Goal: Transaction & Acquisition: Purchase product/service

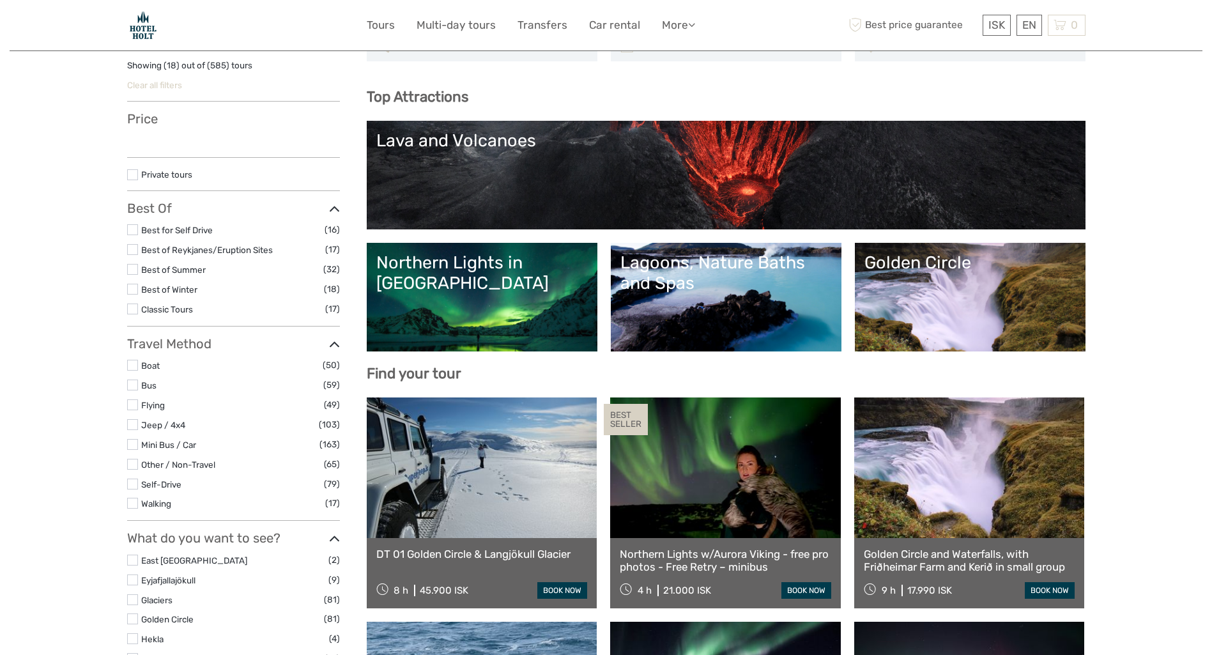
scroll to position [21, 0]
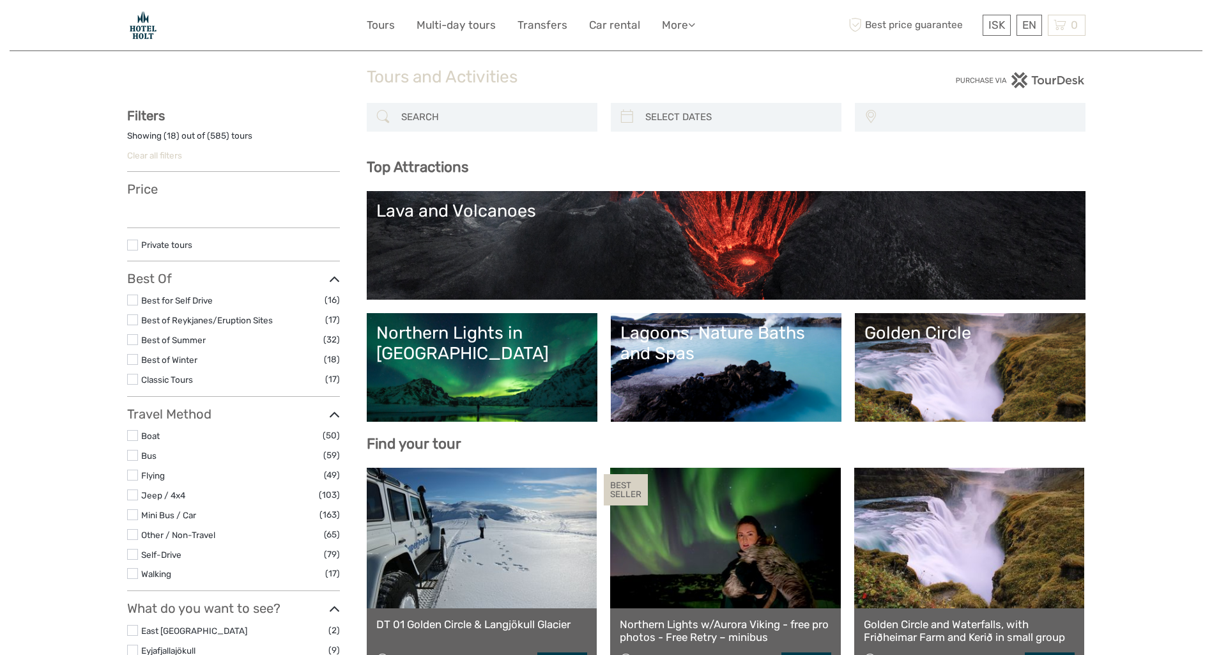
click at [576, 220] on div "Lava and Volcanoes" at bounding box center [726, 211] width 700 height 20
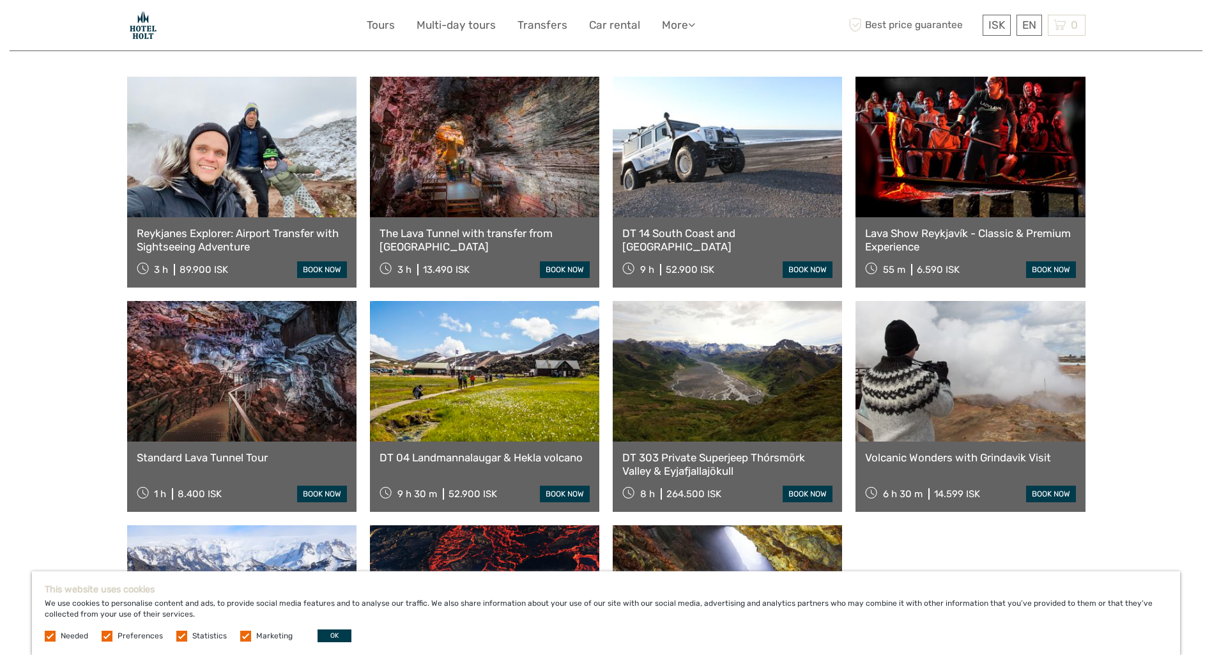
scroll to position [532, 0]
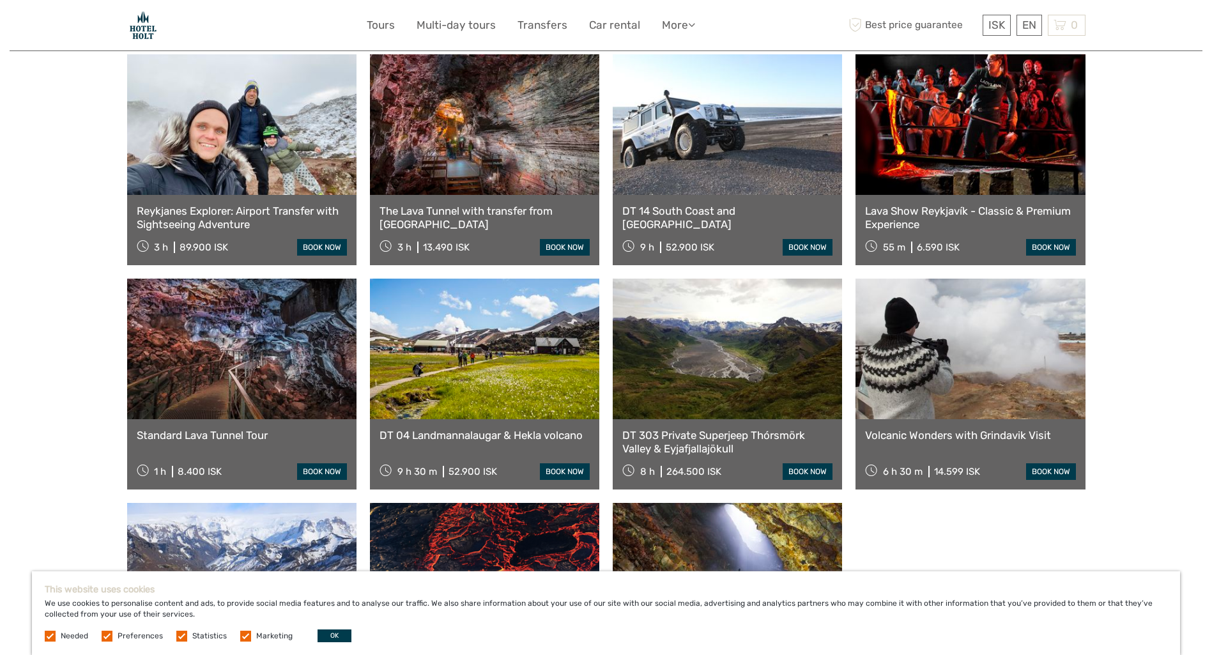
click at [1001, 342] on link at bounding box center [969, 349] width 229 height 141
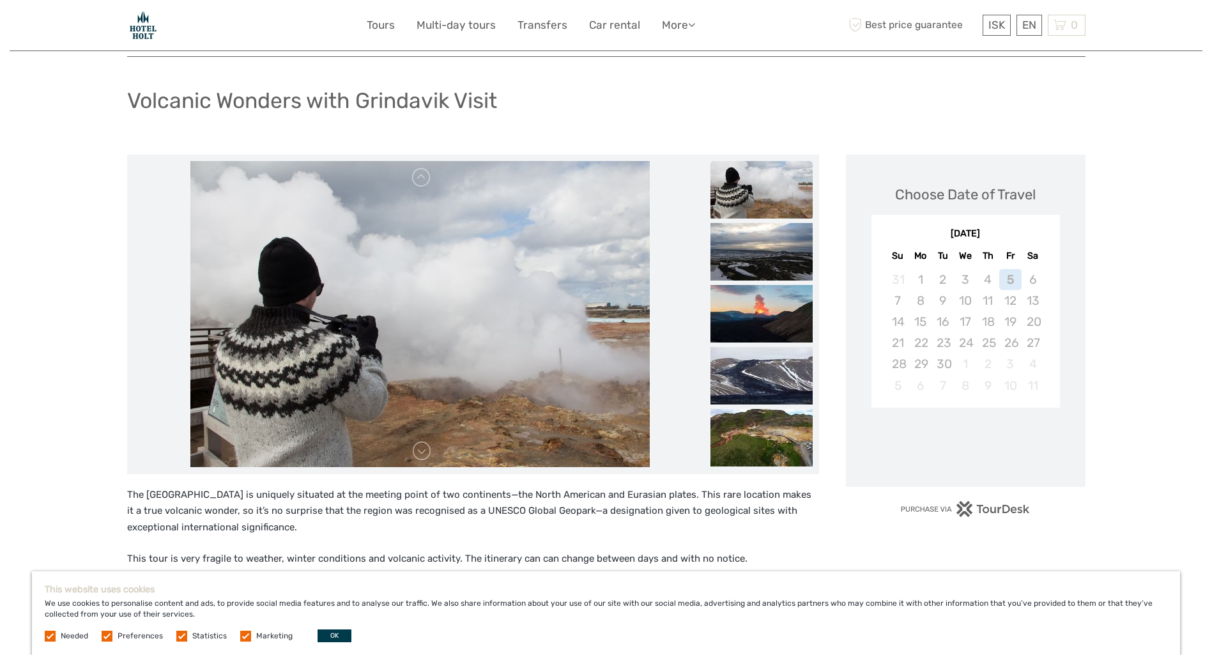
scroll to position [85, 0]
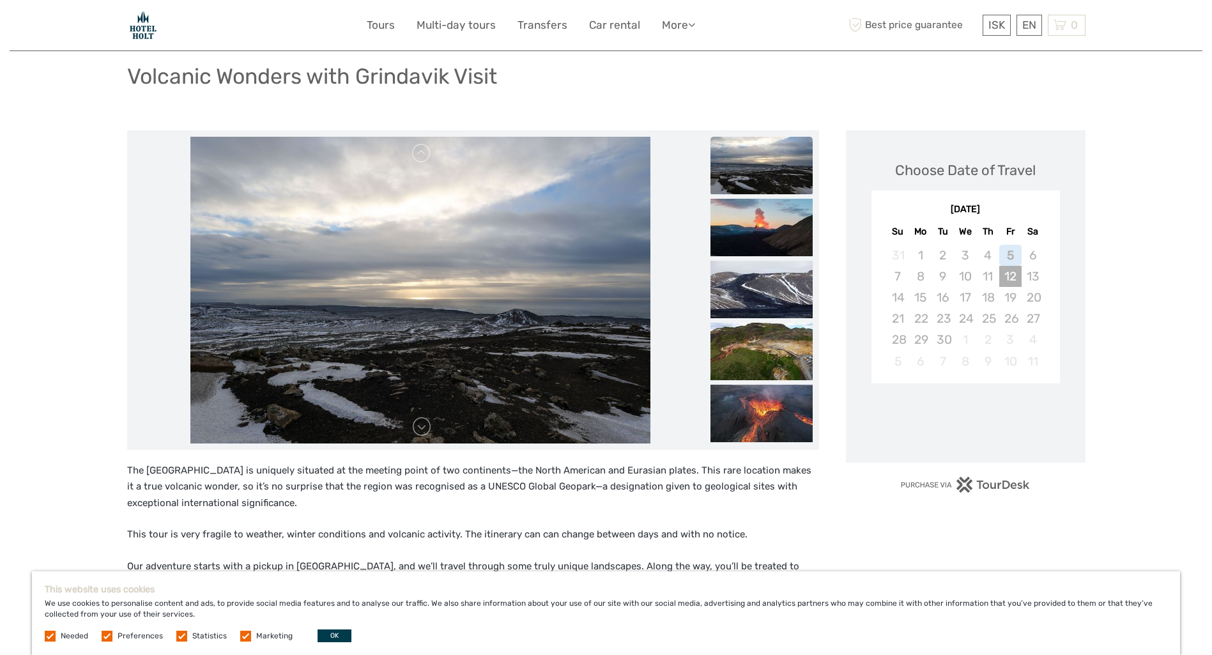
click at [1009, 279] on div "12" at bounding box center [1010, 276] width 22 height 21
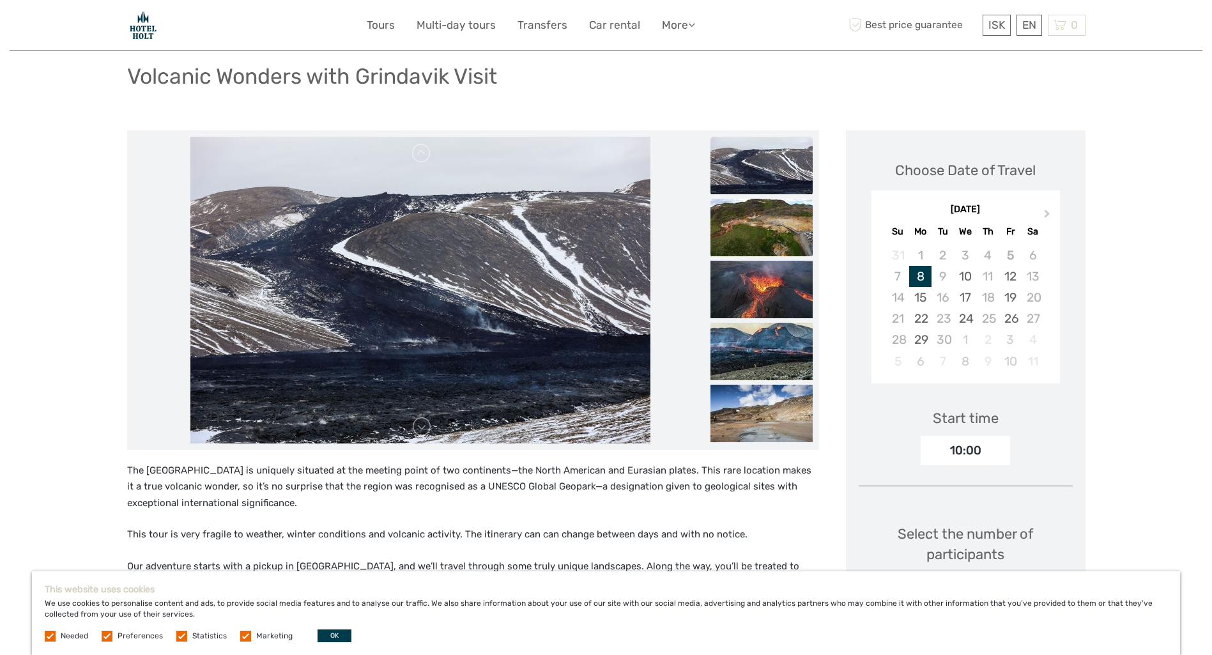
click at [784, 218] on img at bounding box center [761, 227] width 102 height 57
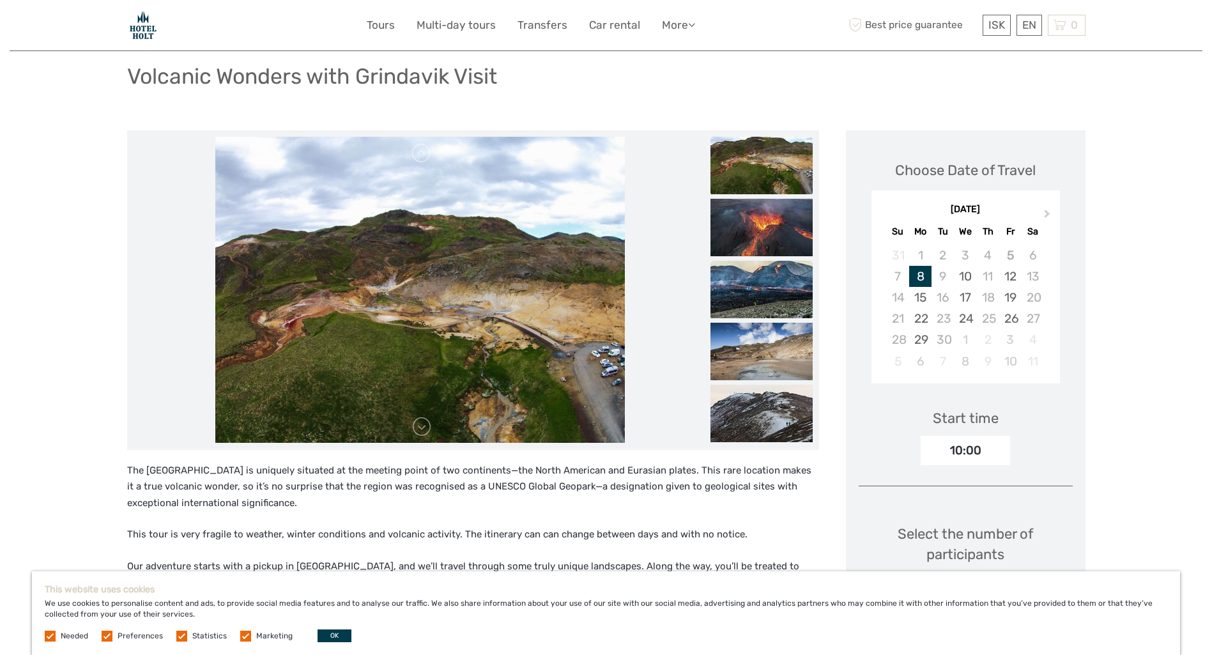
click at [765, 267] on img at bounding box center [761, 289] width 102 height 57
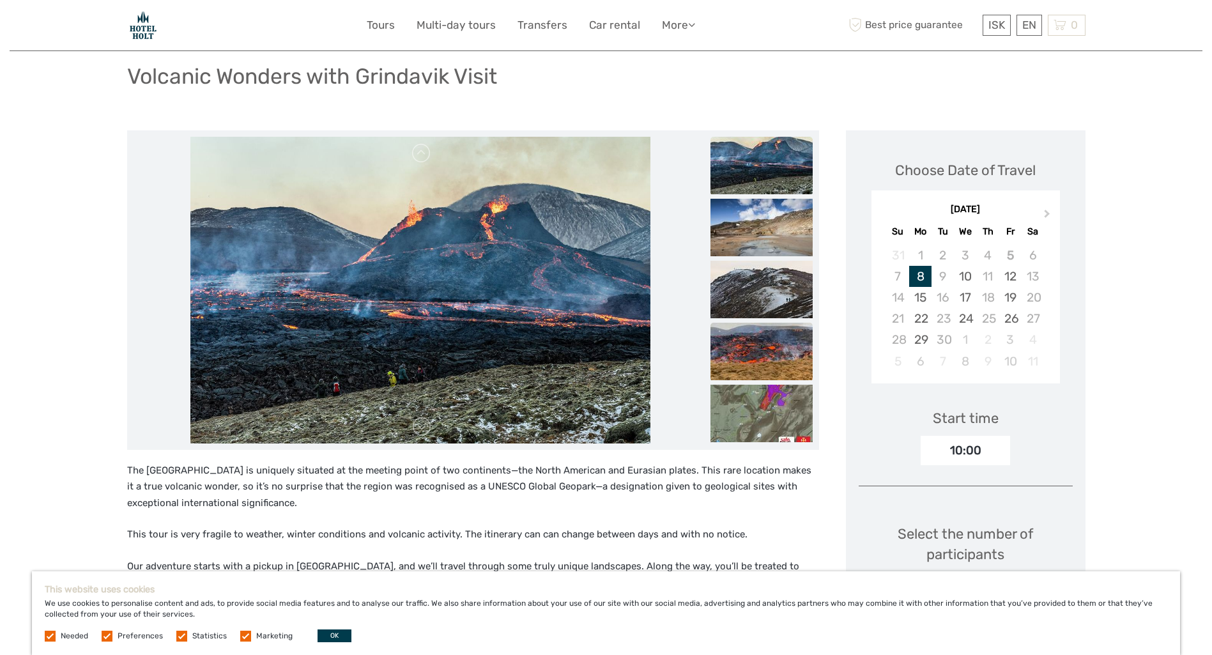
click at [769, 349] on img at bounding box center [761, 351] width 102 height 57
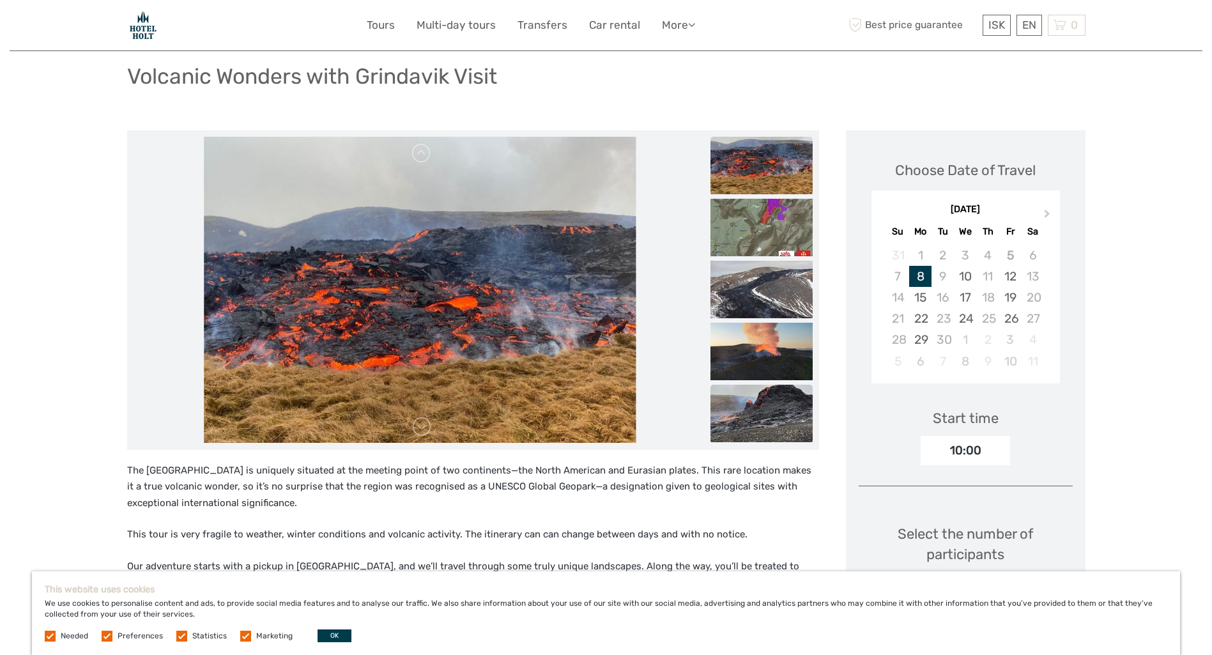
click at [774, 392] on img at bounding box center [761, 413] width 102 height 57
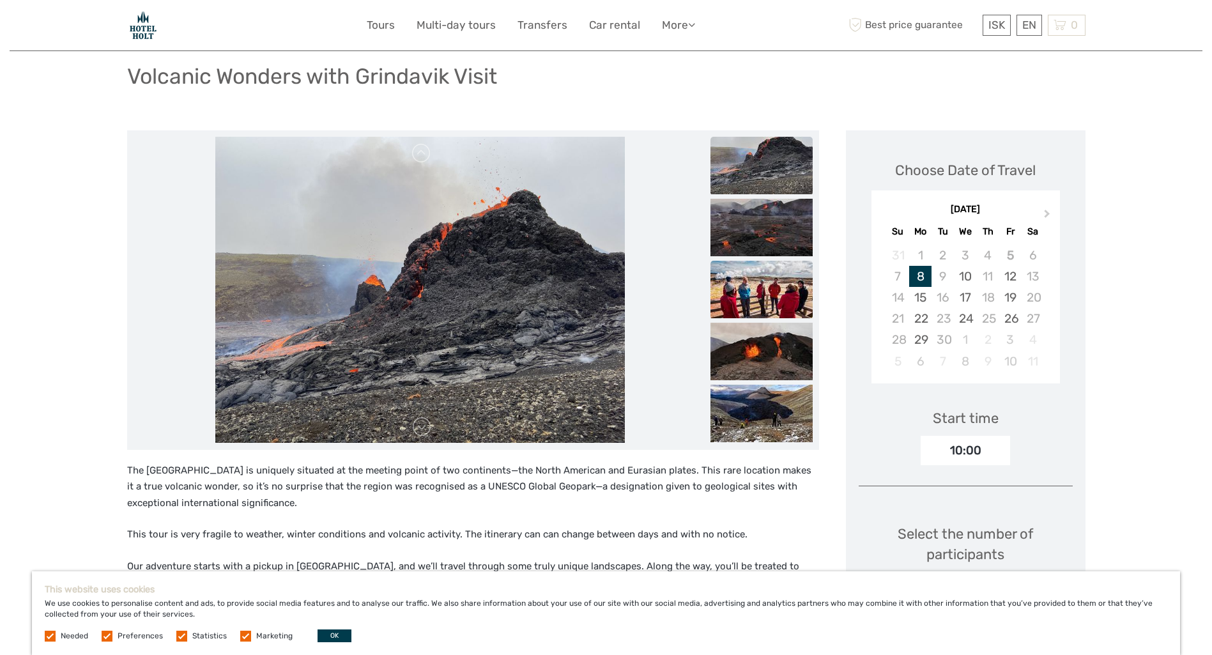
click at [775, 296] on img at bounding box center [761, 289] width 102 height 57
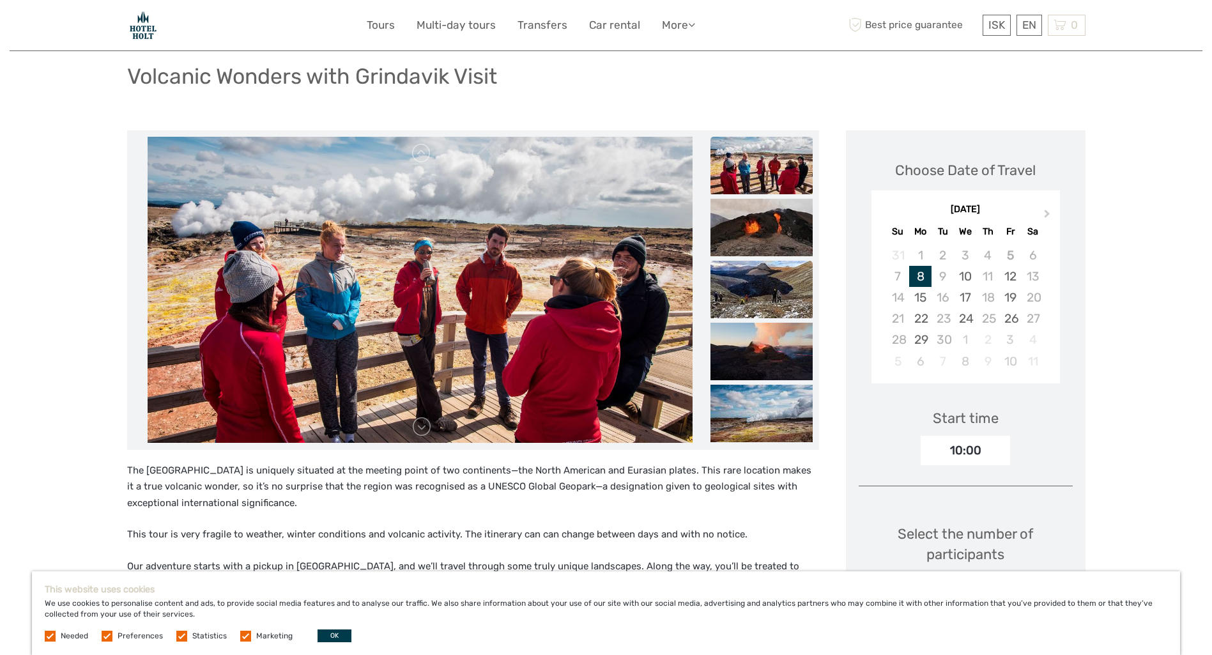
click at [774, 277] on img at bounding box center [761, 289] width 102 height 57
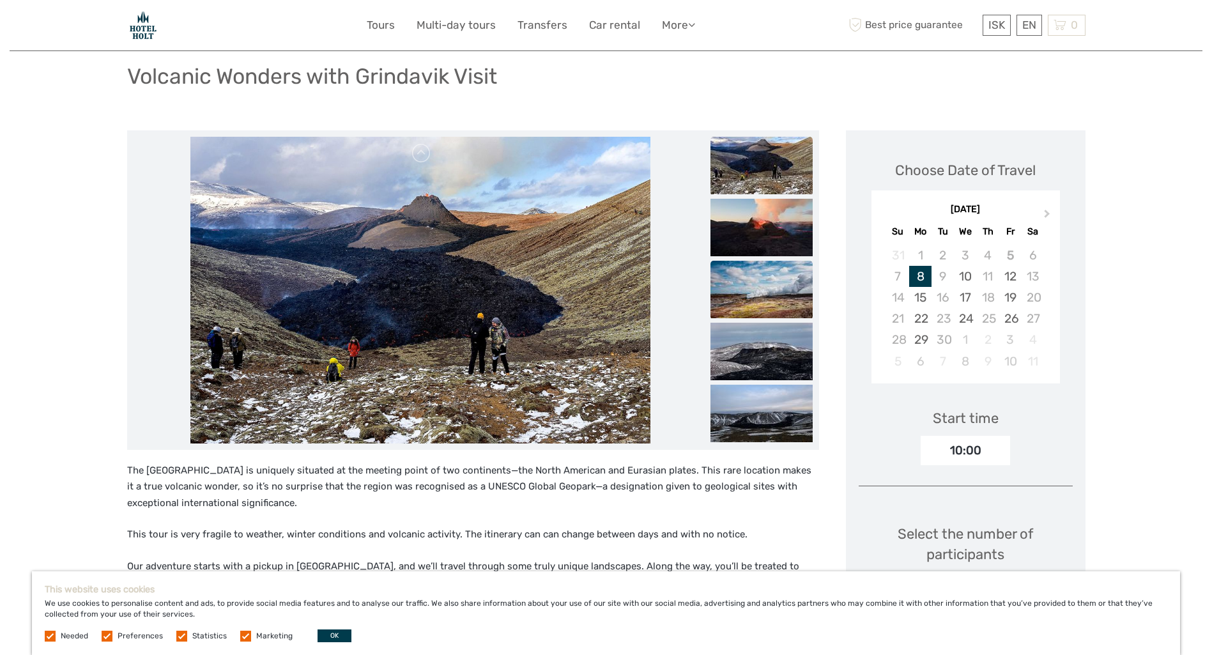
click at [767, 274] on img at bounding box center [761, 289] width 102 height 57
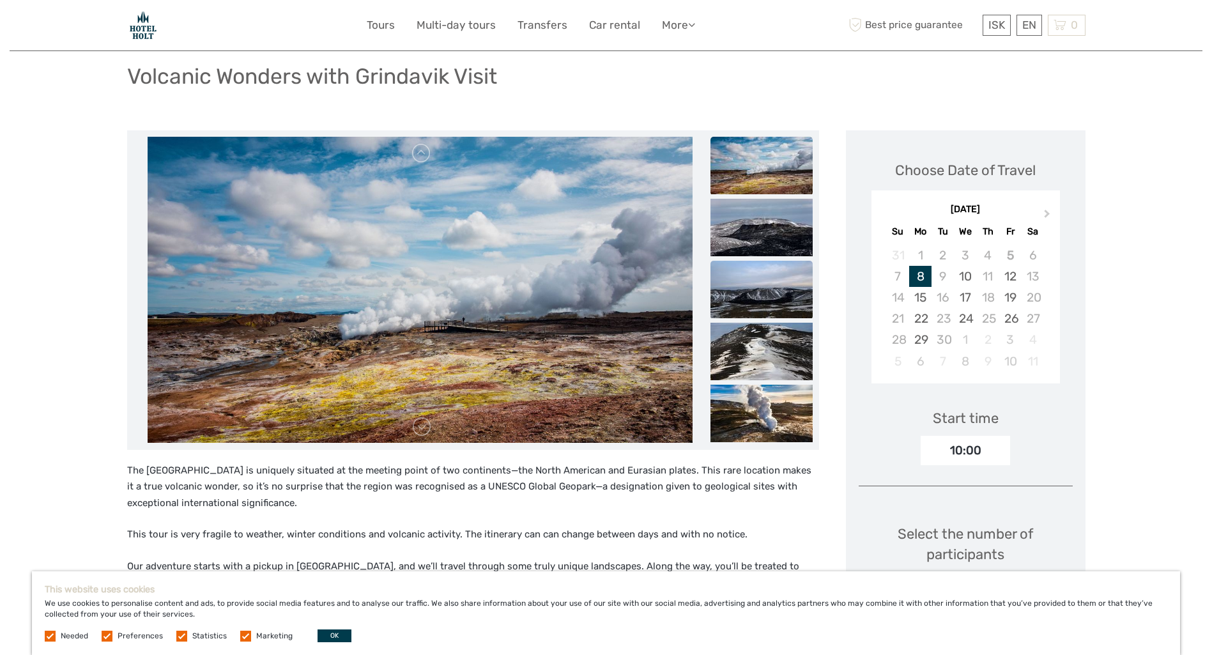
click at [766, 280] on img at bounding box center [761, 289] width 102 height 57
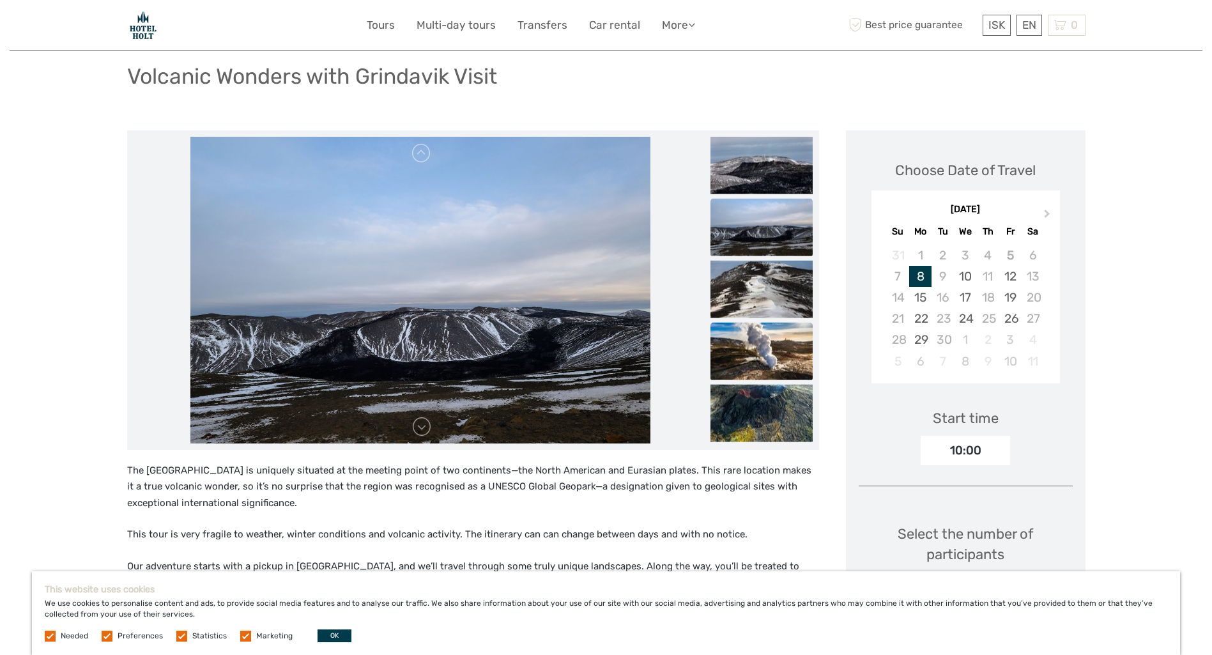
click at [772, 341] on img at bounding box center [761, 350] width 102 height 57
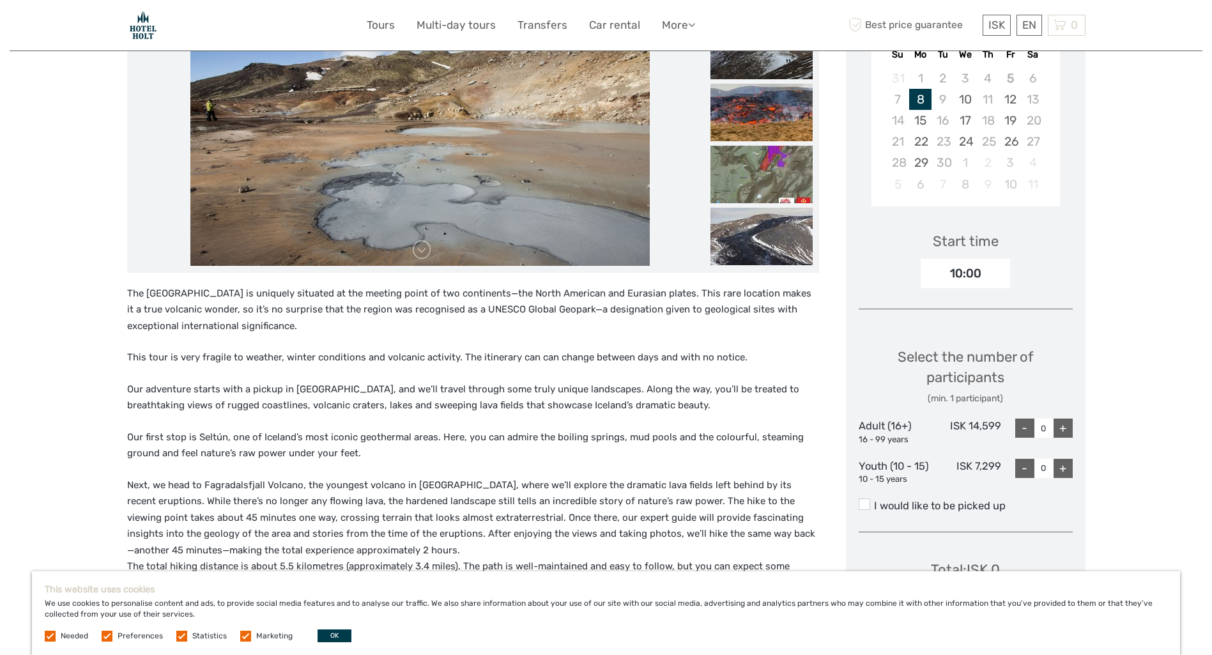
scroll to position [341, 0]
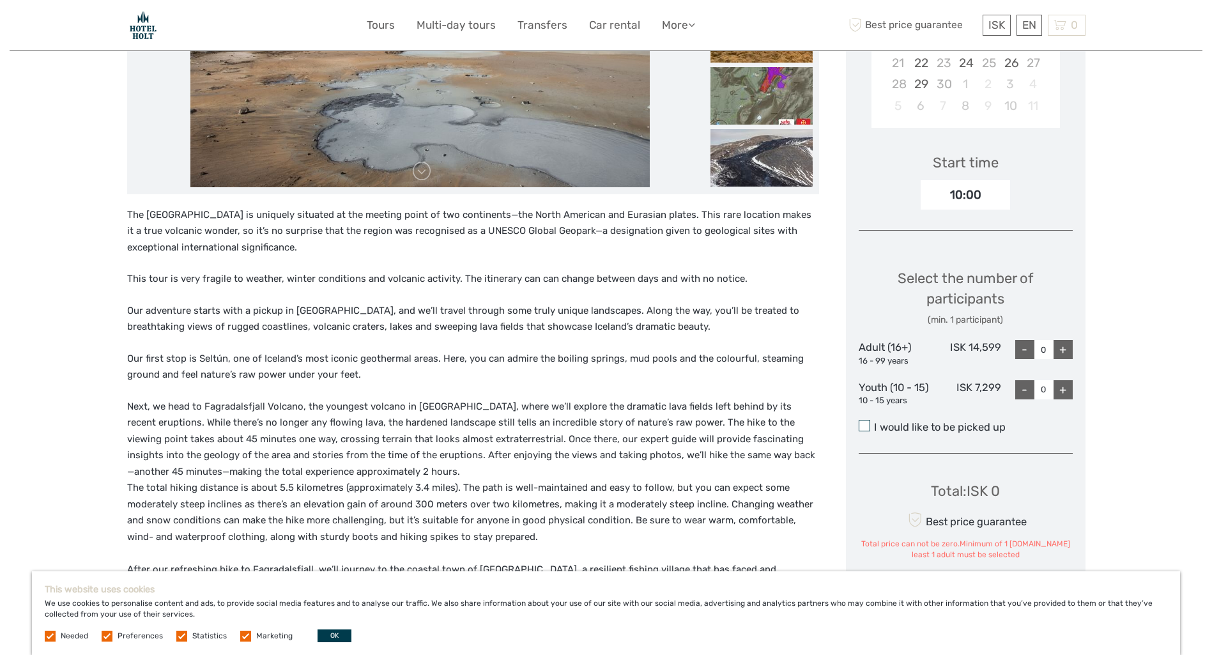
click at [859, 423] on span at bounding box center [864, 425] width 11 height 11
click at [874, 422] on input "I would like to be picked up" at bounding box center [874, 422] width 0 height 0
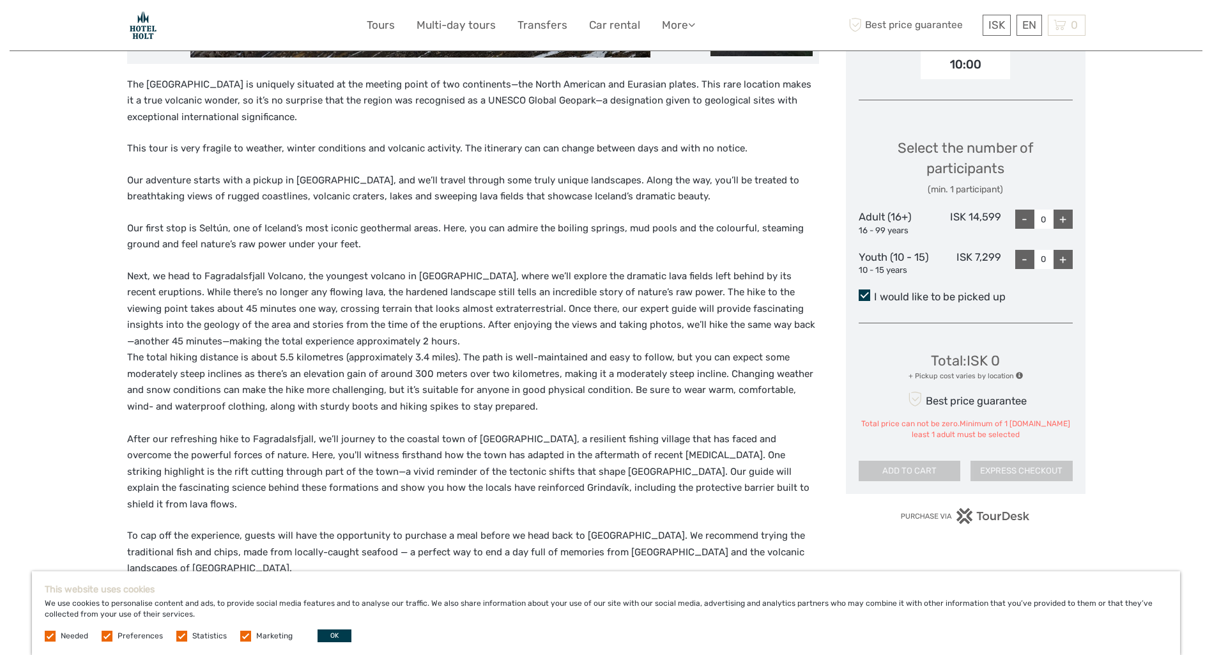
scroll to position [468, 0]
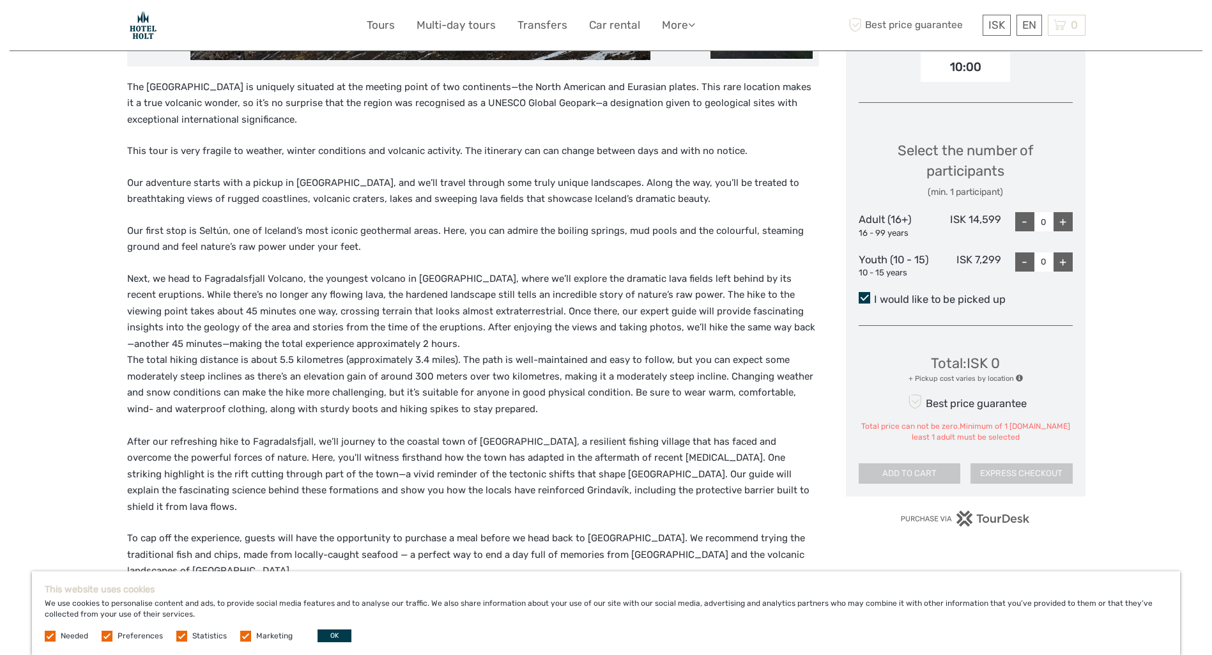
click at [1064, 217] on div "+" at bounding box center [1062, 221] width 19 height 19
type input "1"
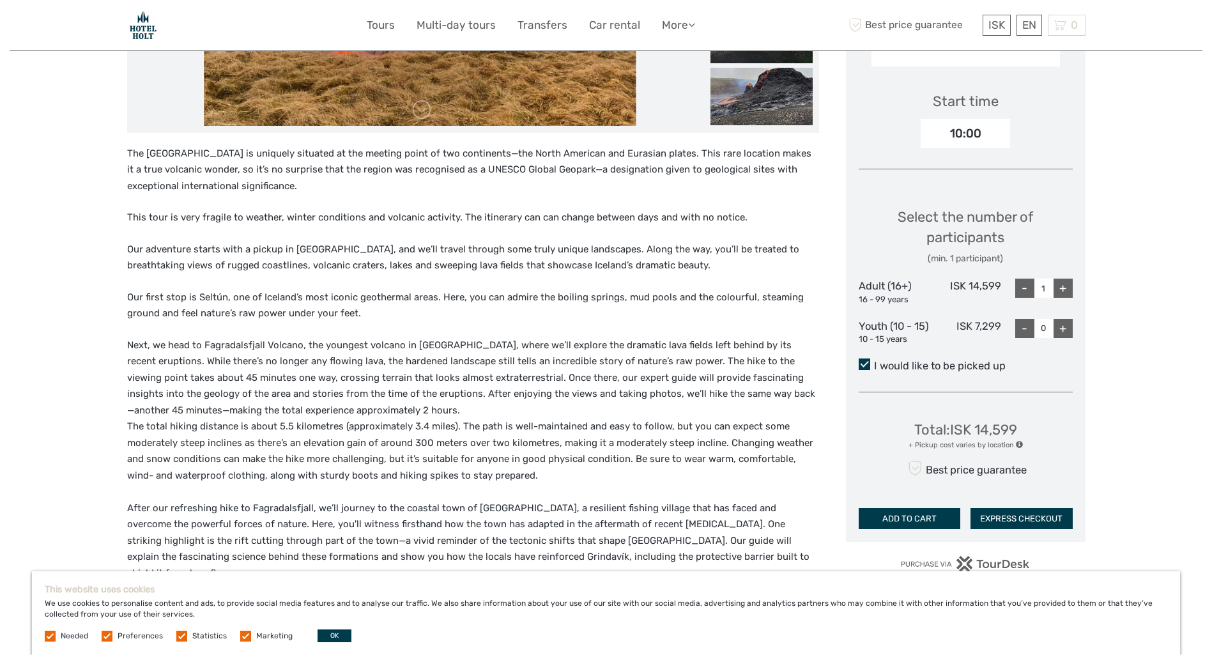
scroll to position [404, 0]
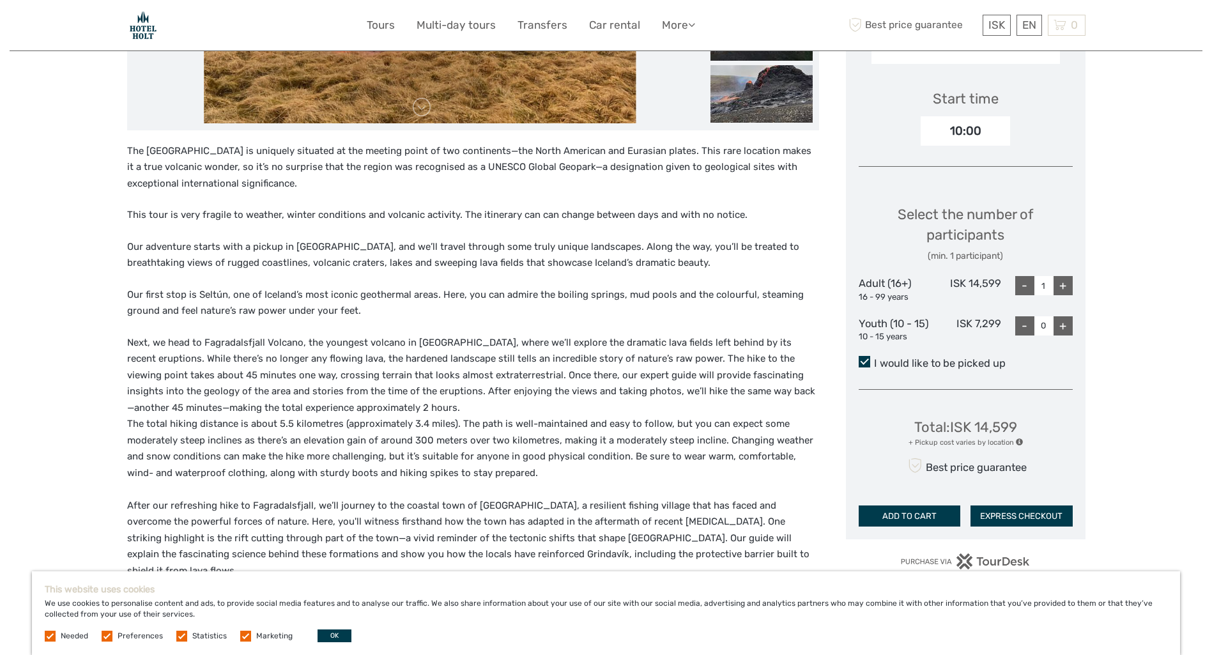
click at [913, 519] on button "ADD TO CART" at bounding box center [910, 516] width 102 height 22
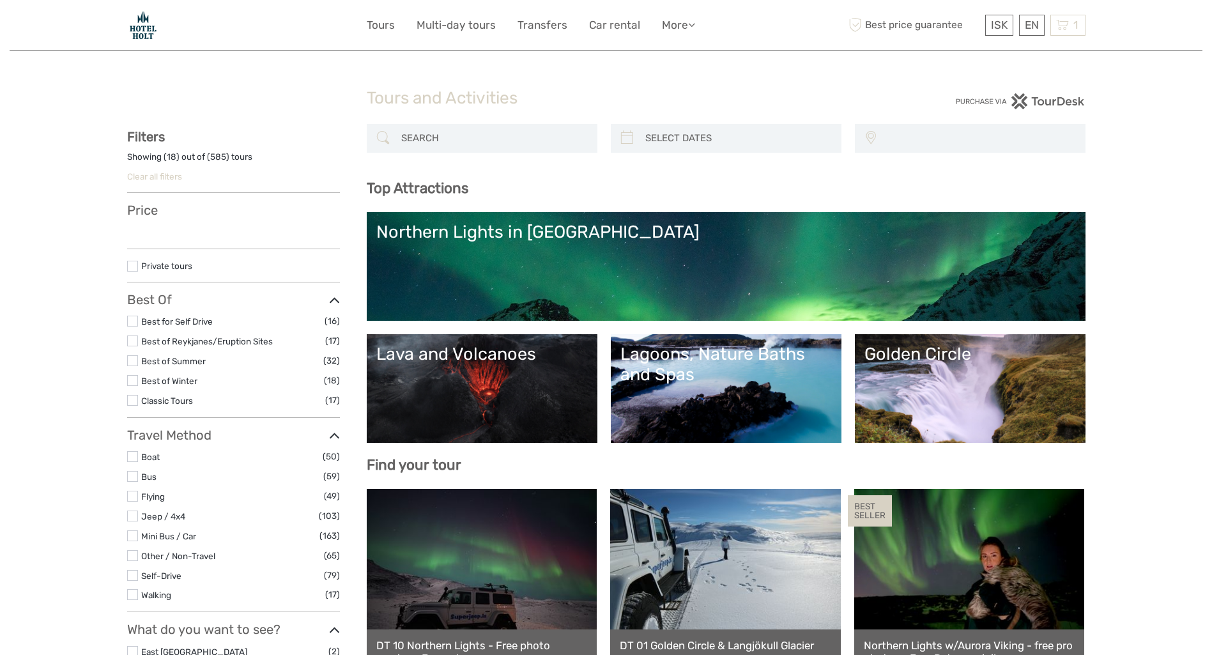
select select
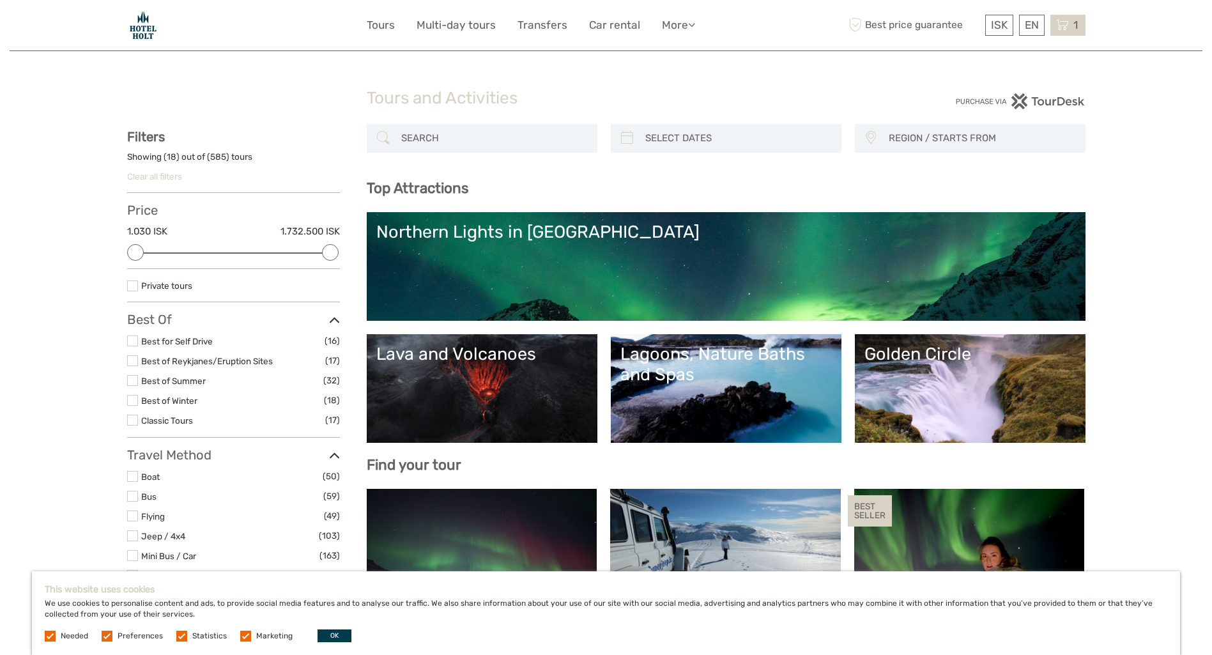
click at [1060, 20] on icon at bounding box center [1062, 25] width 13 height 16
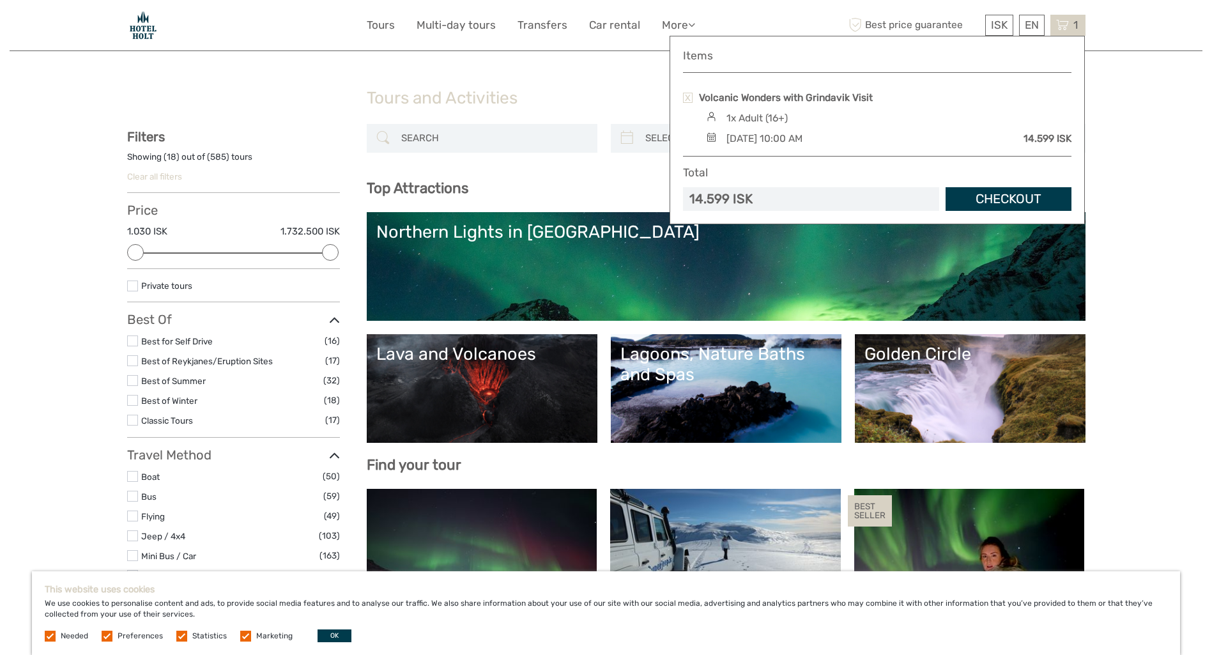
click at [1014, 195] on link "Checkout" at bounding box center [1008, 199] width 126 height 24
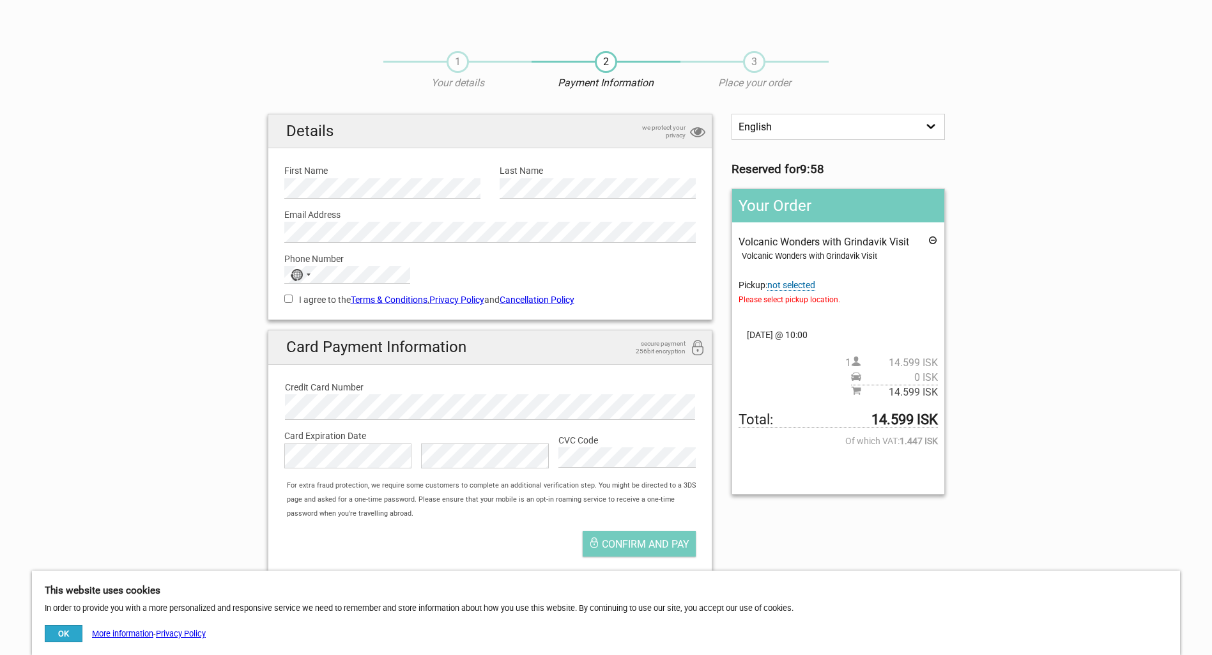
click at [799, 284] on span "not selected" at bounding box center [791, 285] width 48 height 11
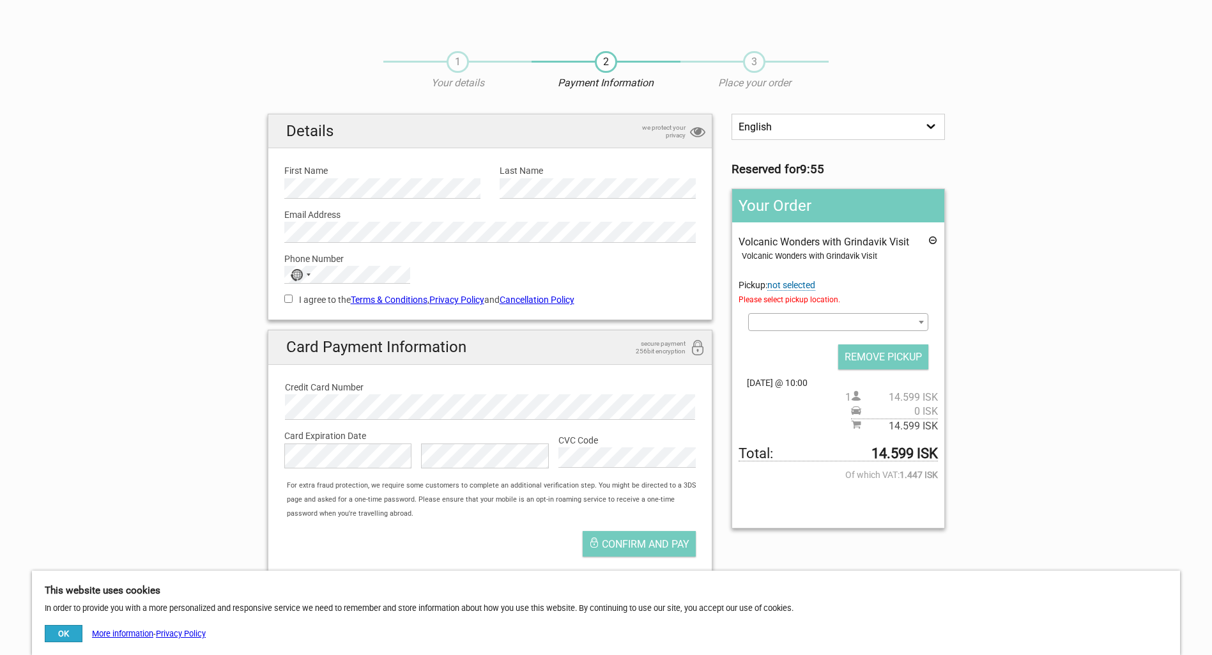
click at [920, 316] on span at bounding box center [921, 322] width 13 height 17
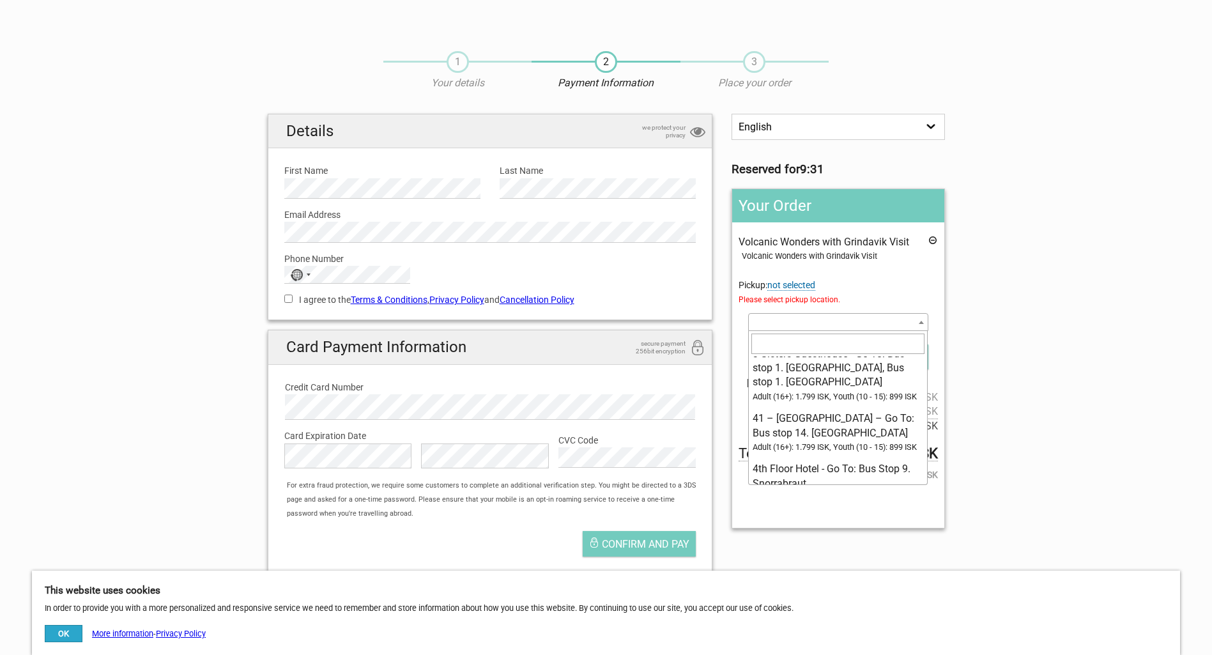
scroll to position [273, 0]
click at [822, 342] on input "search" at bounding box center [837, 343] width 173 height 20
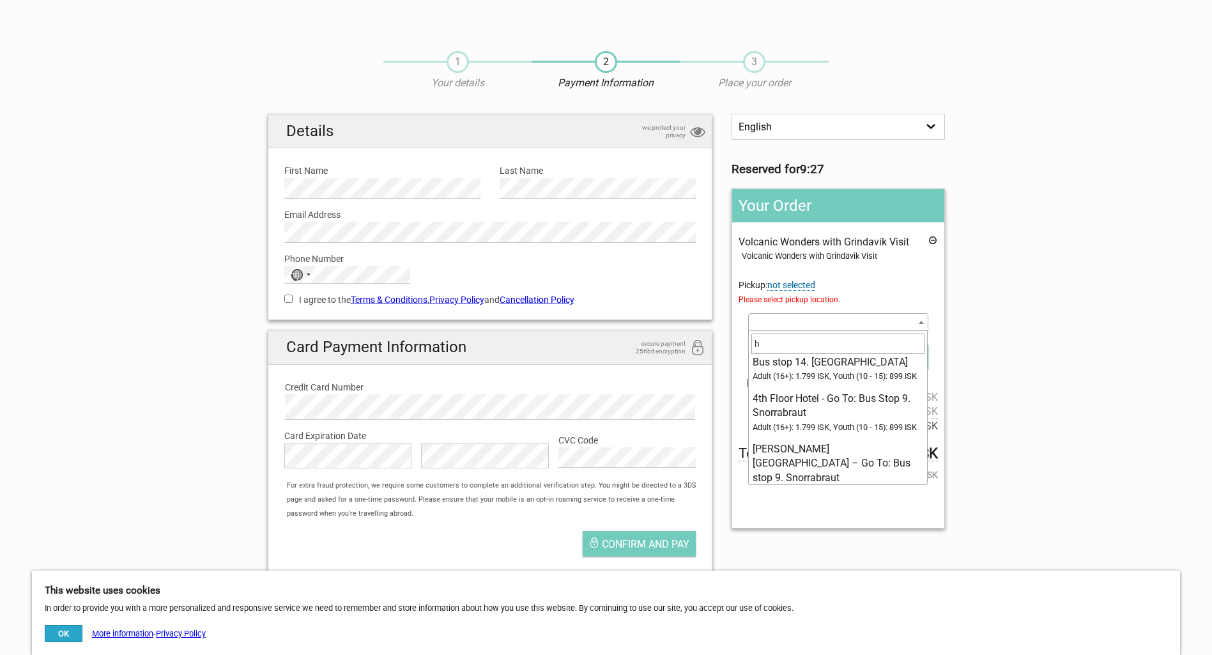
scroll to position [0, 0]
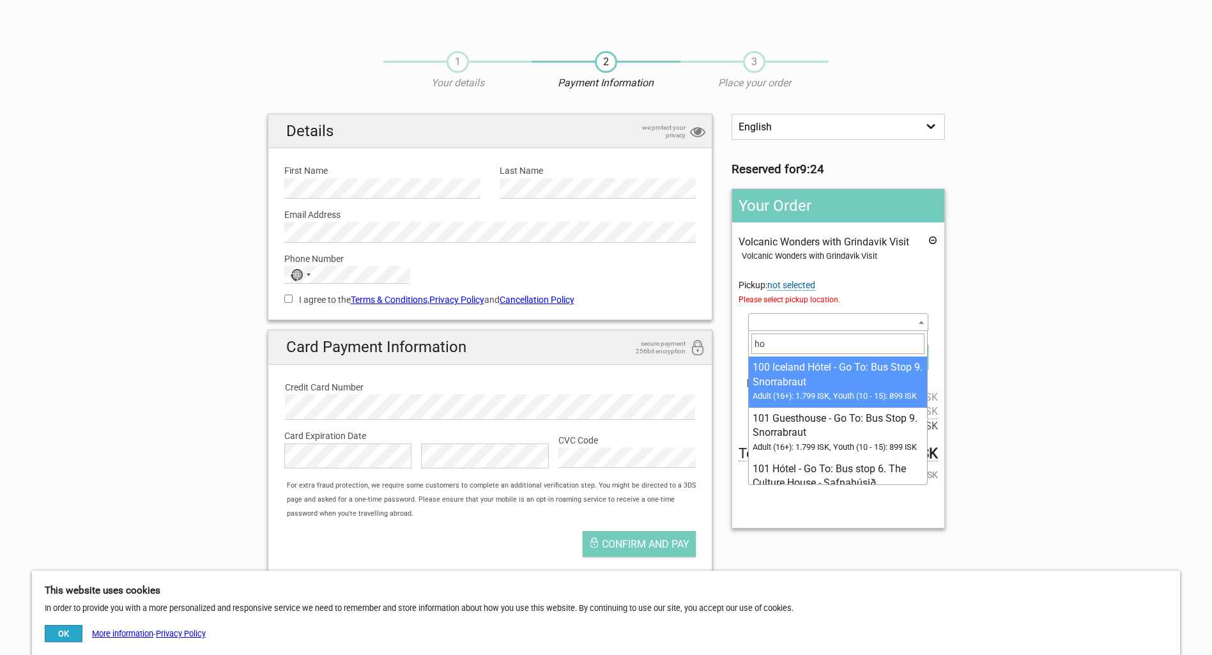
type input "h"
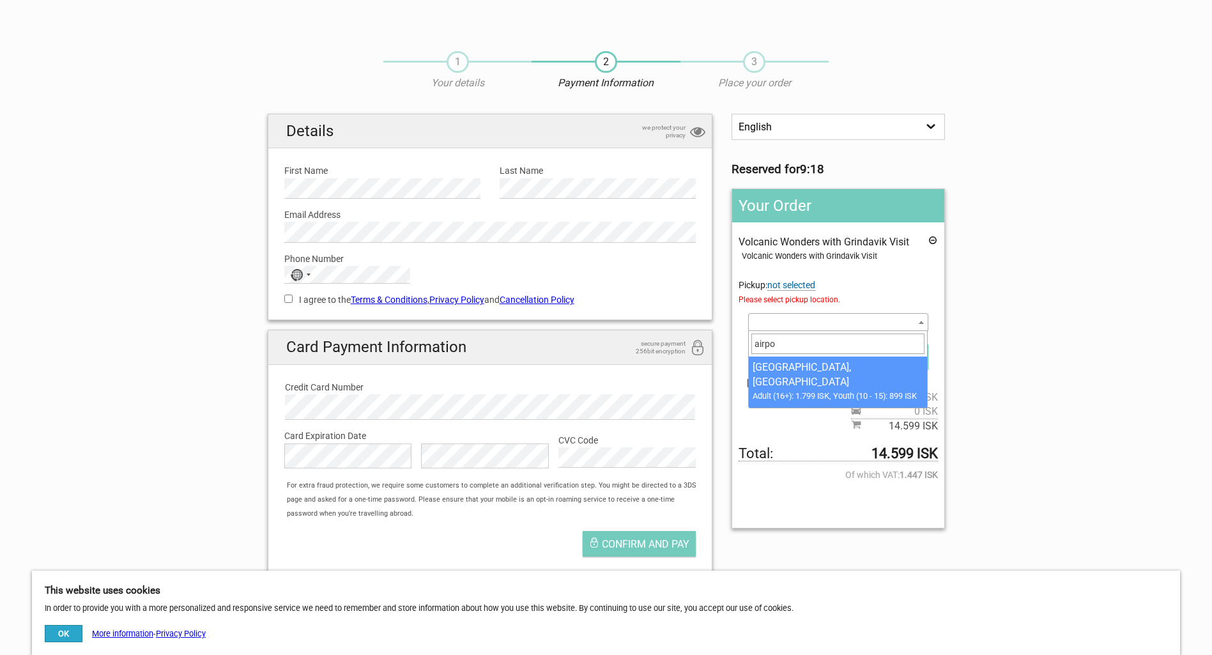
type input "airpo"
select select "1093216"
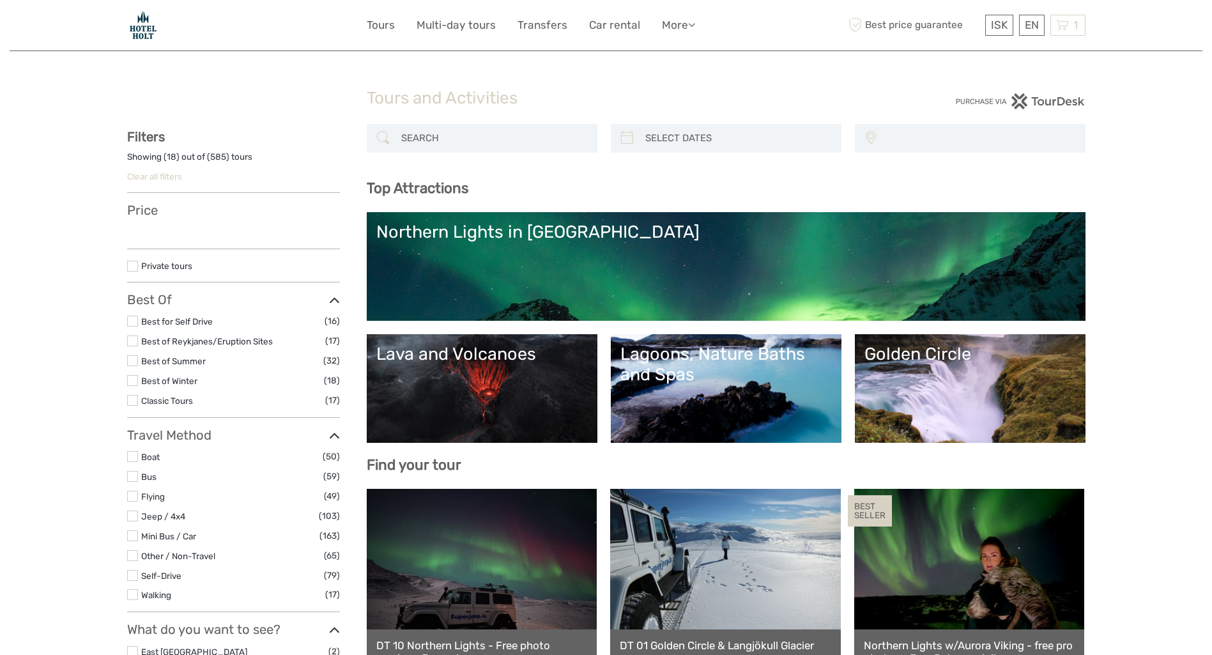
select select
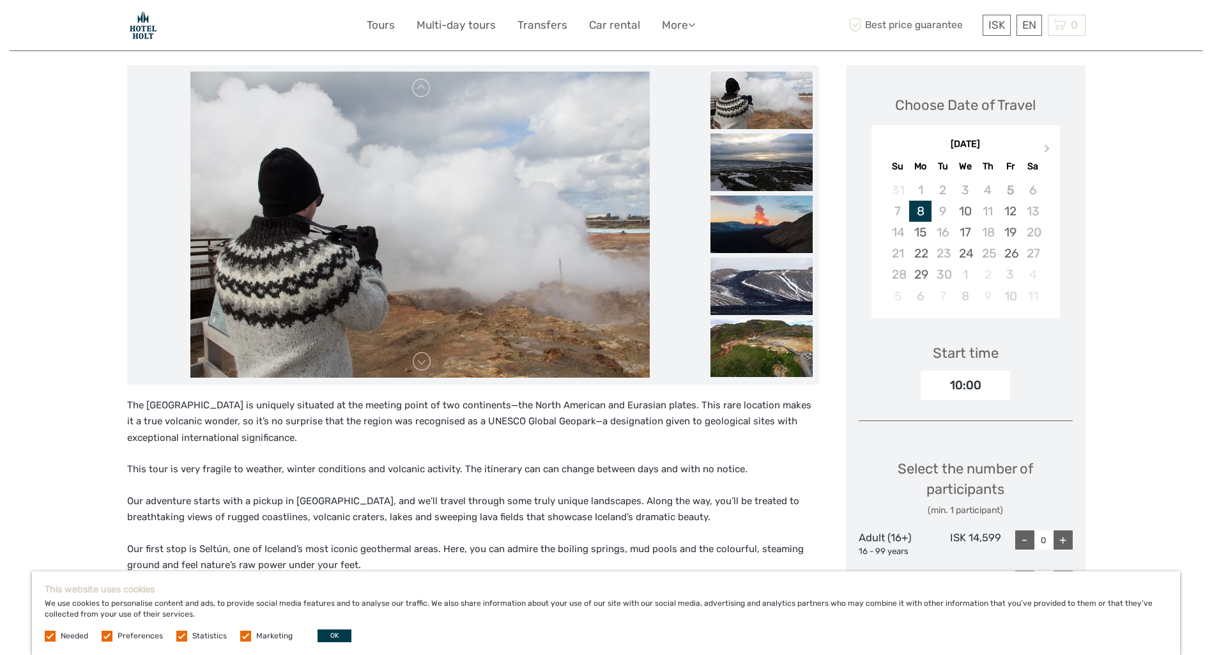
scroll to position [149, 0]
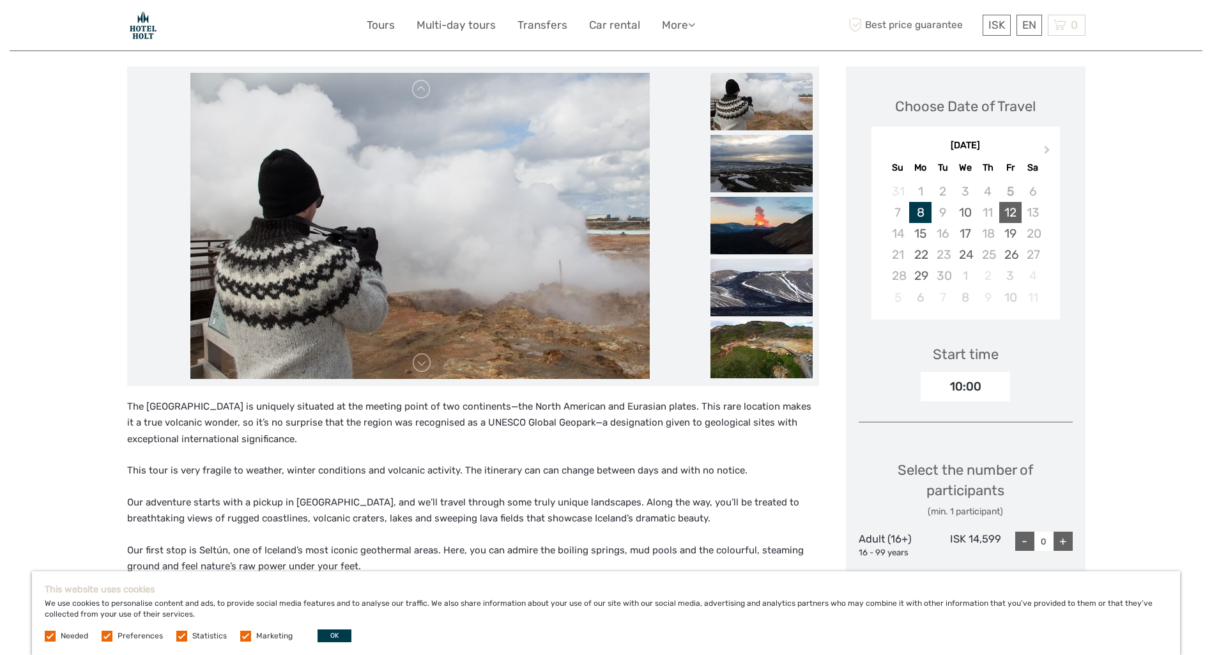
click at [1014, 211] on div "12" at bounding box center [1010, 212] width 22 height 21
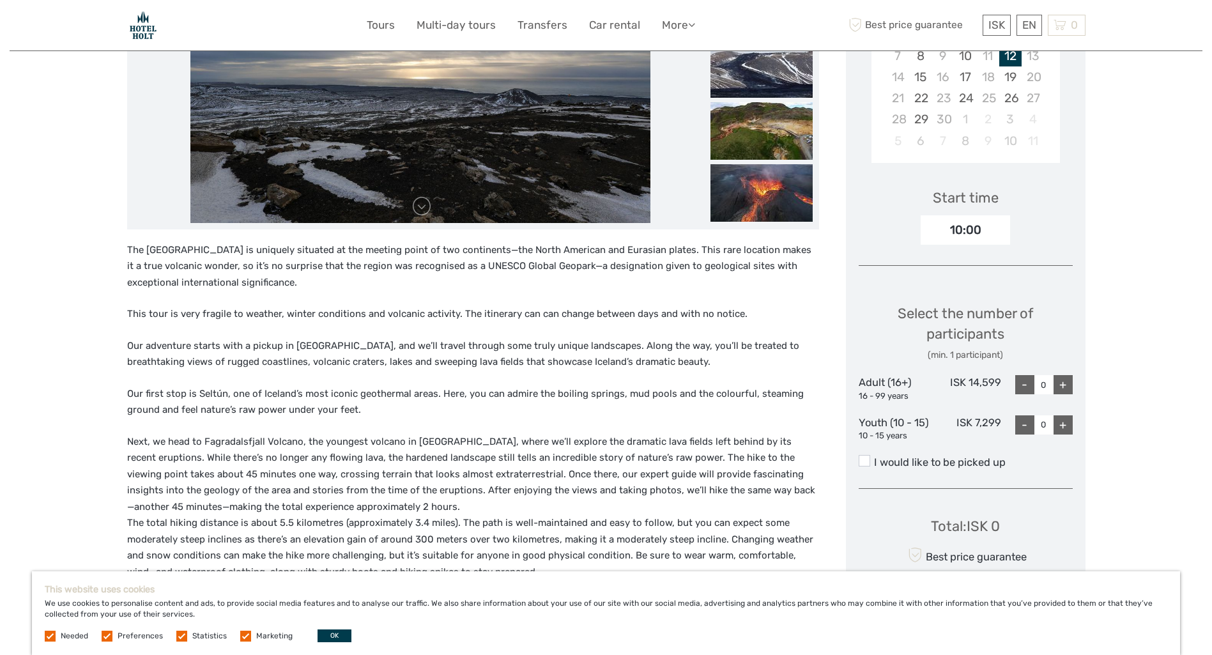
scroll to position [319, 0]
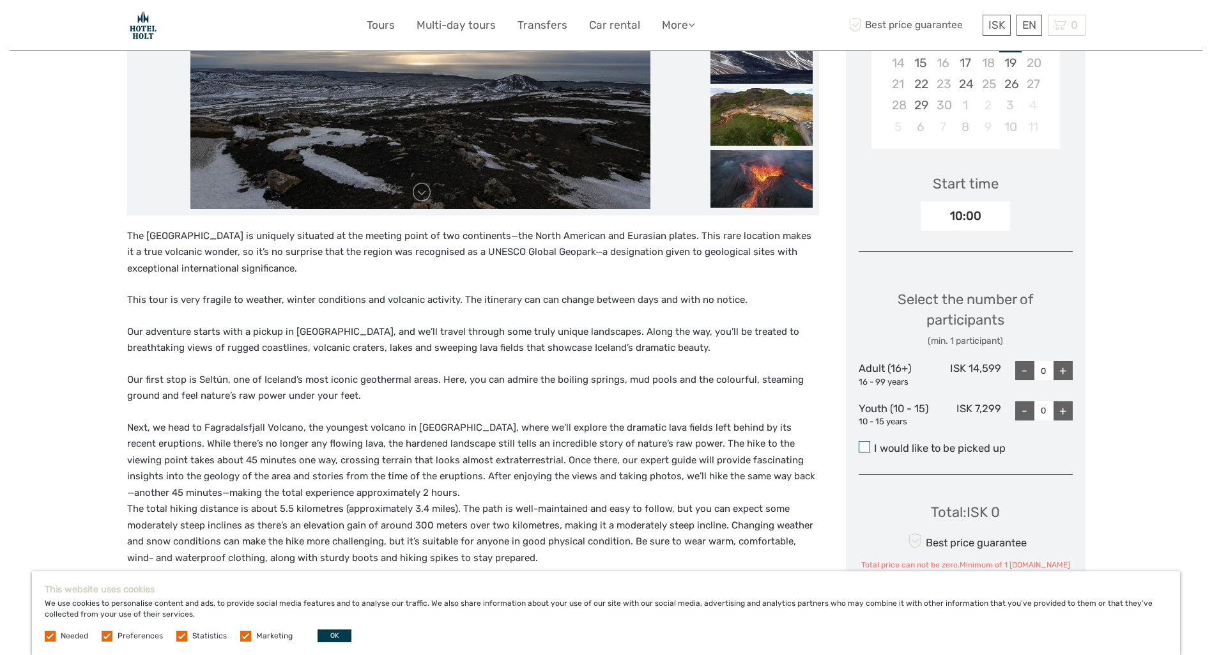
click at [866, 442] on span at bounding box center [864, 446] width 11 height 11
click at [874, 443] on input "I would like to be picked up" at bounding box center [874, 443] width 0 height 0
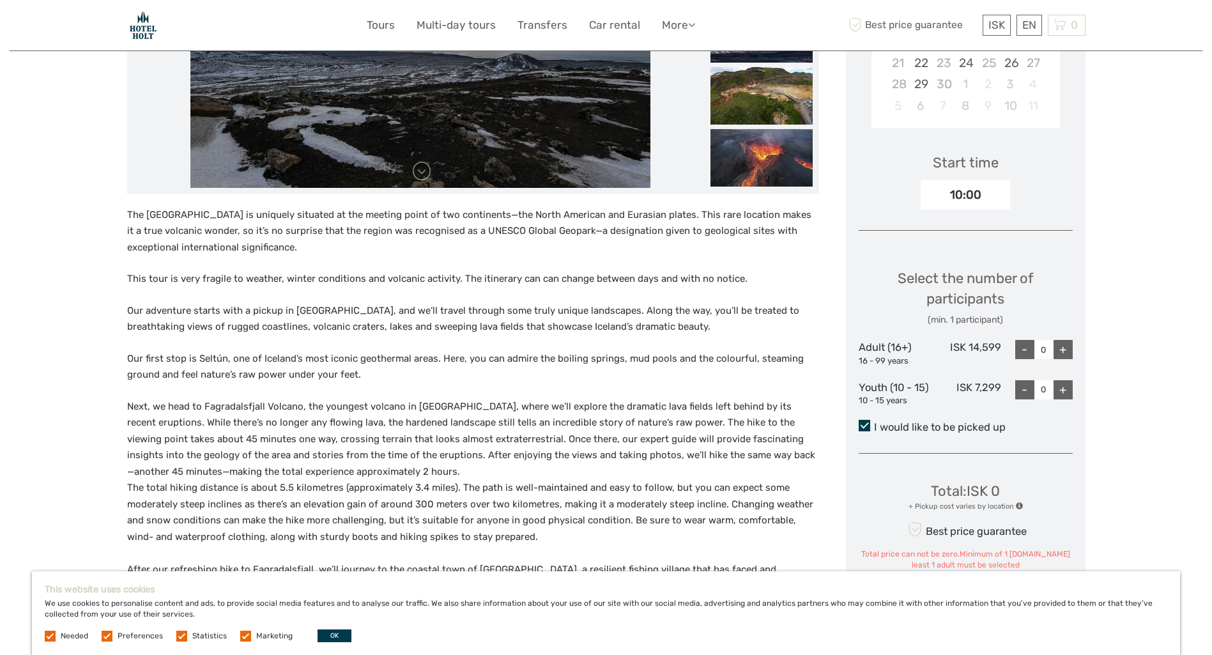
click at [1066, 346] on div "+" at bounding box center [1062, 349] width 19 height 19
type input "1"
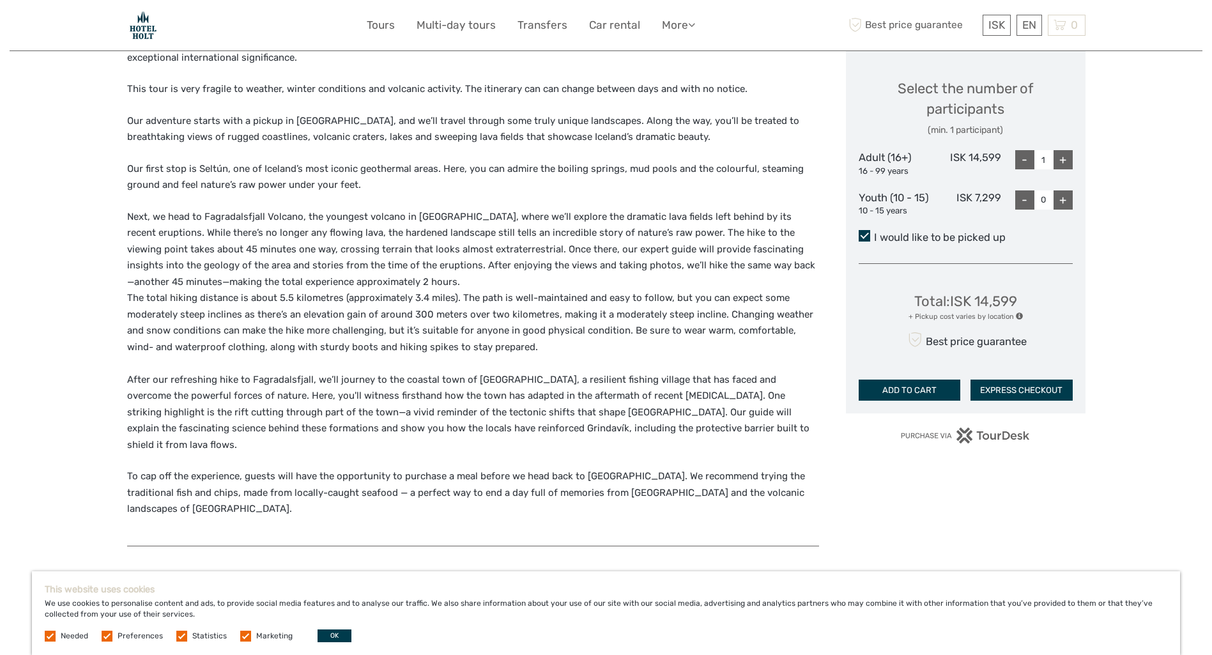
scroll to position [532, 0]
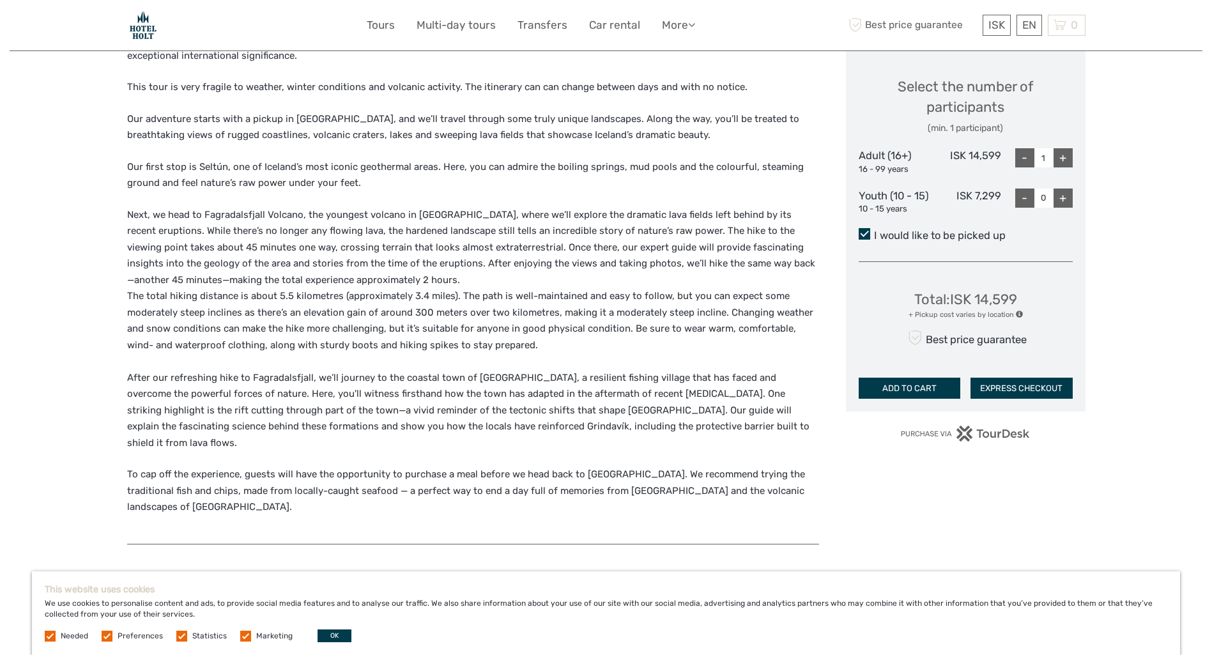
click at [915, 382] on button "ADD TO CART" at bounding box center [910, 389] width 102 height 22
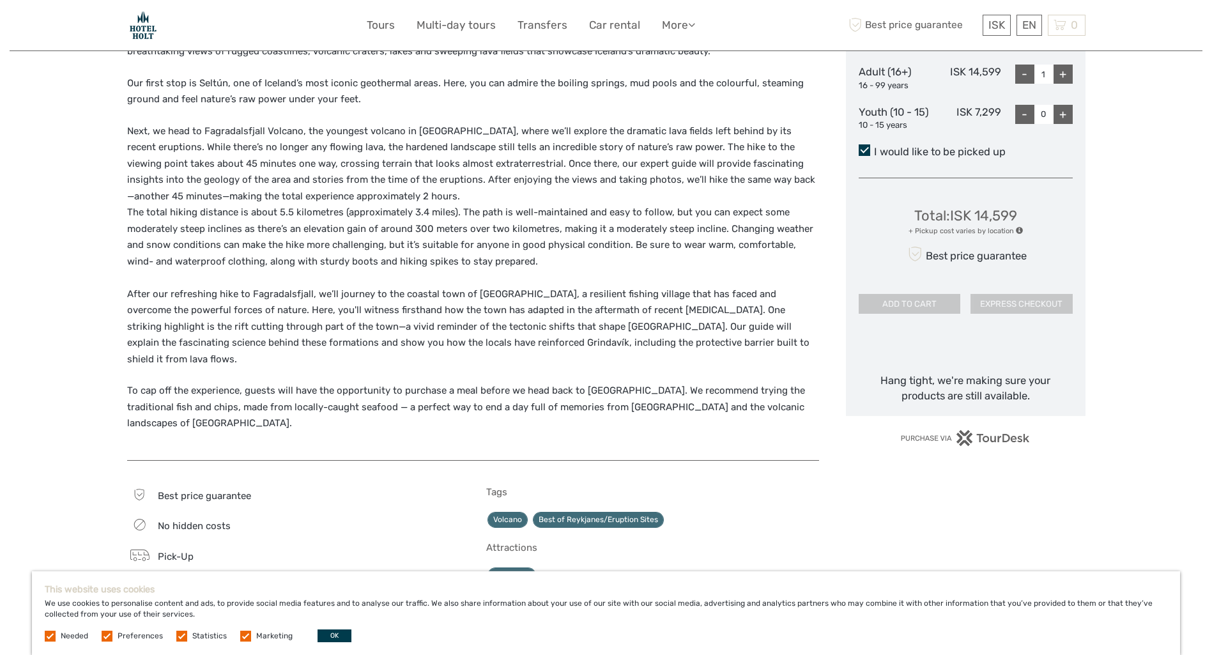
scroll to position [617, 0]
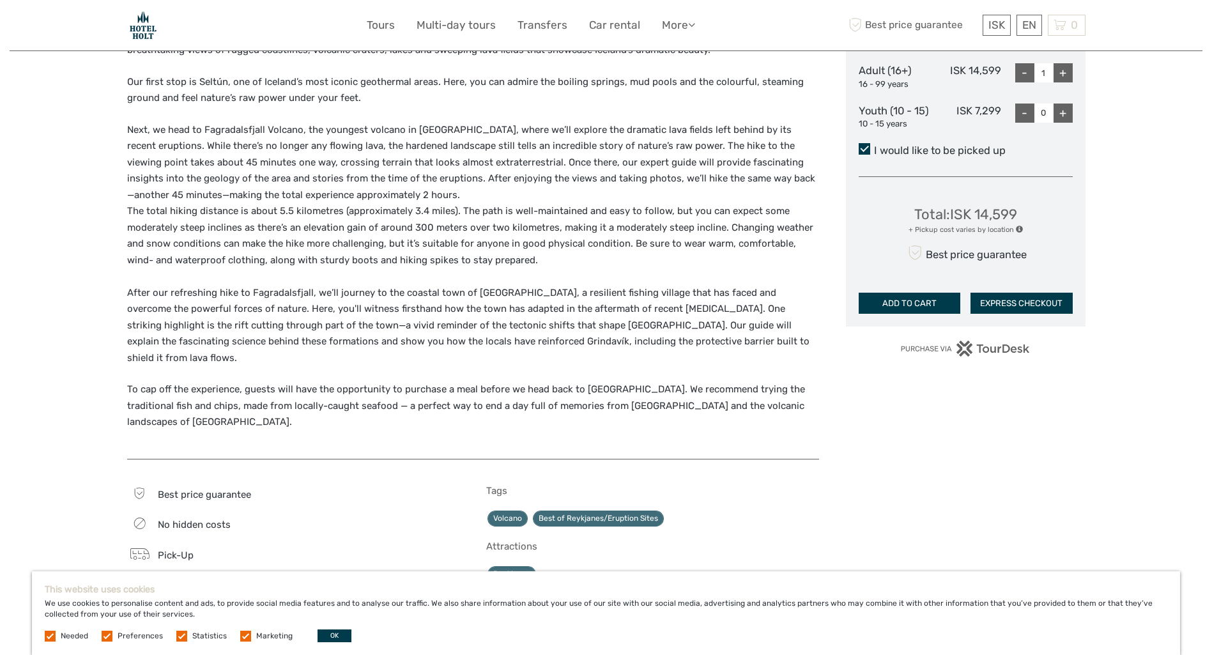
click at [911, 297] on button "ADD TO CART" at bounding box center [910, 304] width 102 height 22
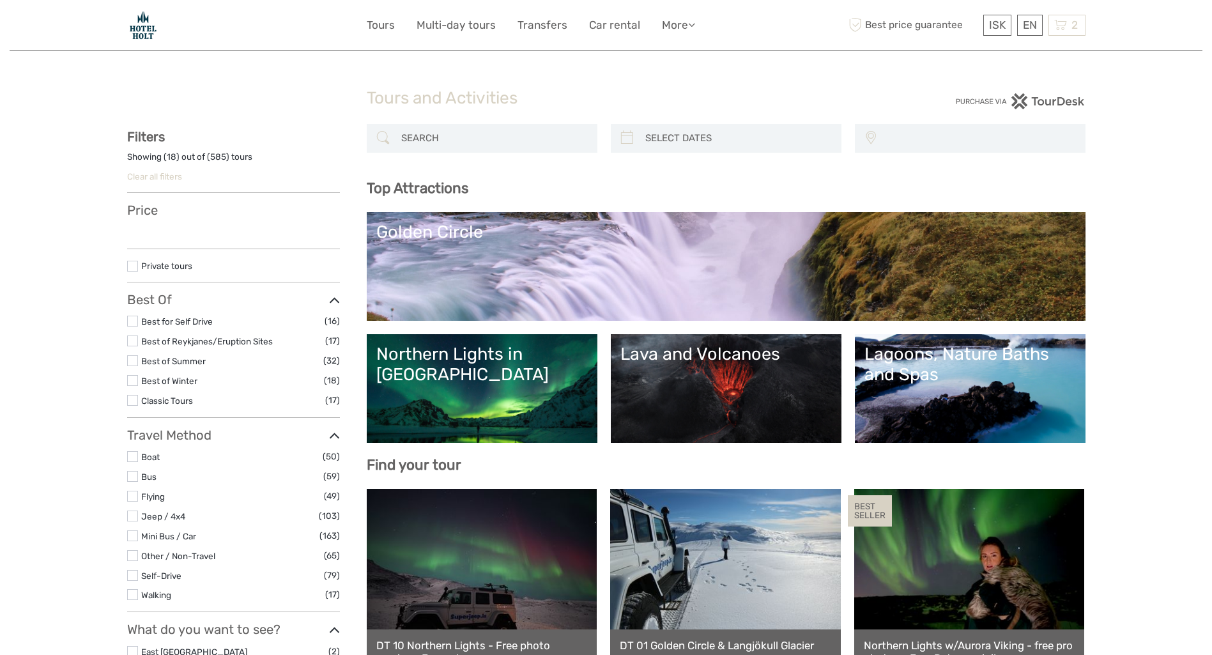
select select
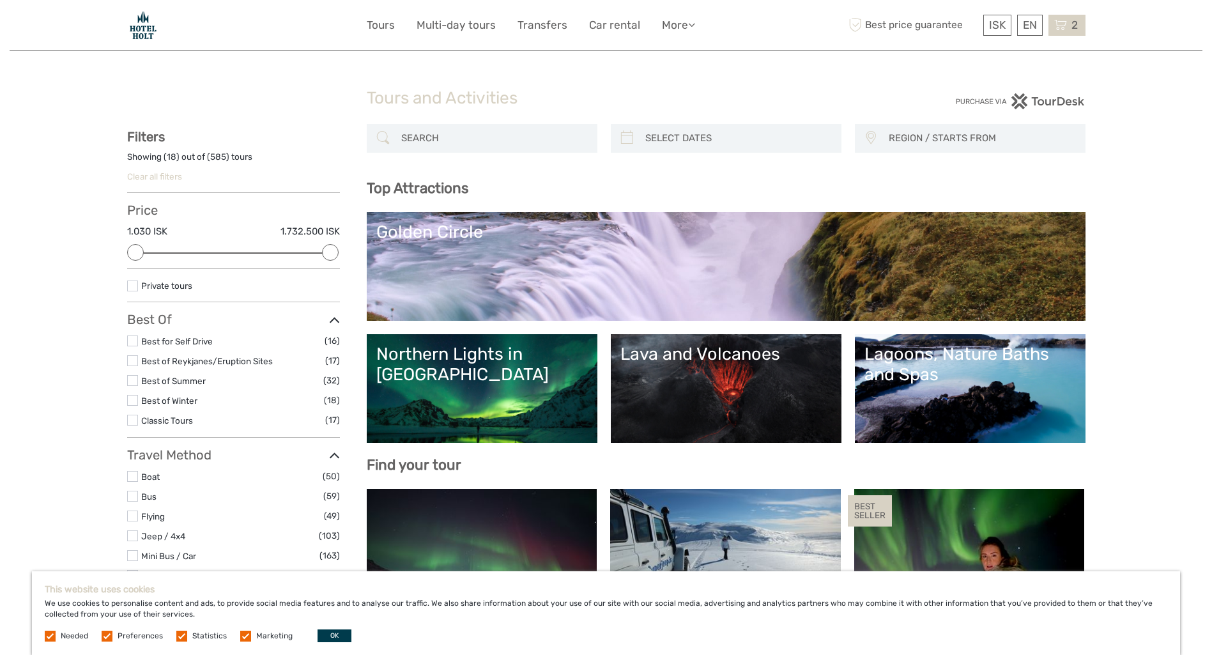
click at [1060, 19] on icon at bounding box center [1060, 25] width 13 height 16
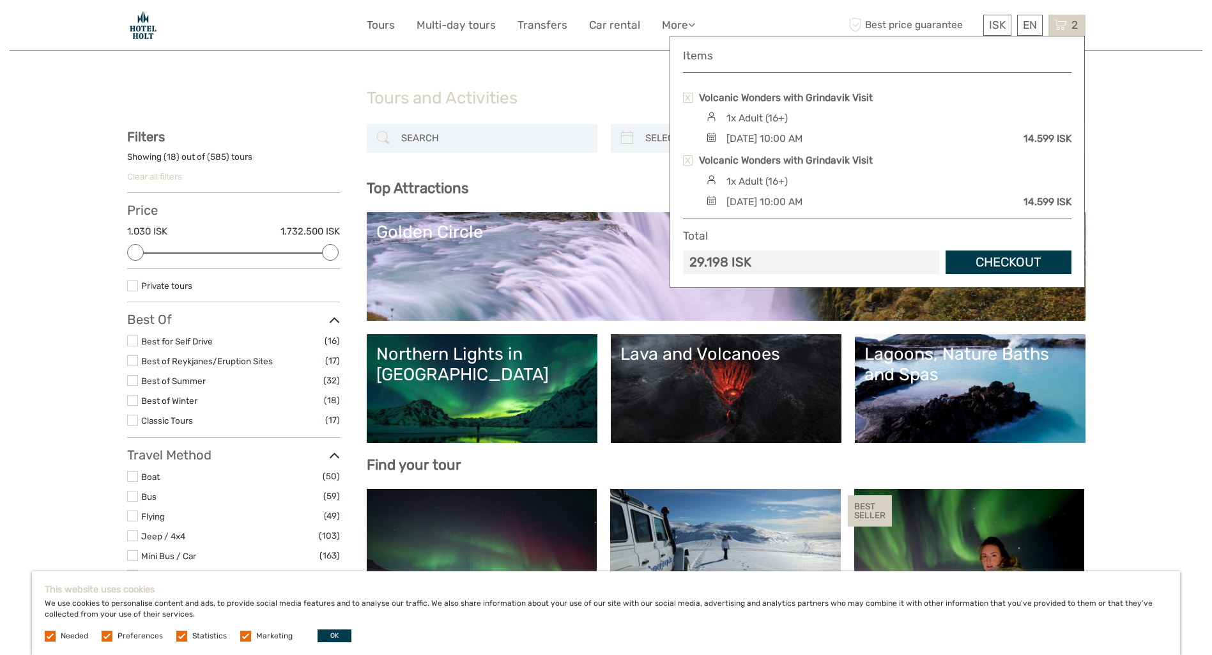
click at [687, 93] on link at bounding box center [688, 98] width 10 height 10
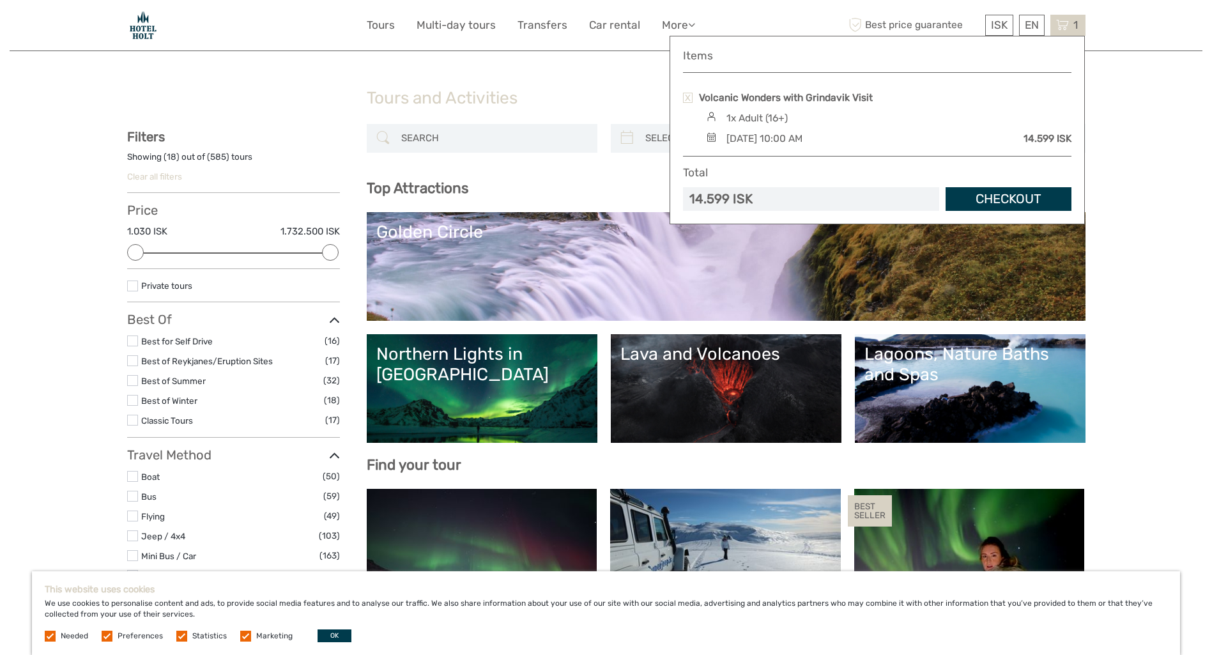
click at [1022, 192] on link "Checkout" at bounding box center [1008, 199] width 126 height 24
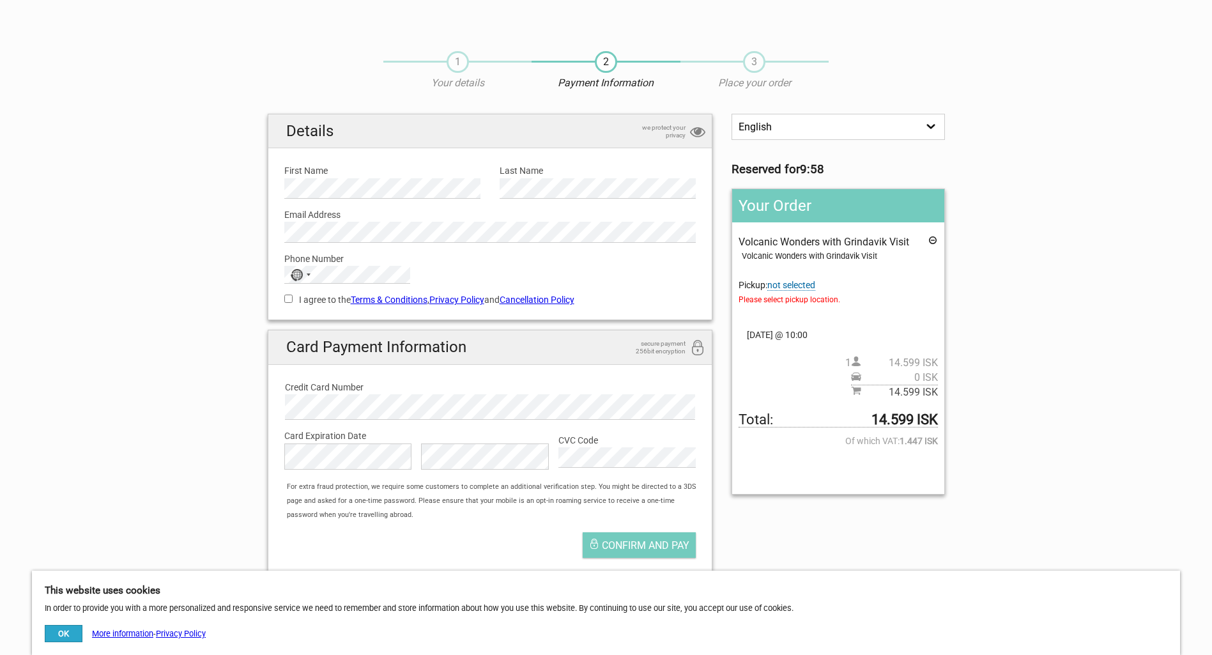
click at [803, 284] on span "not selected" at bounding box center [791, 285] width 48 height 11
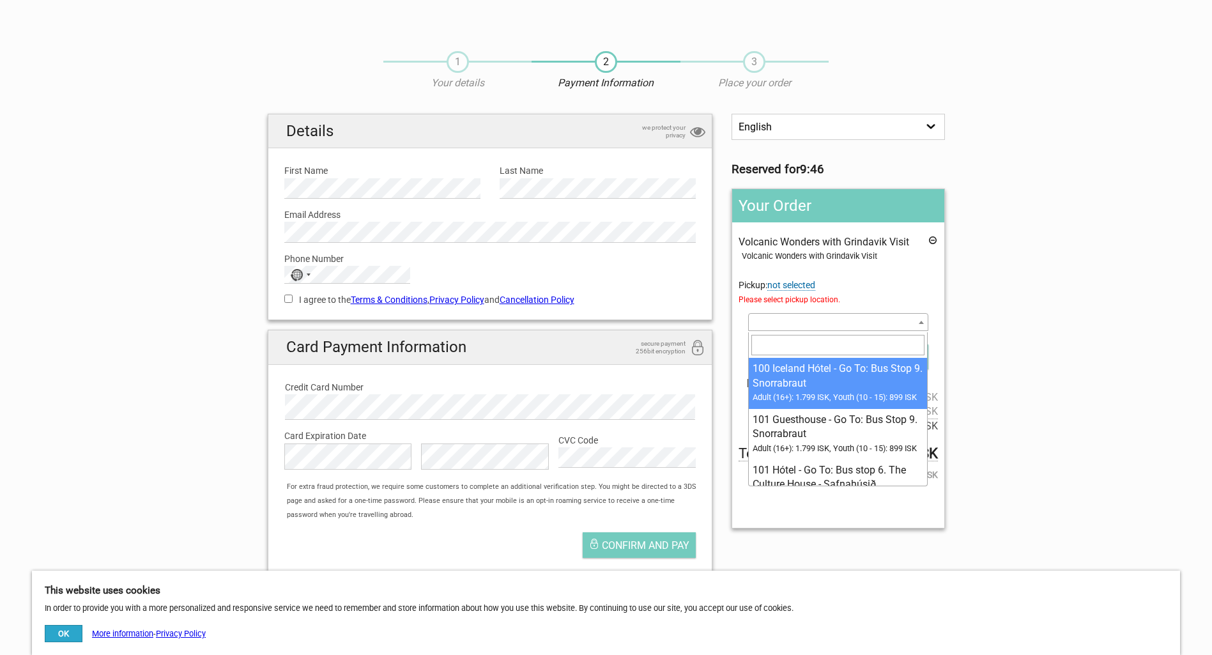
click at [815, 318] on span at bounding box center [838, 322] width 180 height 18
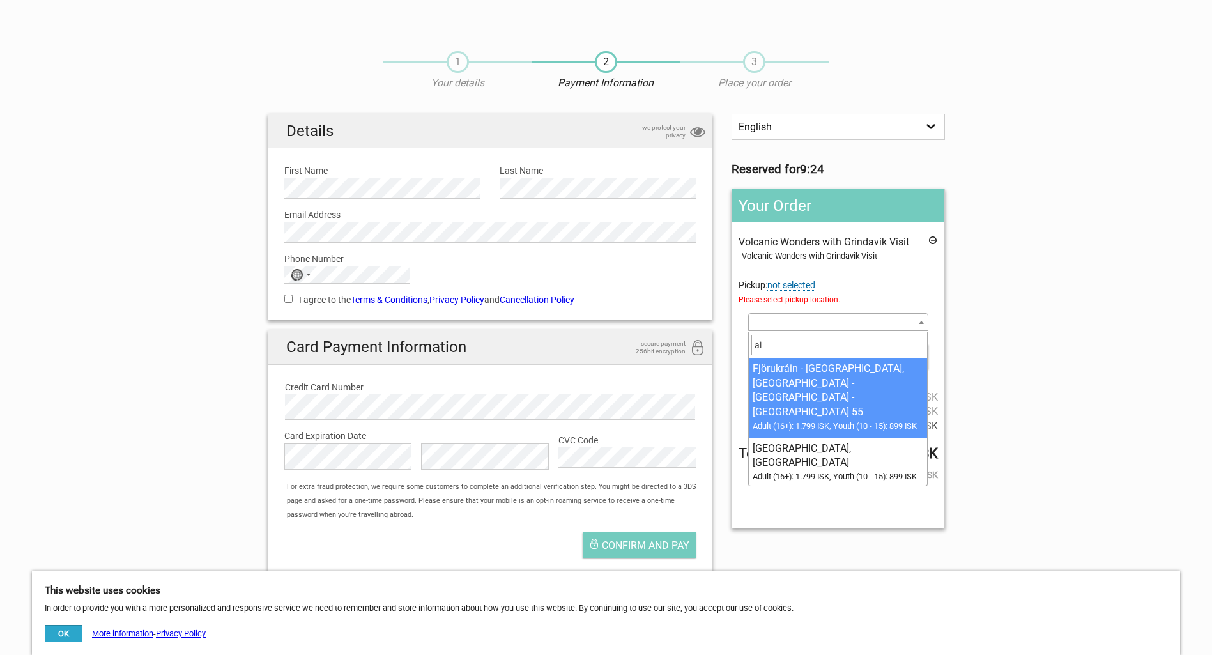
type input "a"
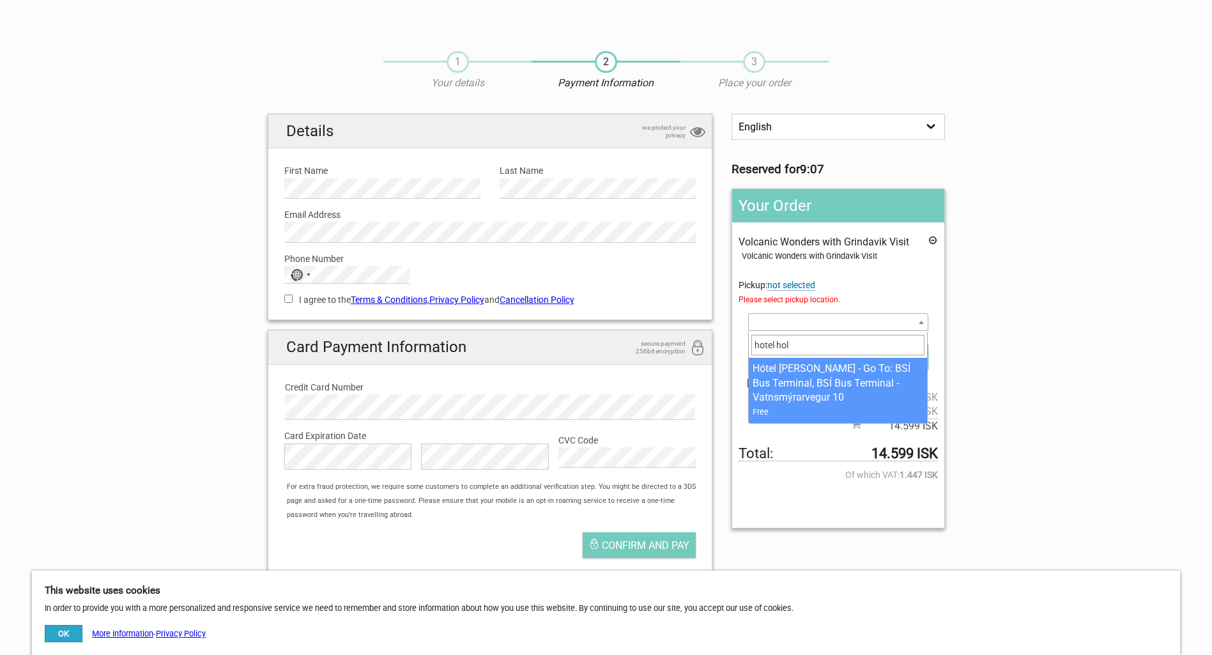
type input "hotel hol"
select select "1093175"
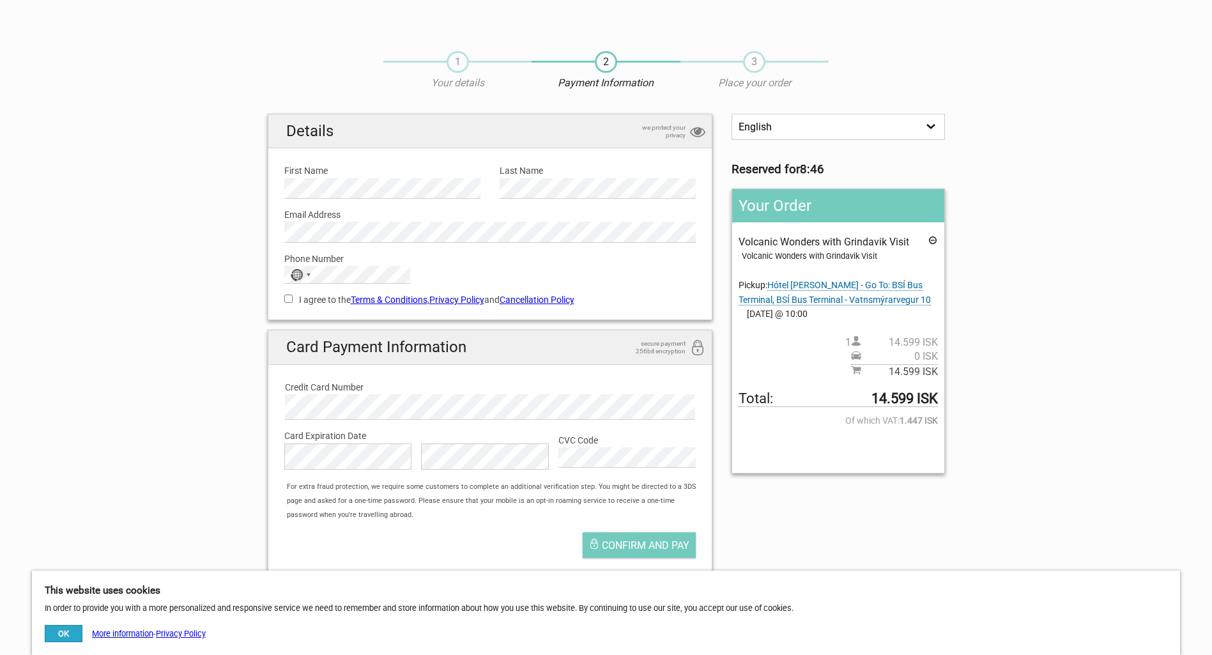
click at [805, 291] on span "Hótel Holt - Go To: BSÍ Bus Terminal, BSÍ Bus Terminal - Vatnsmýrarvegur 10" at bounding box center [835, 292] width 192 height 25
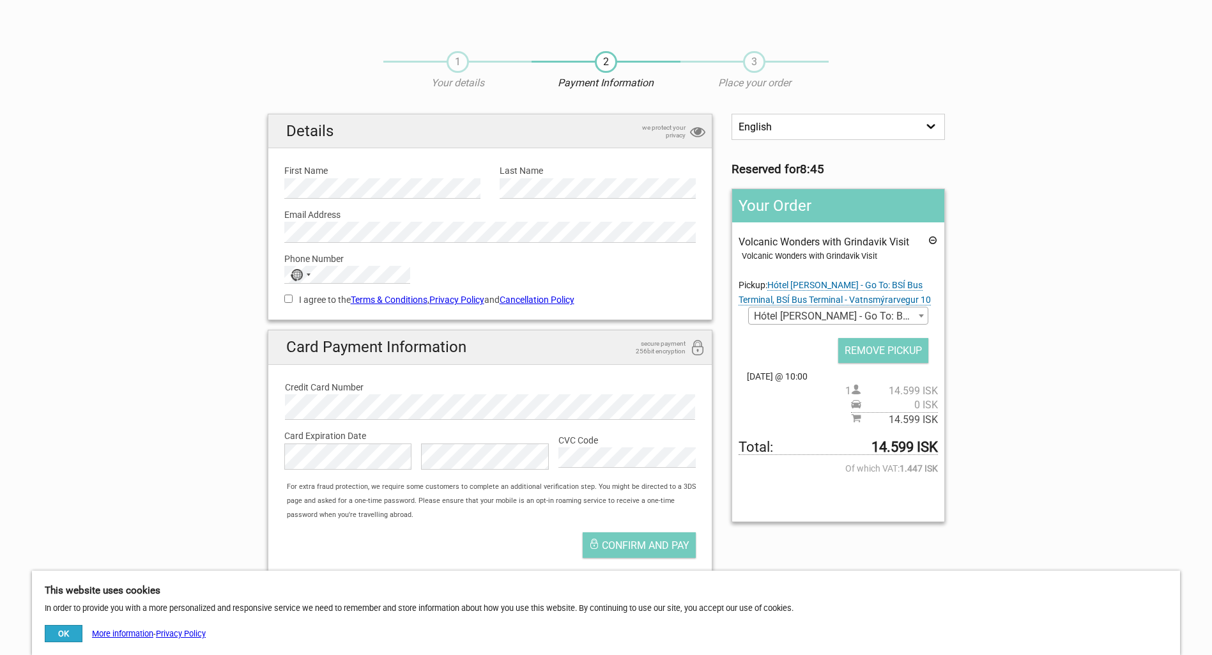
click at [917, 314] on span at bounding box center [921, 315] width 13 height 17
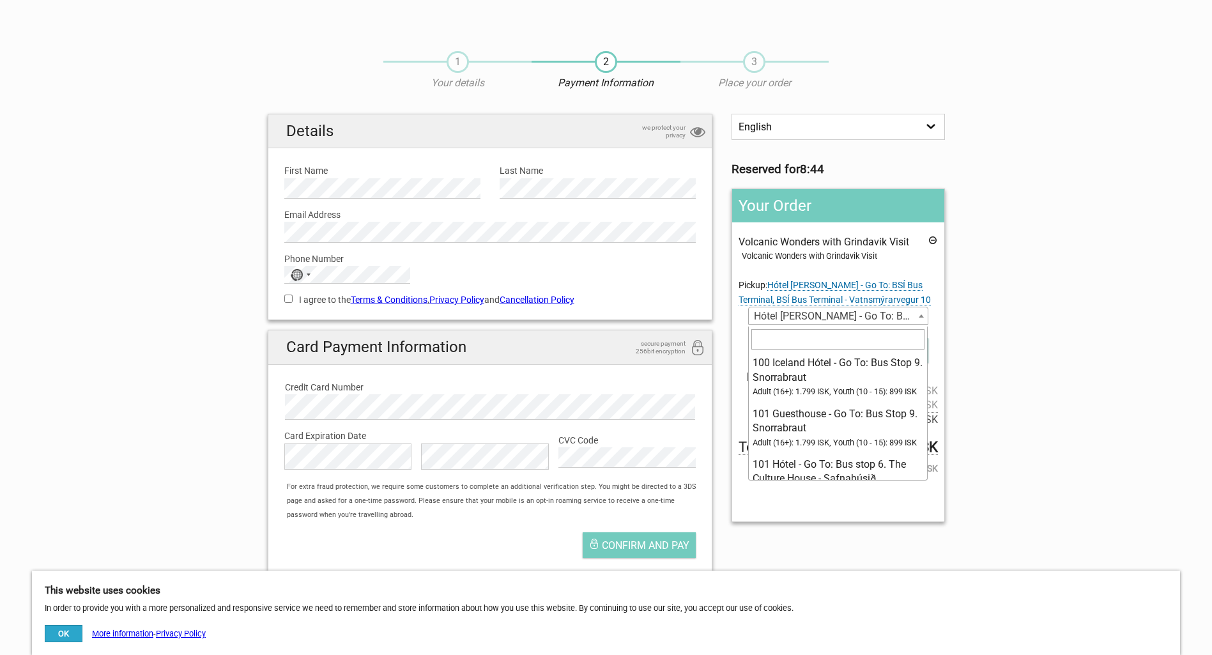
scroll to position [6627, 0]
click at [783, 333] on input "search" at bounding box center [837, 339] width 173 height 20
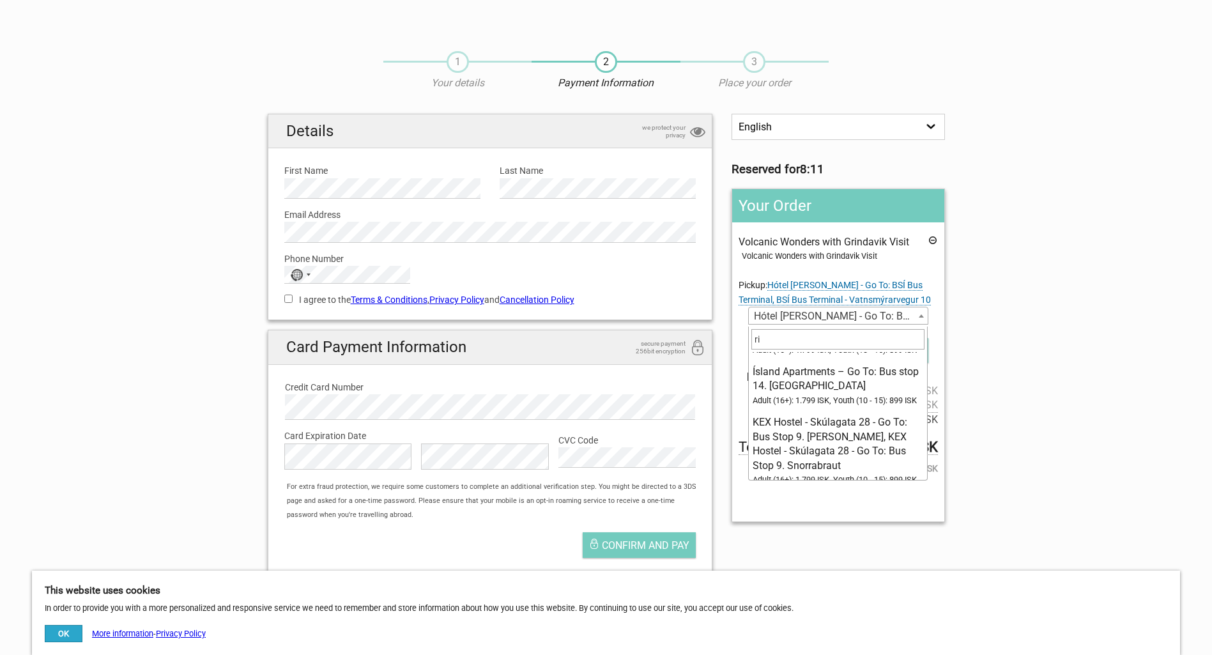
scroll to position [0, 0]
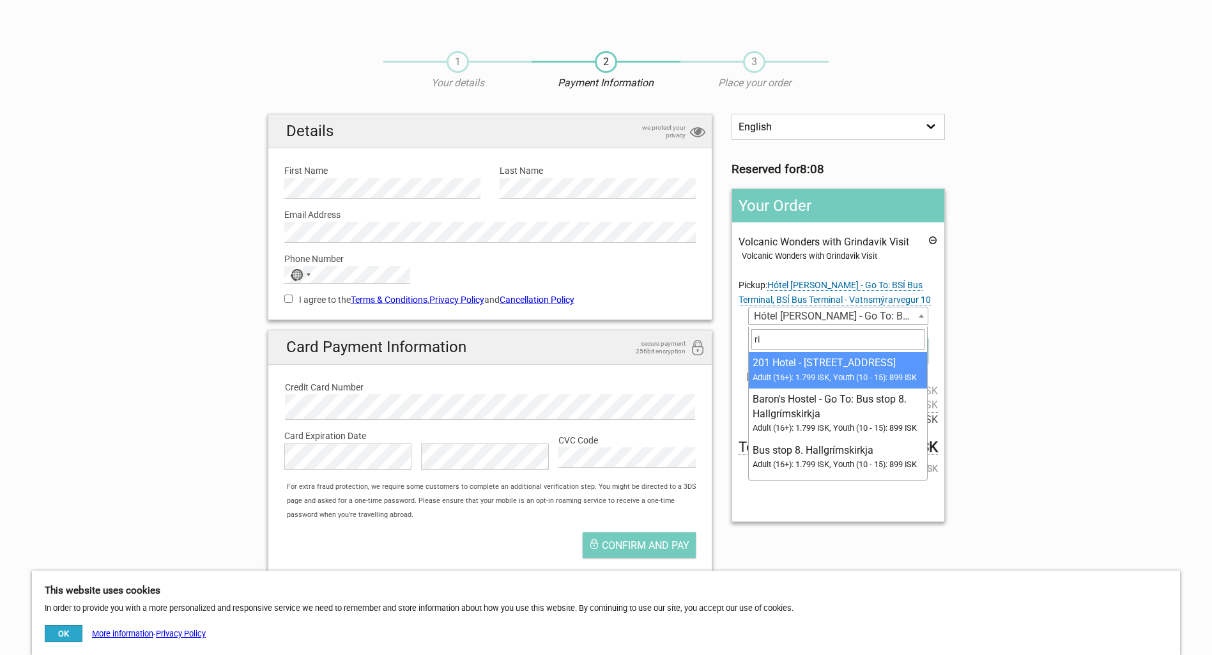
type input "r"
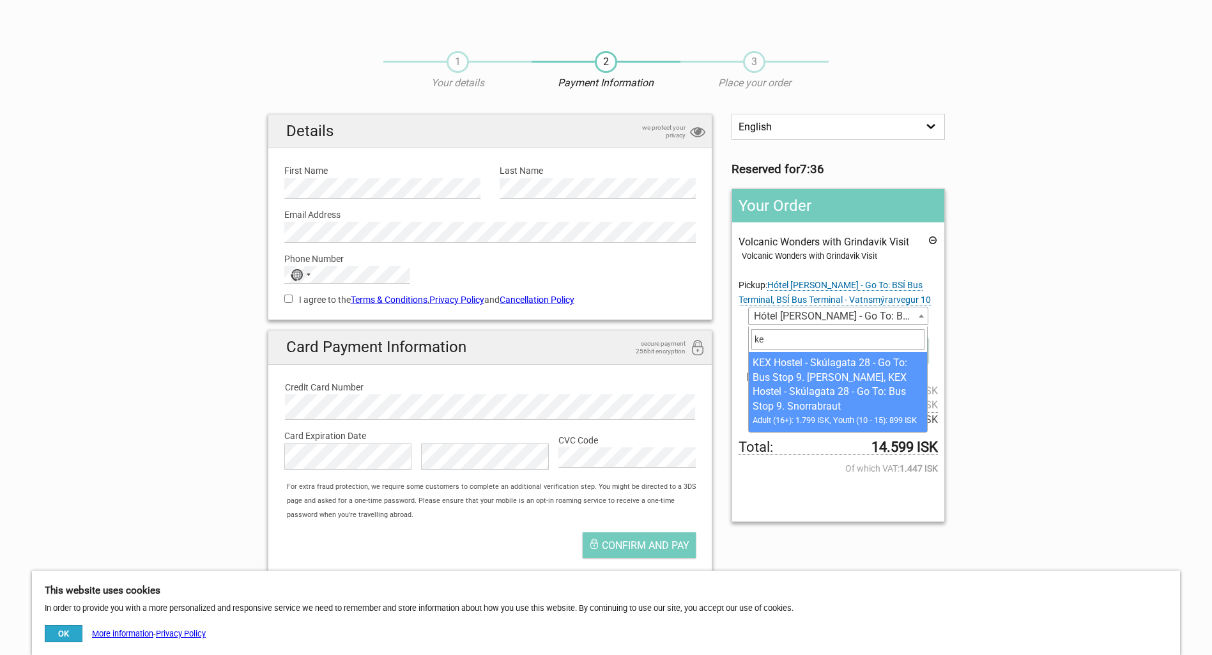
type input "k"
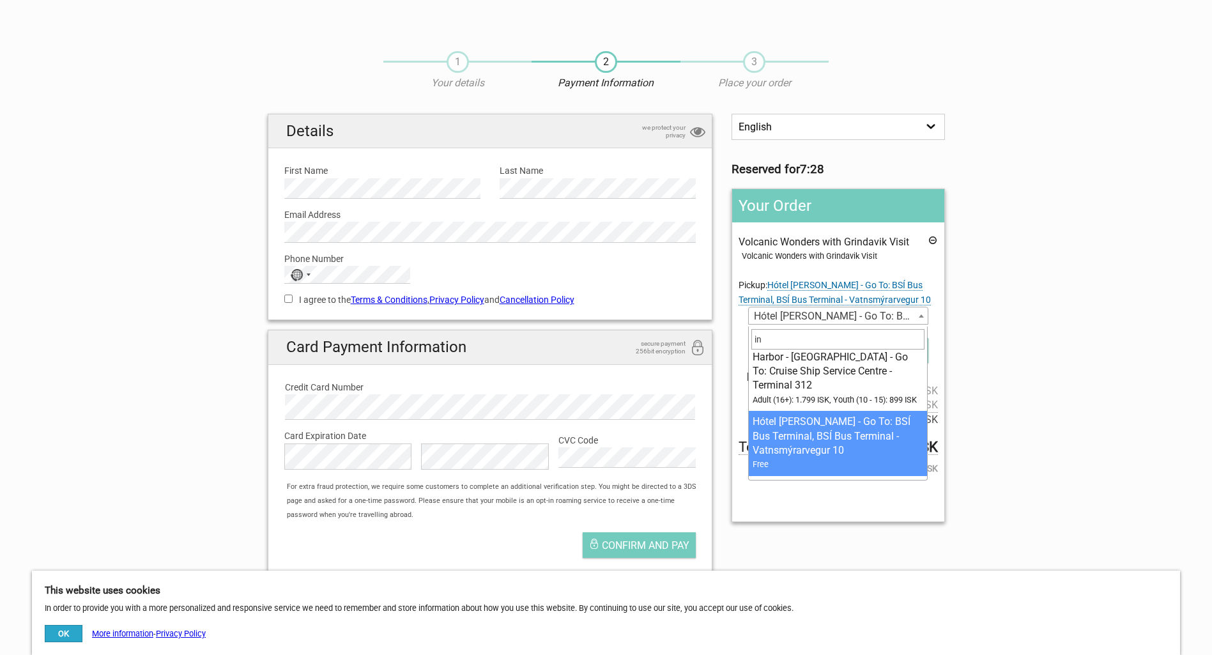
type input "i"
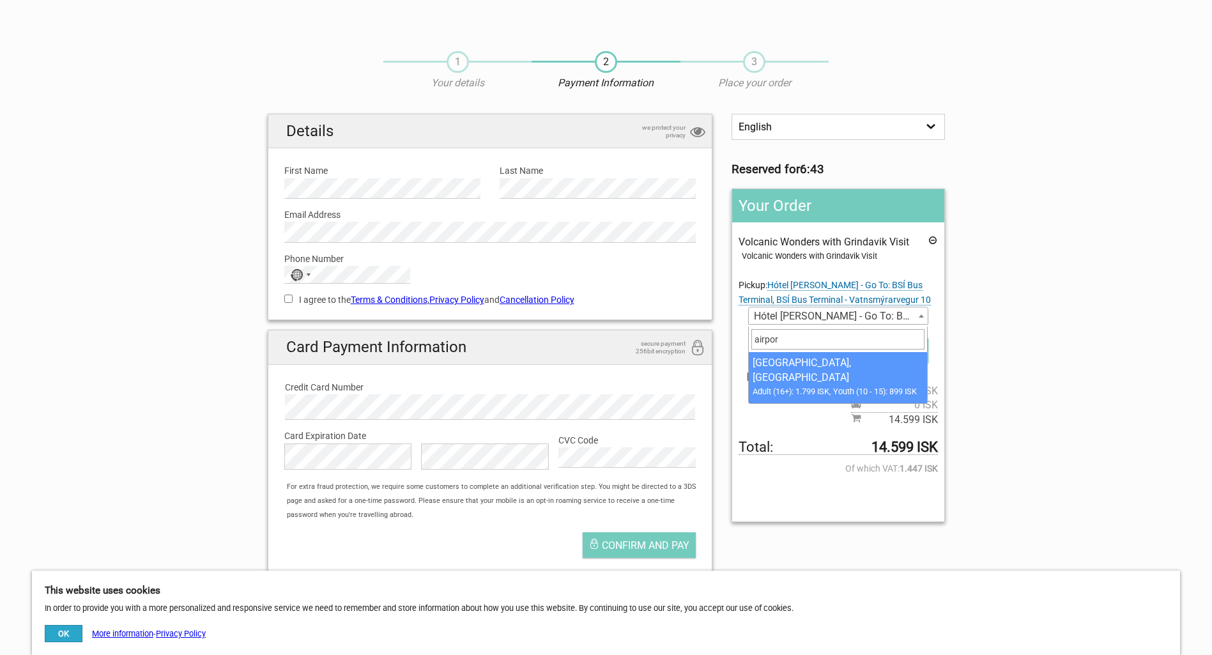
type input "airport"
select select "1093216"
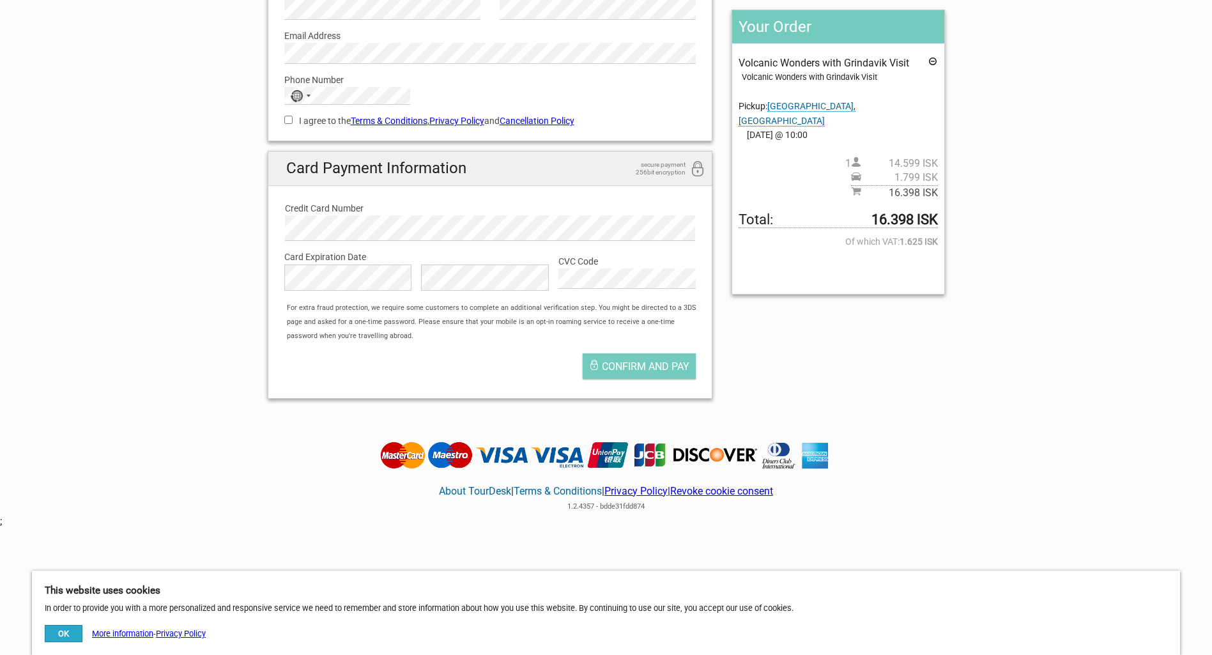
scroll to position [180, 0]
click at [790, 107] on span "Reykjavik Domestic Airport, Reykjavik Domestic Airport" at bounding box center [797, 112] width 117 height 25
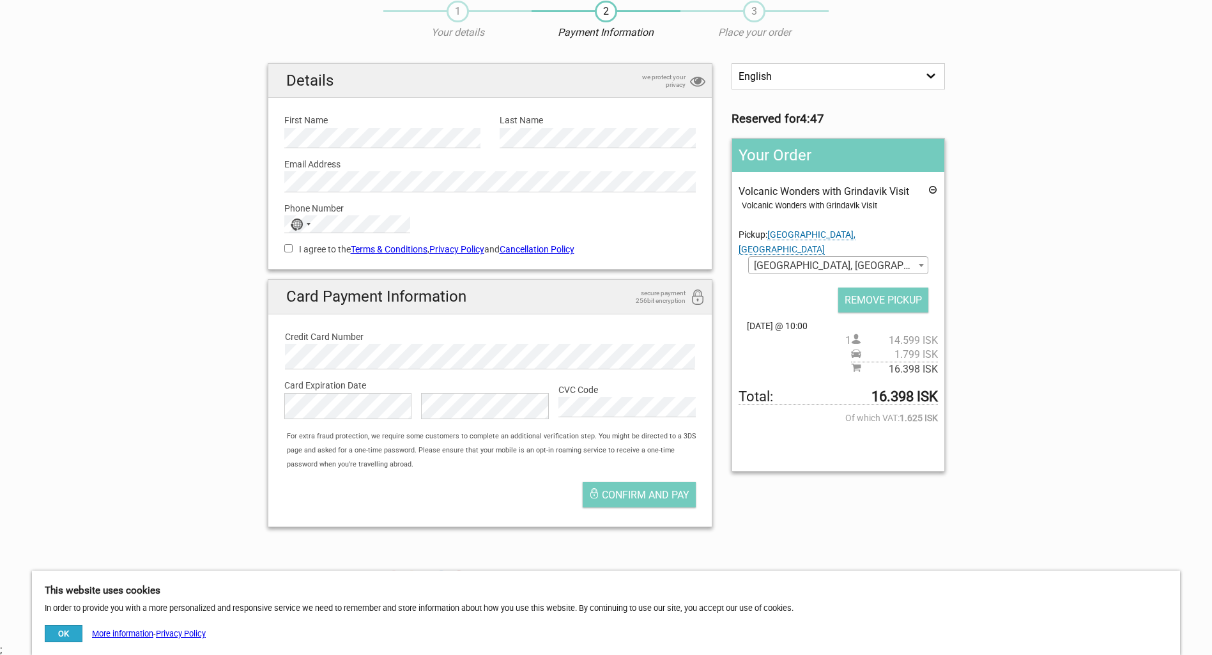
scroll to position [0, 0]
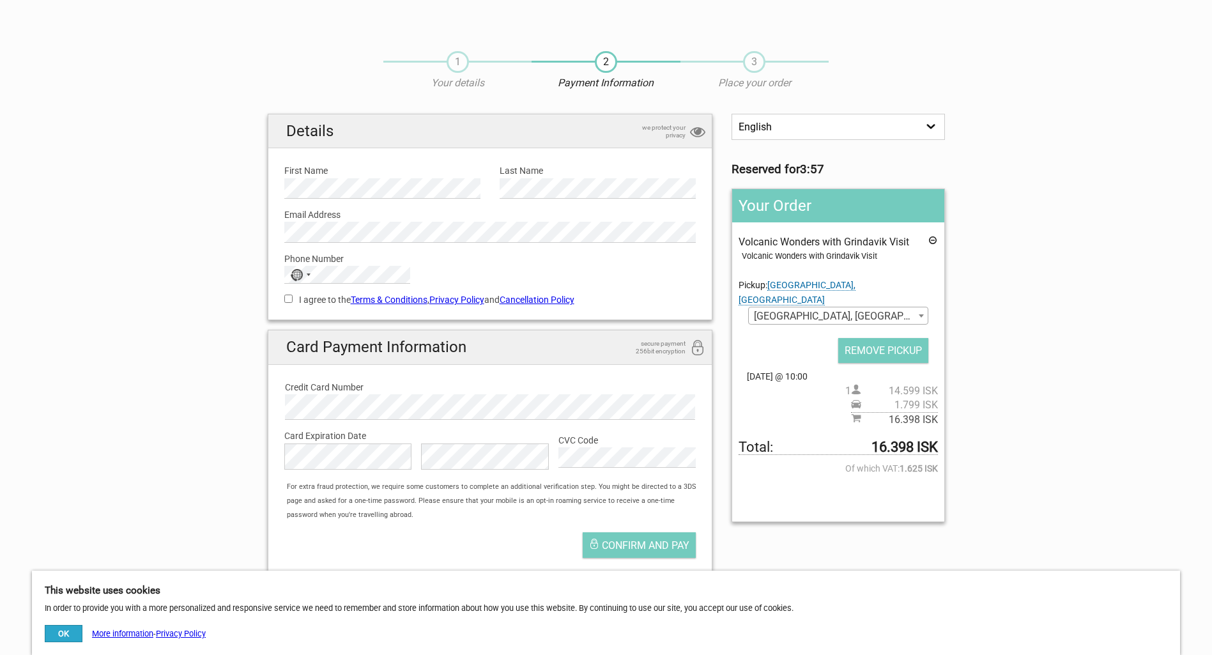
click at [868, 315] on span "Reykjavik Domestic Airport, Reykjavik Domestic Airport" at bounding box center [838, 316] width 178 height 18
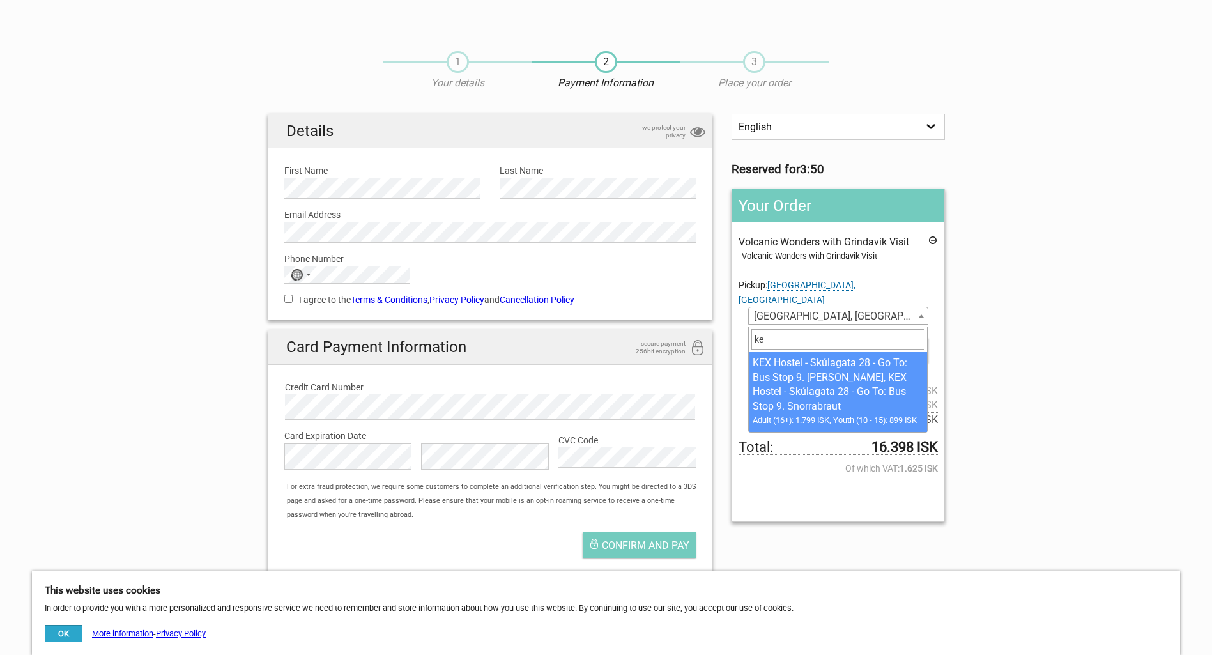
type input "ke"
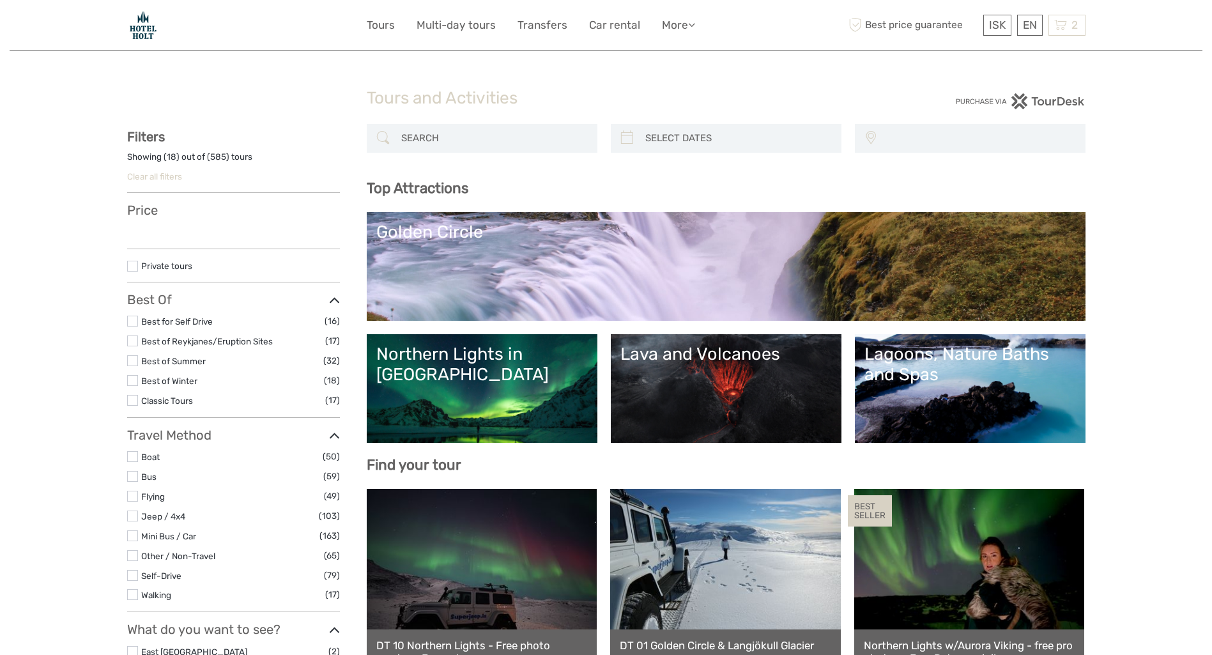
select select
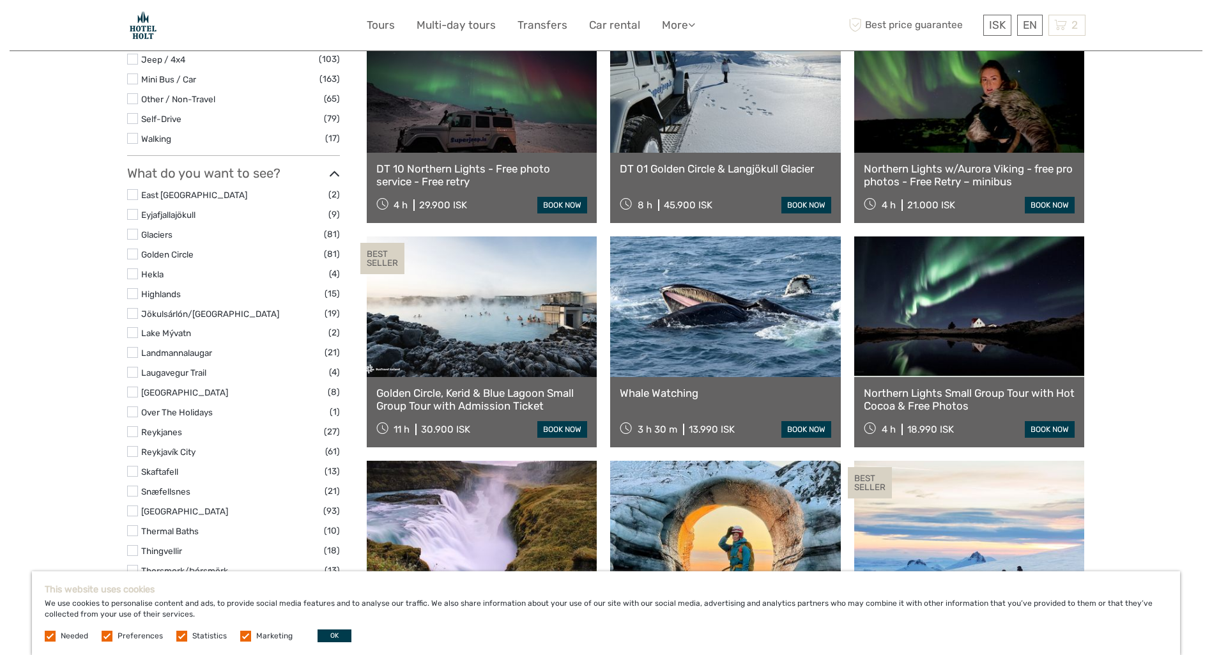
scroll to position [490, 0]
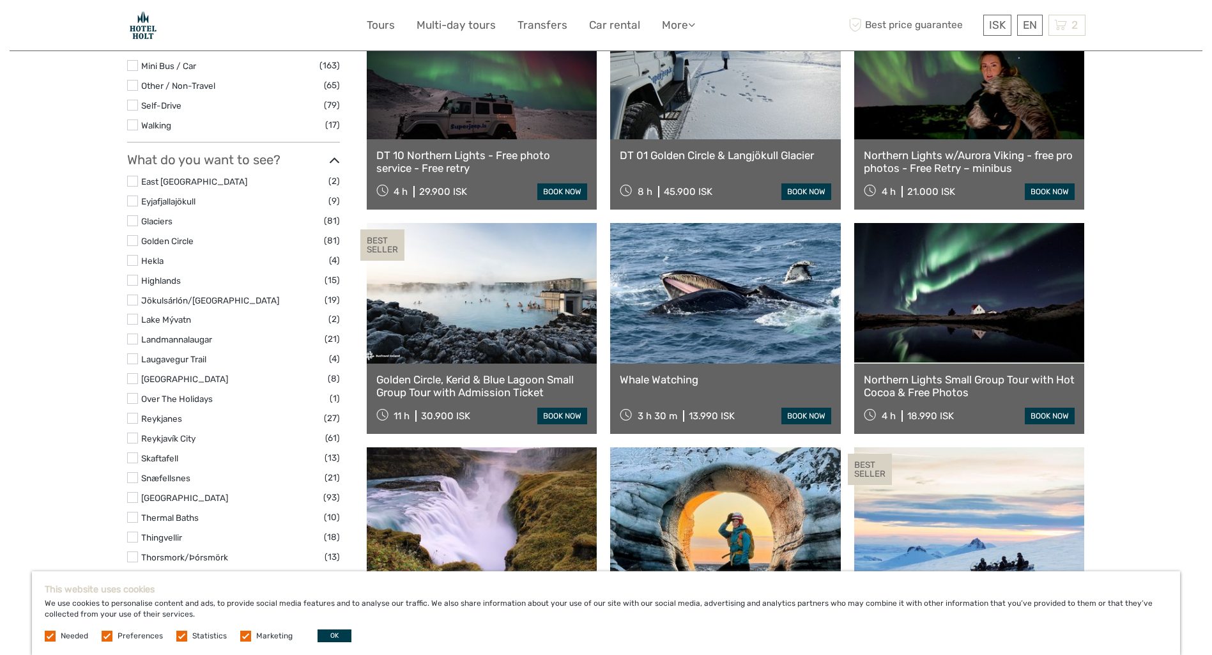
click at [490, 289] on link at bounding box center [482, 293] width 231 height 141
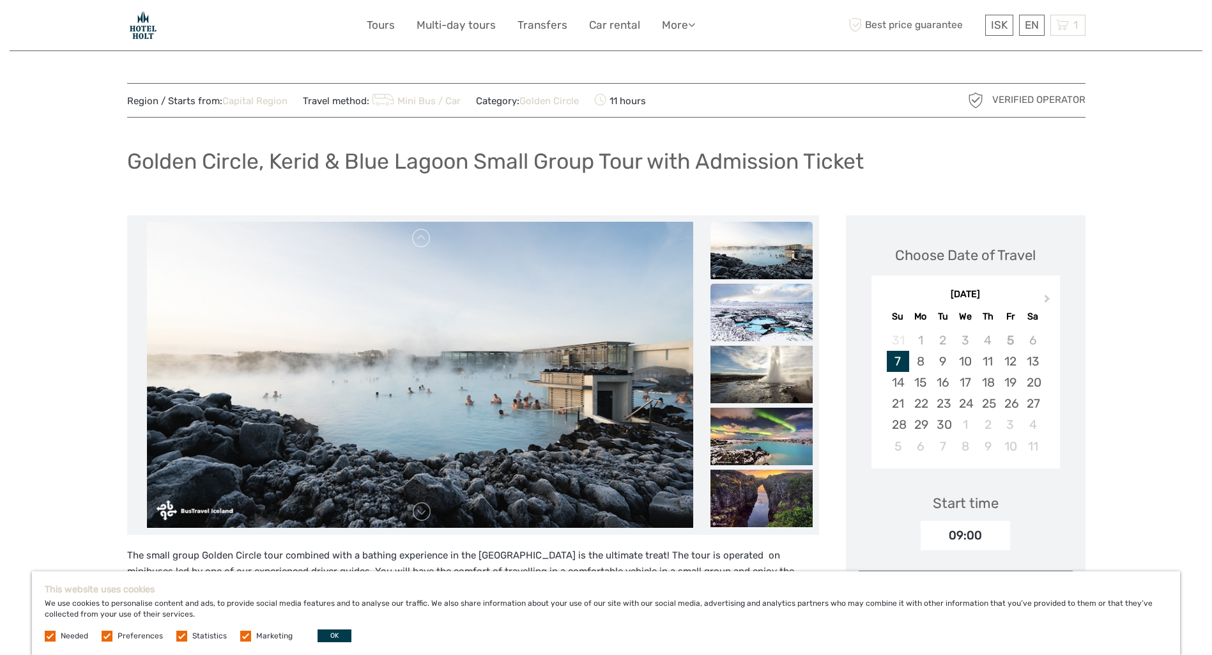
click at [771, 319] on img at bounding box center [761, 312] width 102 height 57
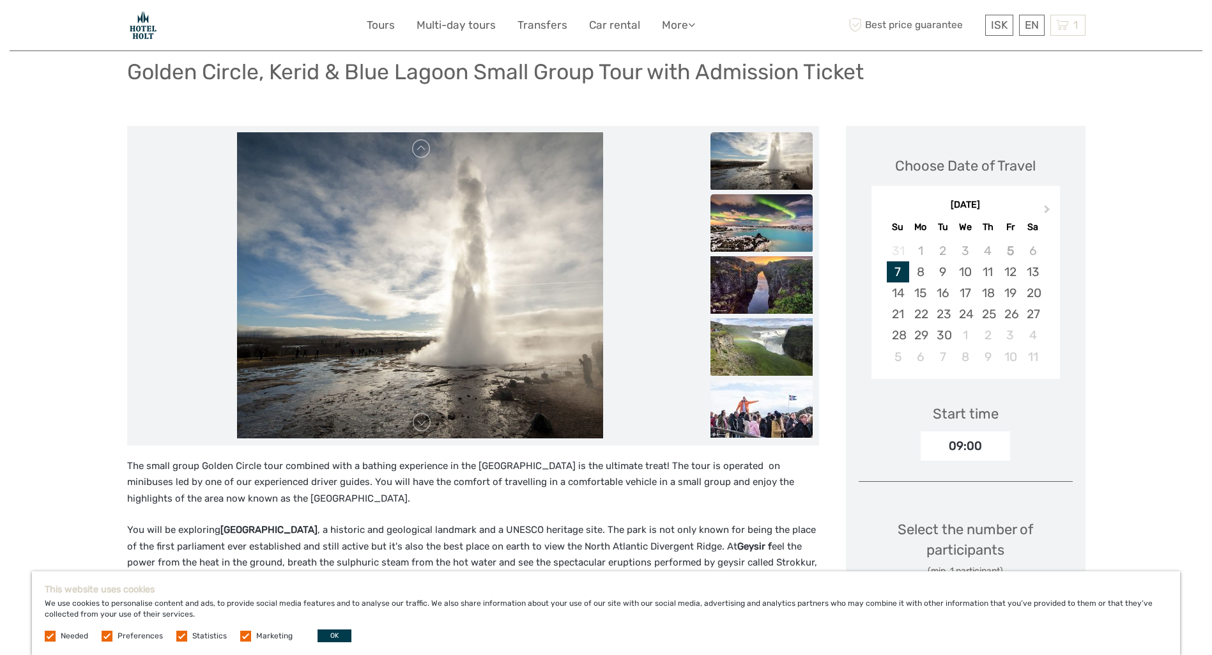
scroll to position [64, 0]
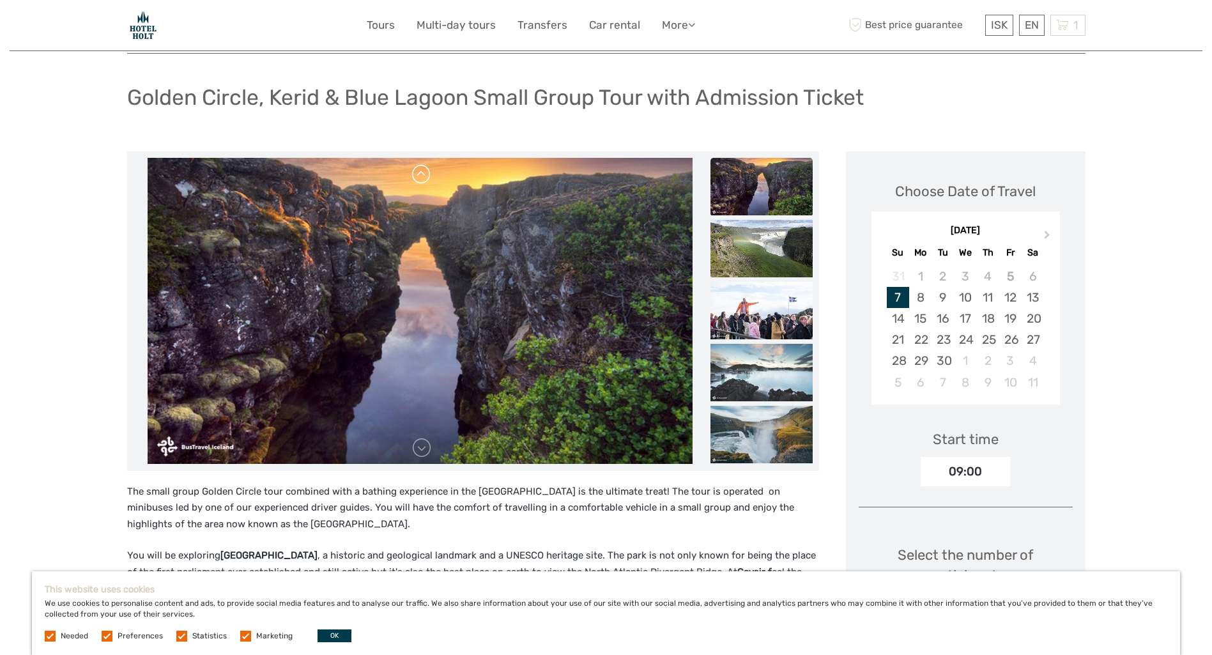
click at [423, 169] on link at bounding box center [421, 174] width 20 height 20
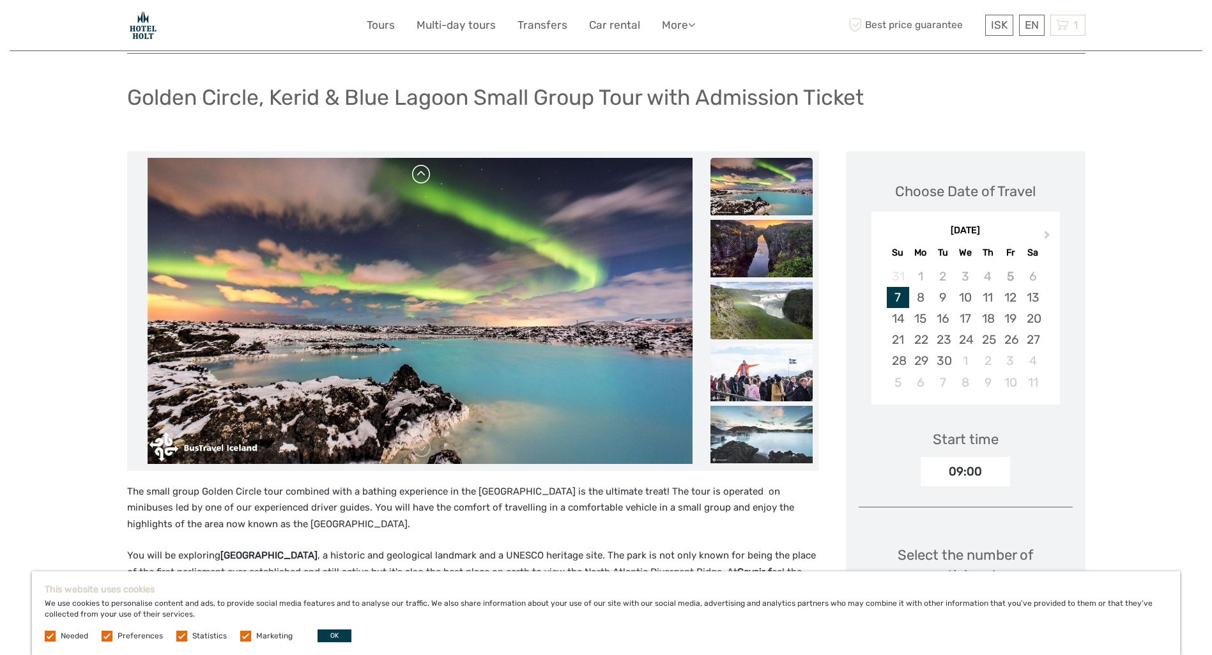
click at [425, 184] on link at bounding box center [421, 174] width 20 height 20
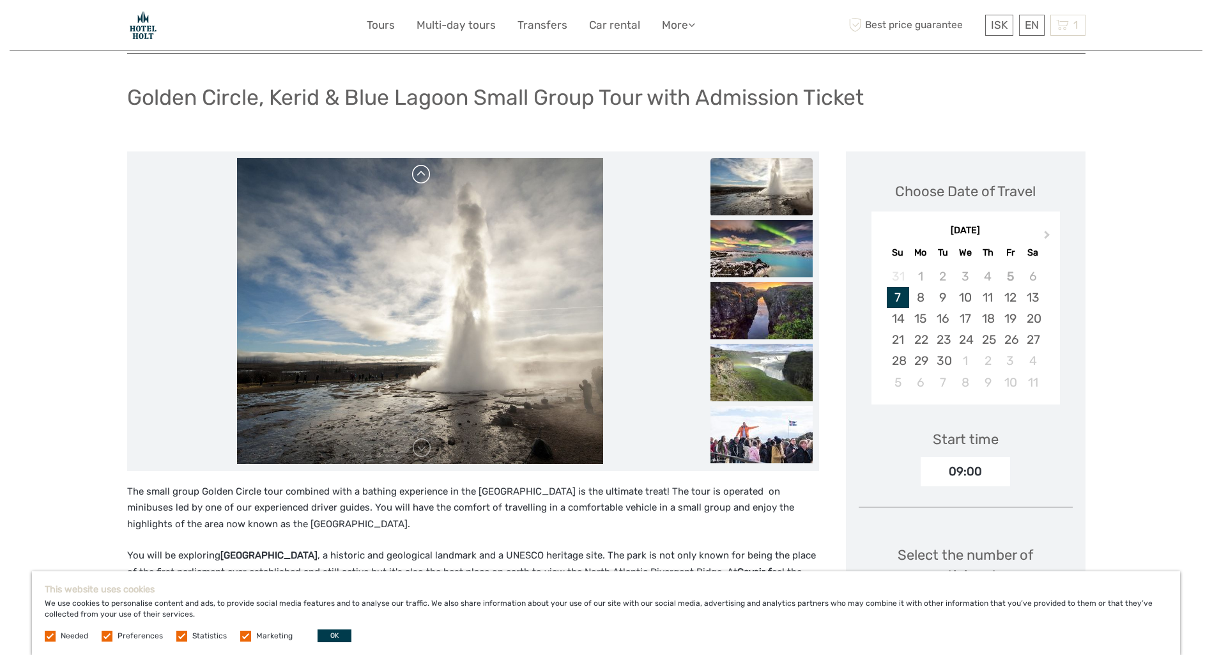
click at [423, 179] on link at bounding box center [421, 174] width 20 height 20
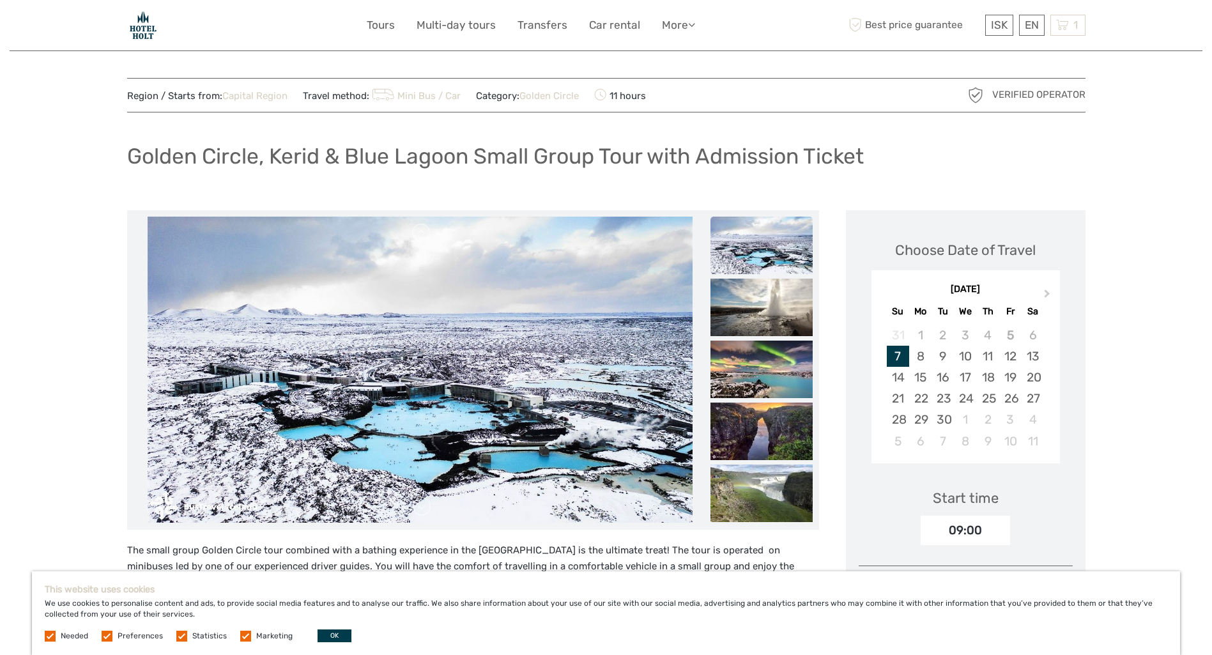
scroll to position [0, 0]
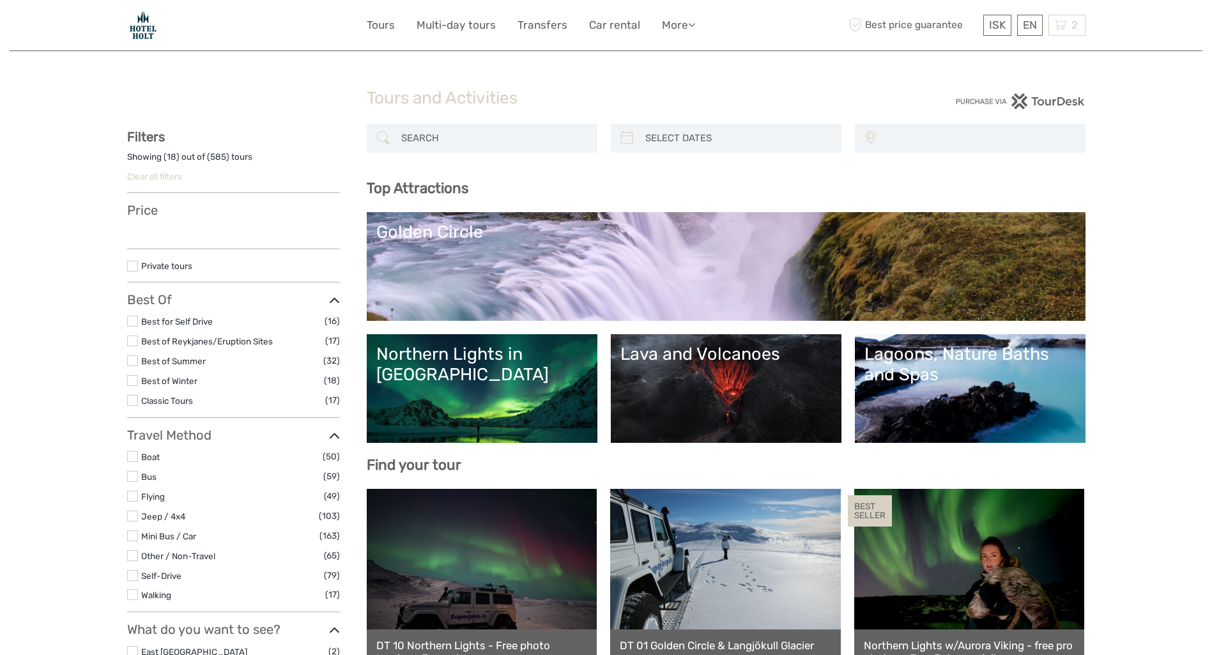
select select
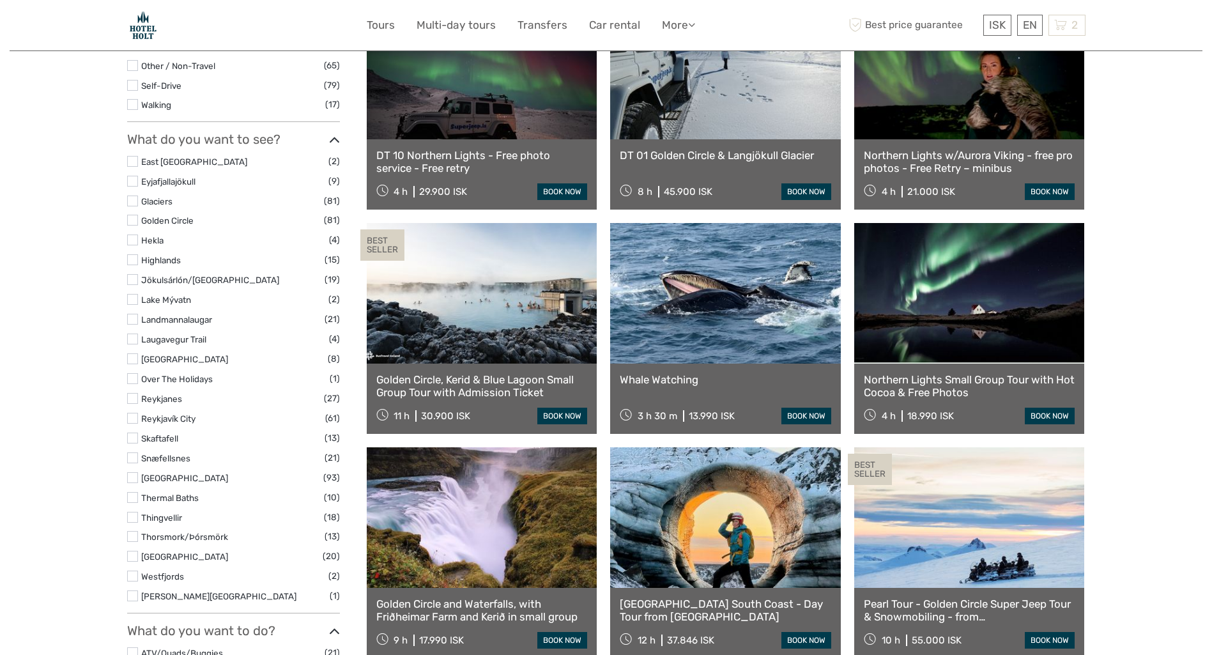
select select
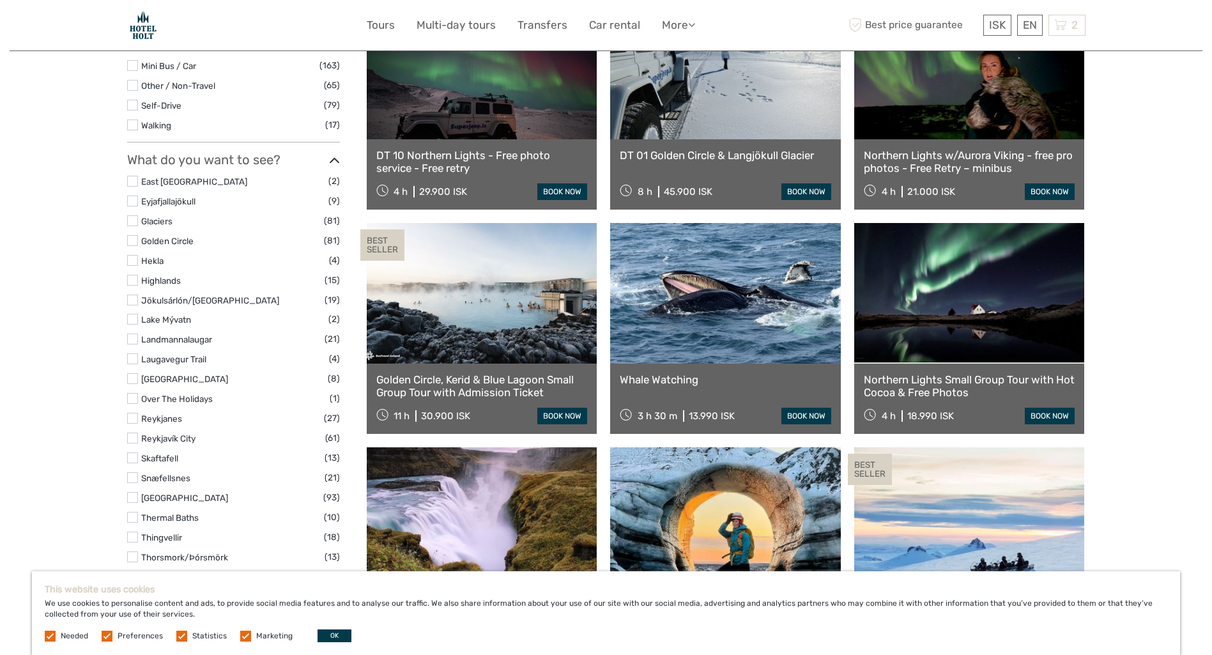
scroll to position [0, 0]
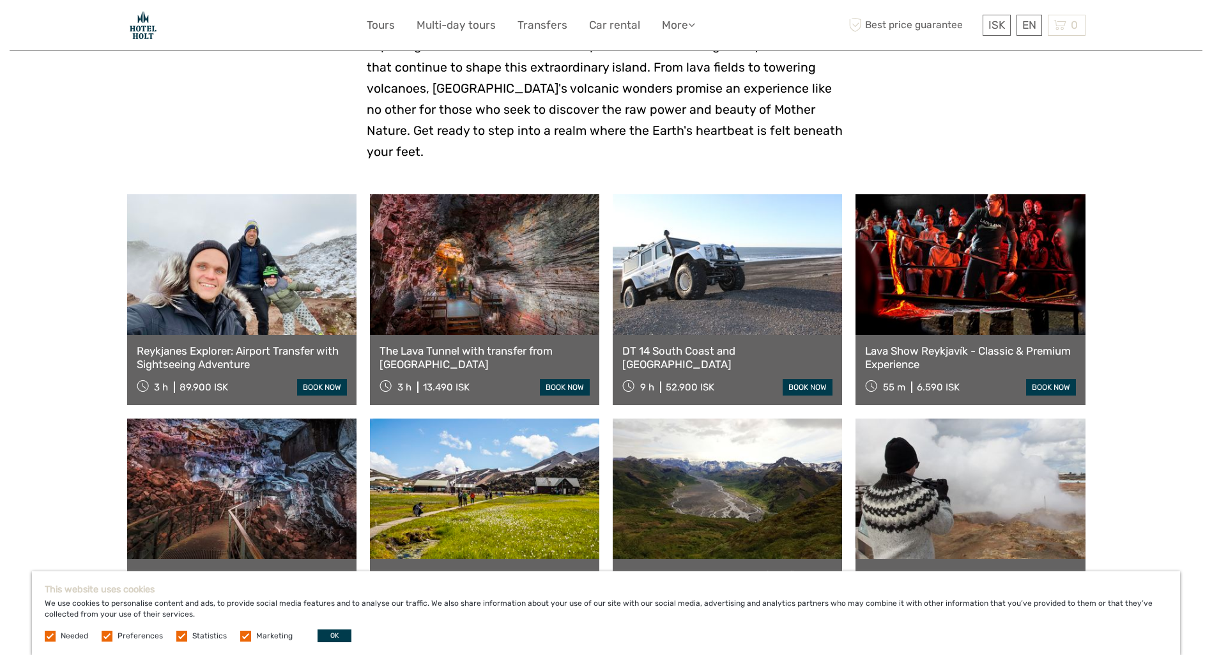
scroll to position [468, 0]
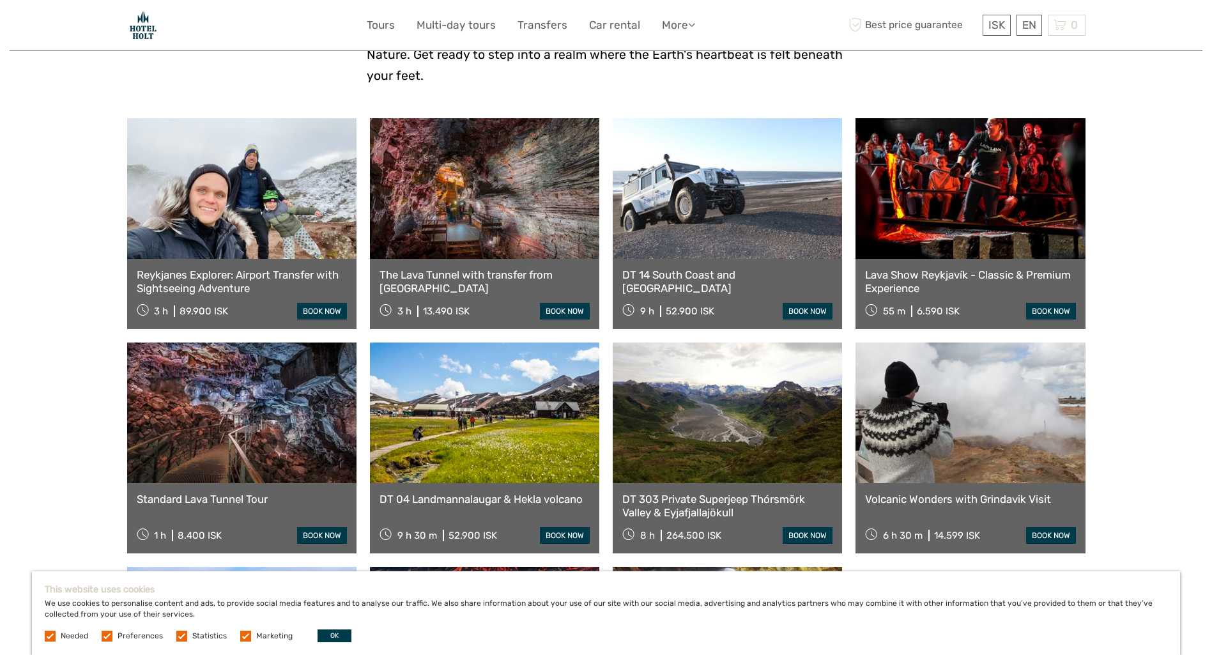
click at [249, 188] on link at bounding box center [241, 188] width 229 height 141
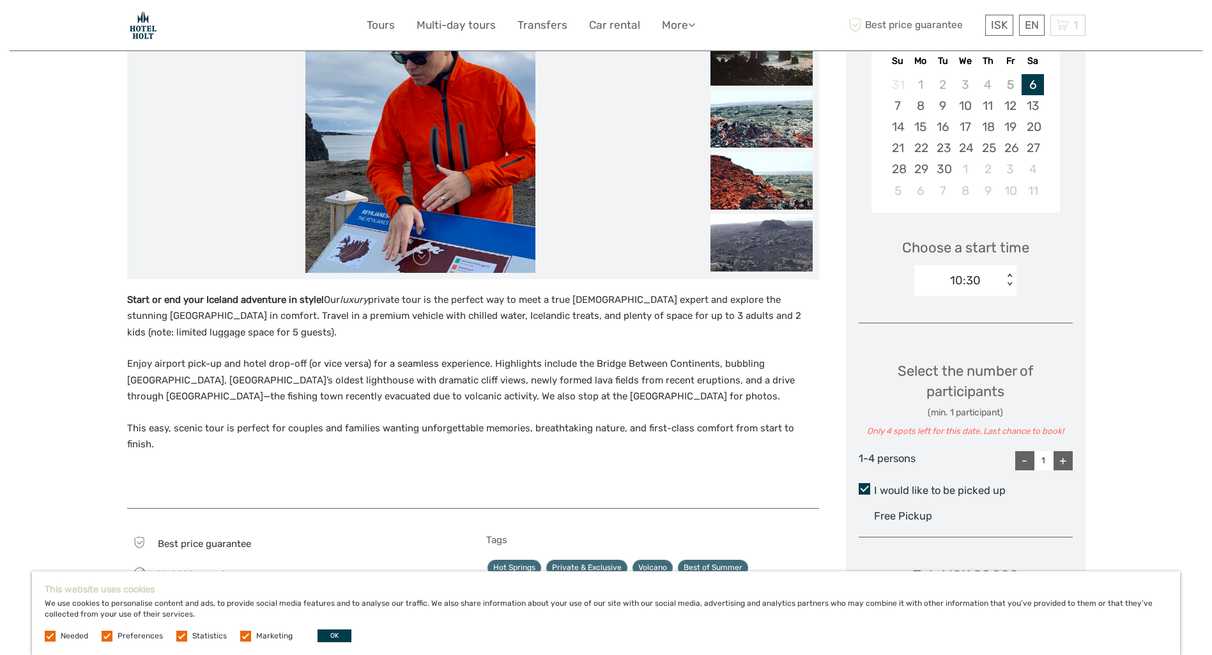
scroll to position [277, 0]
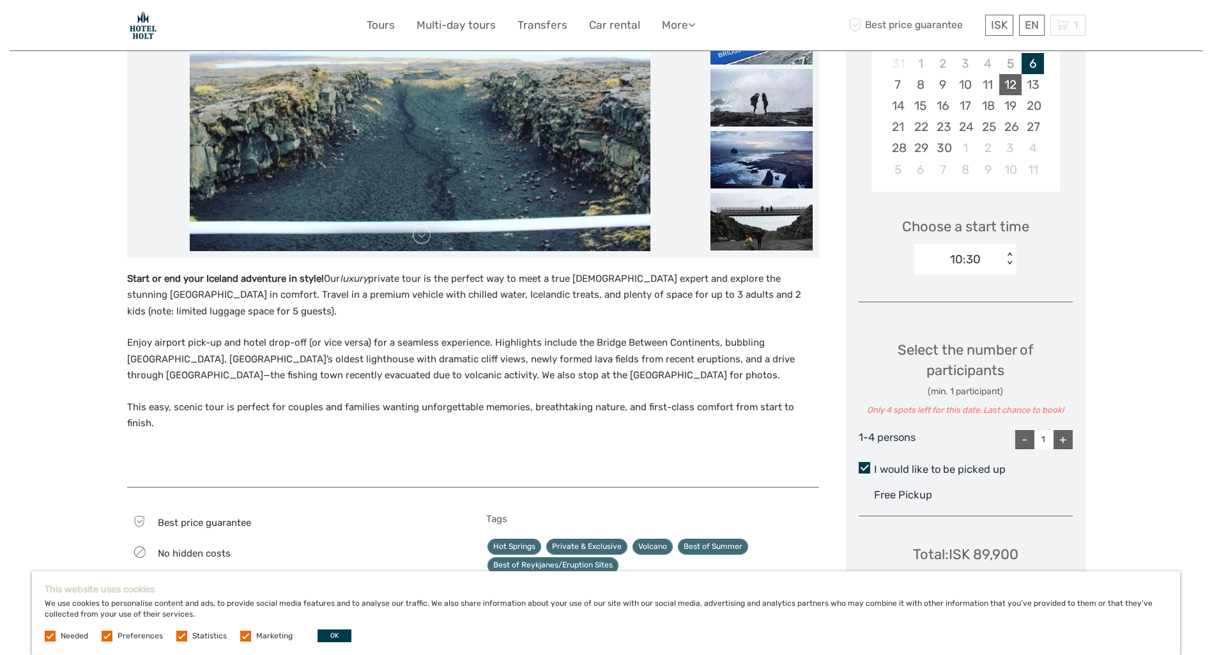
click at [1008, 82] on div "12" at bounding box center [1010, 84] width 22 height 21
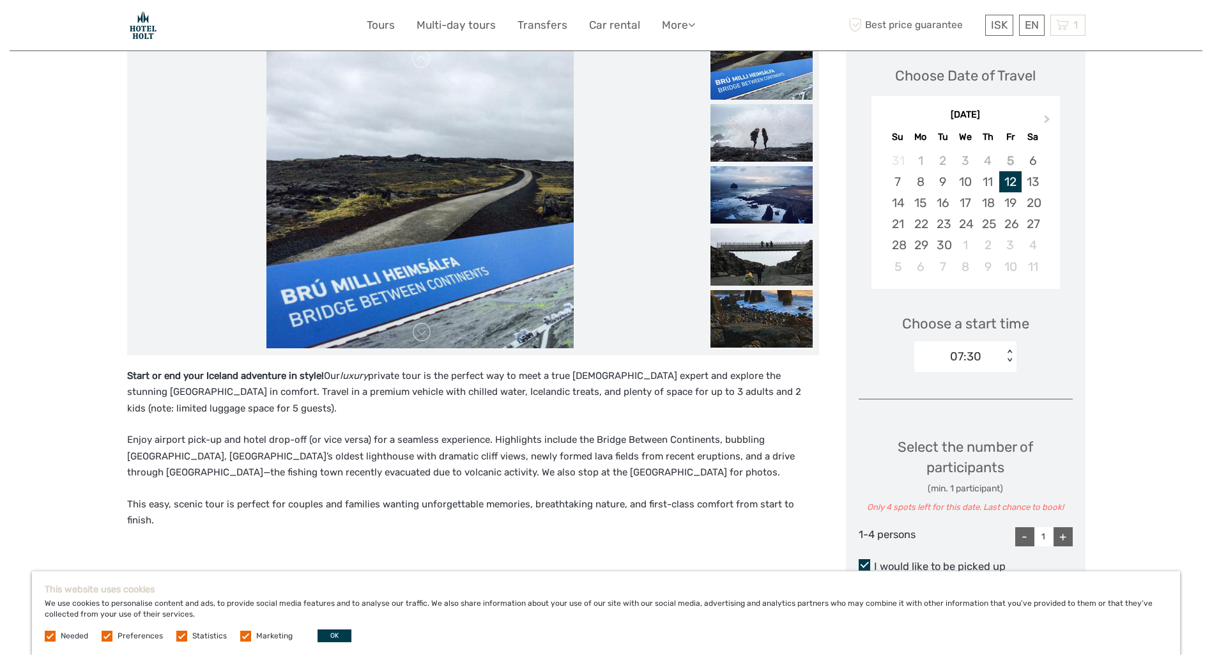
scroll to position [149, 0]
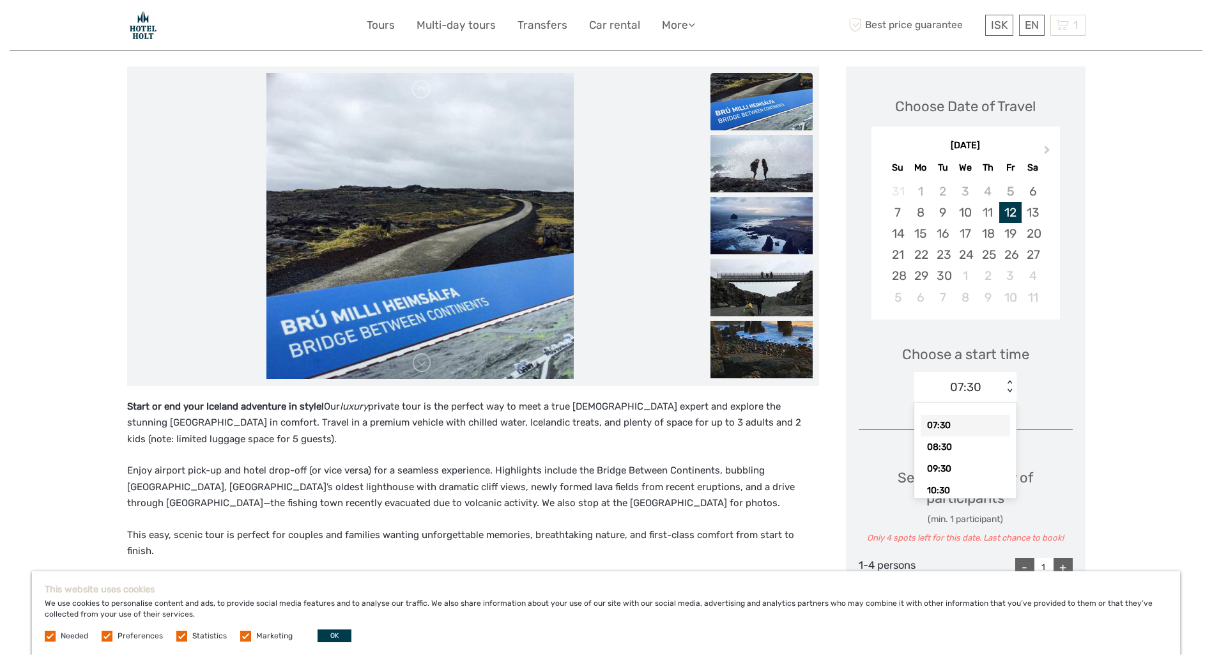
click at [1010, 390] on div "< >" at bounding box center [1009, 386] width 11 height 13
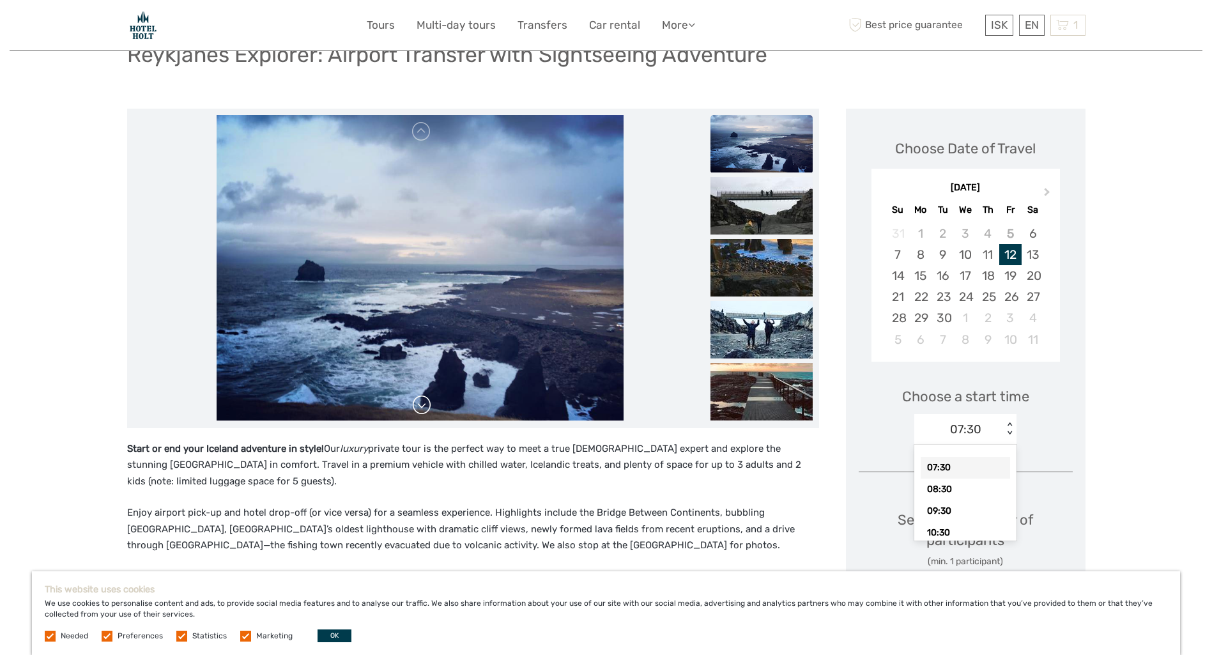
scroll to position [128, 0]
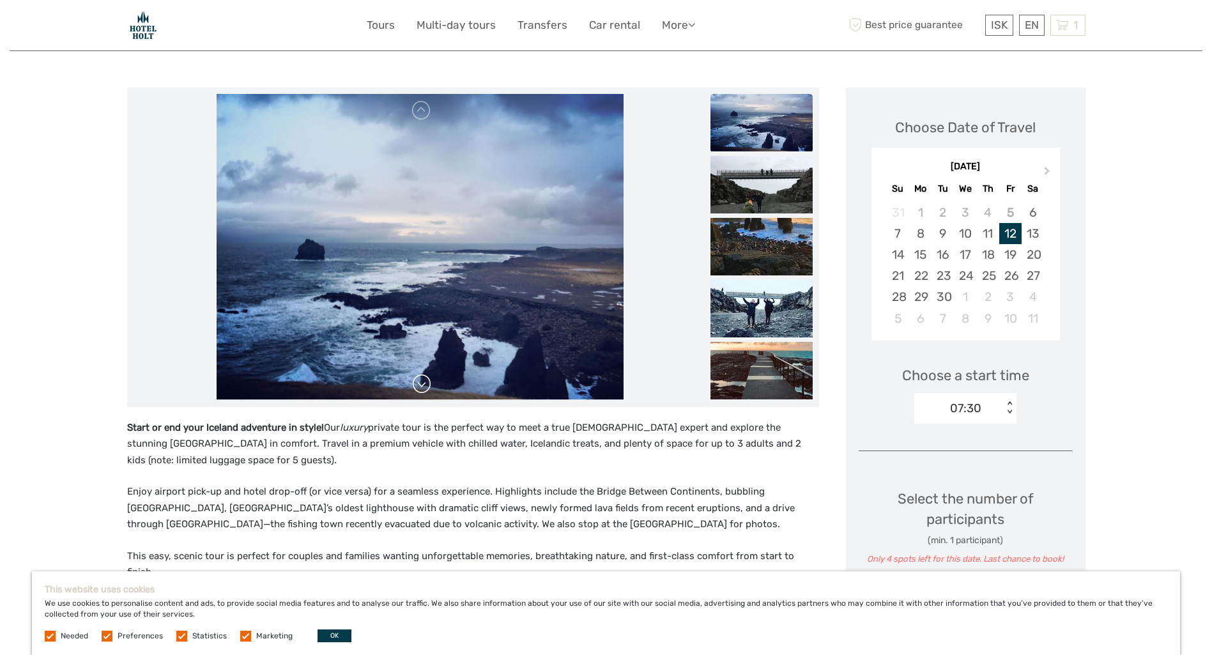
click at [427, 388] on link at bounding box center [421, 384] width 20 height 20
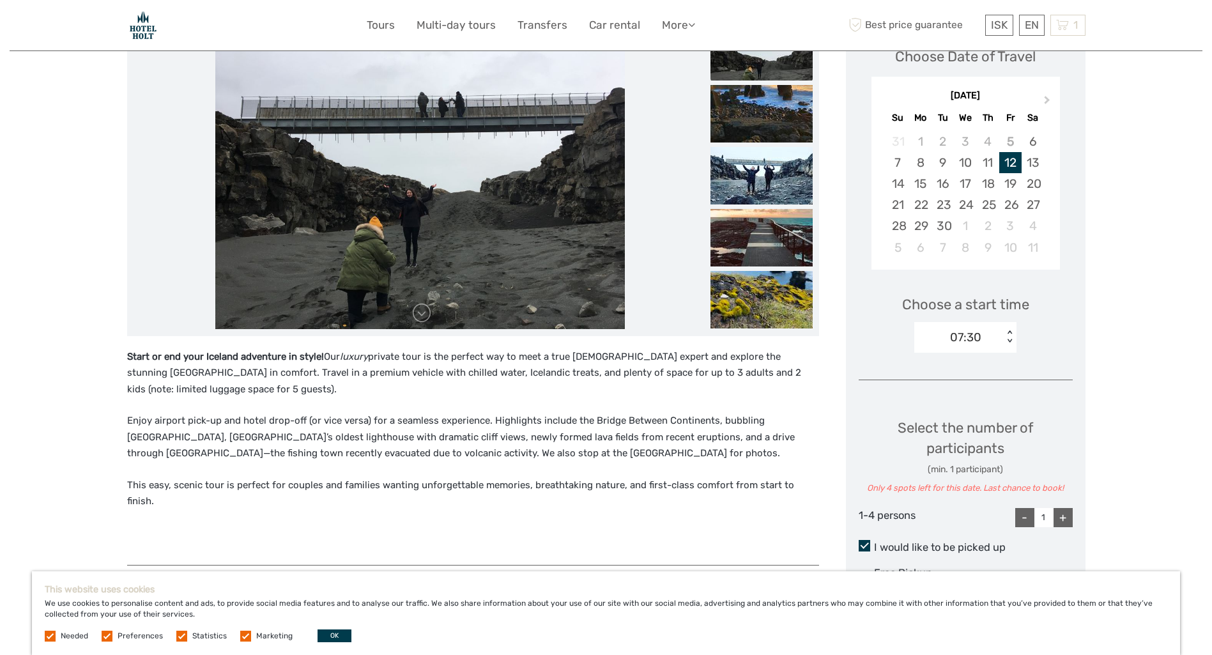
scroll to position [213, 0]
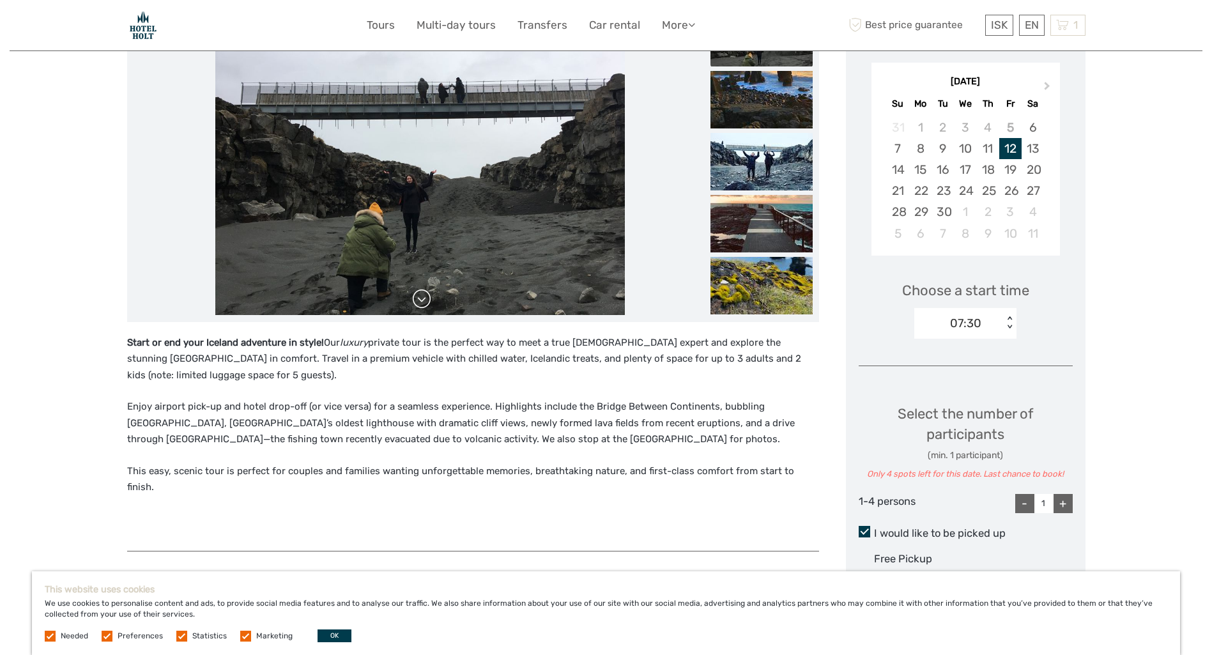
click at [427, 305] on link at bounding box center [421, 299] width 20 height 20
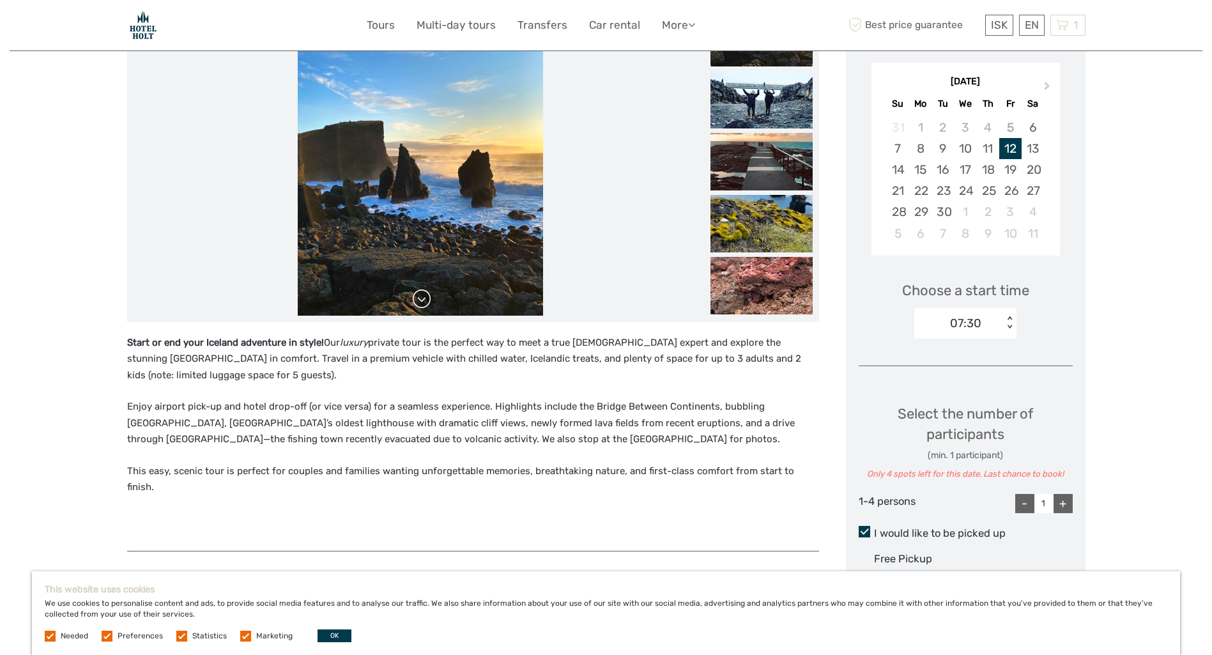
click at [425, 297] on link at bounding box center [421, 299] width 20 height 20
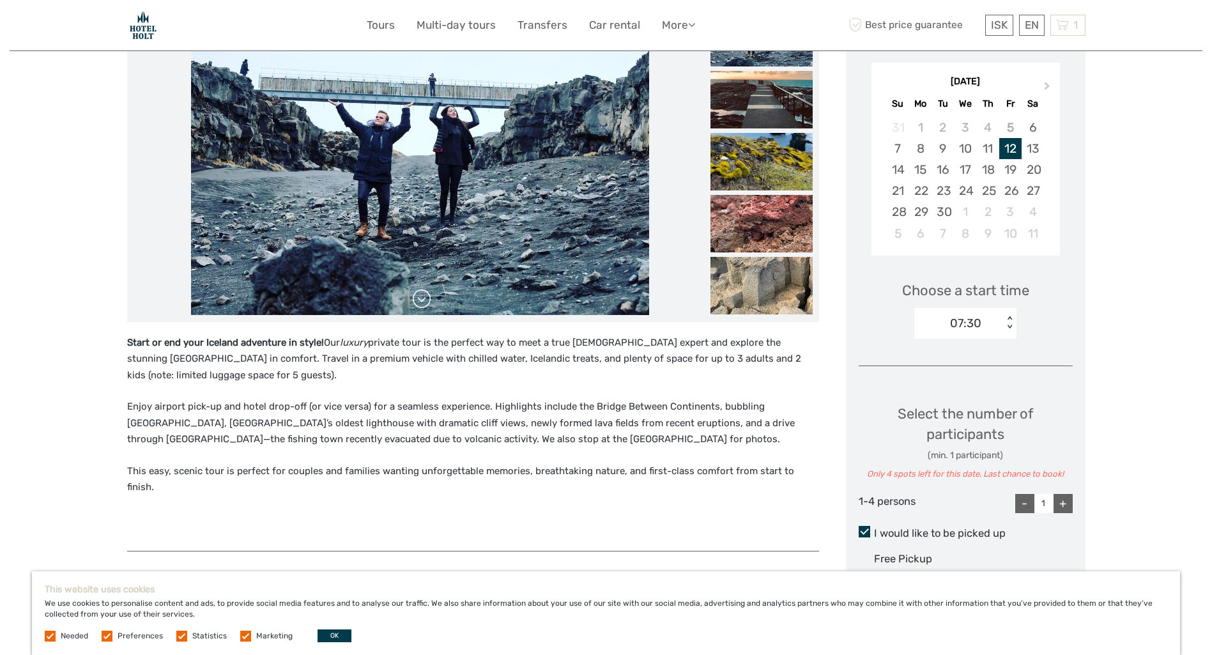
click at [420, 303] on link at bounding box center [421, 299] width 20 height 20
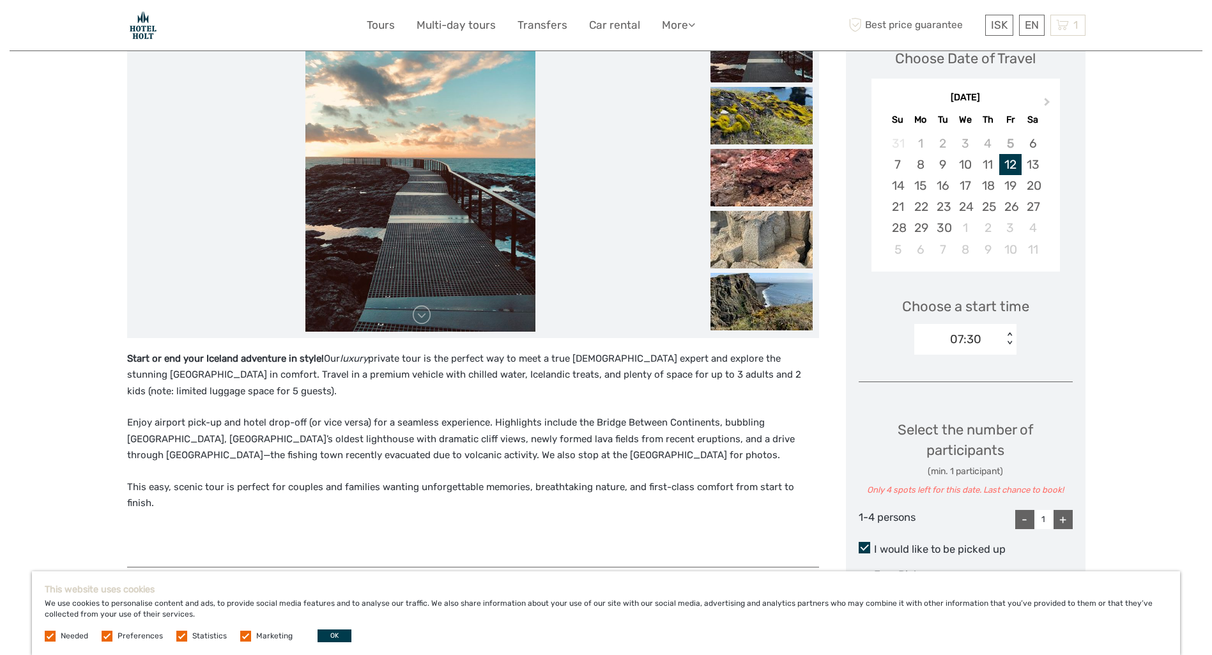
scroll to position [192, 0]
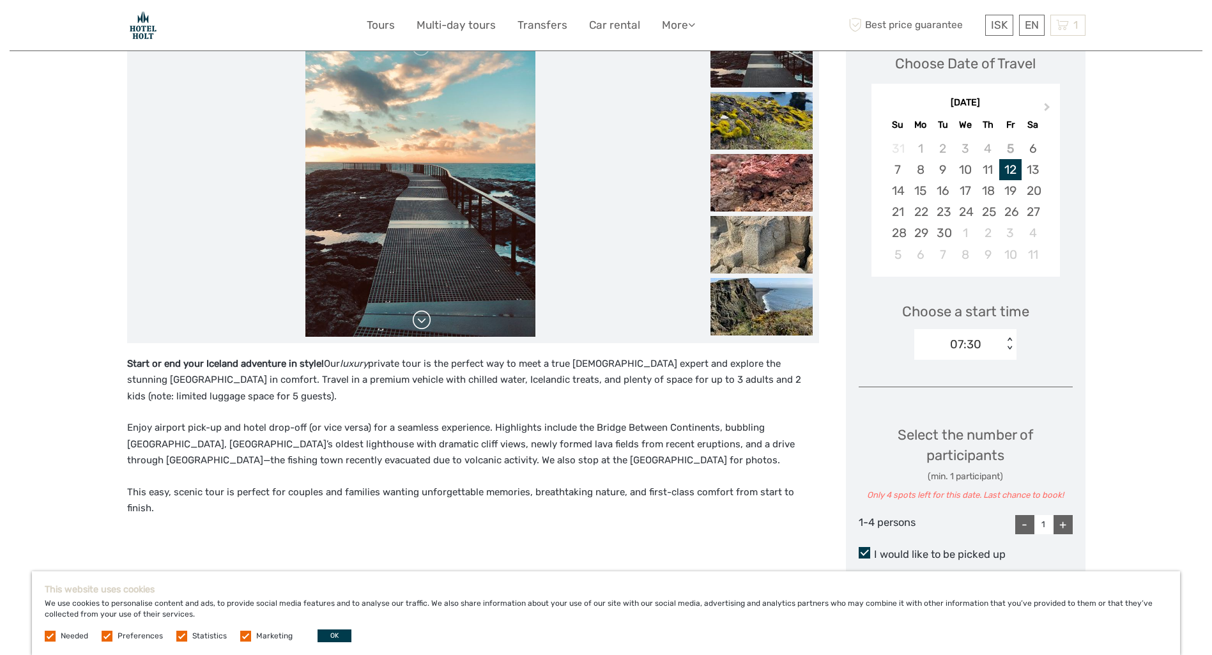
click at [420, 317] on link at bounding box center [421, 320] width 20 height 20
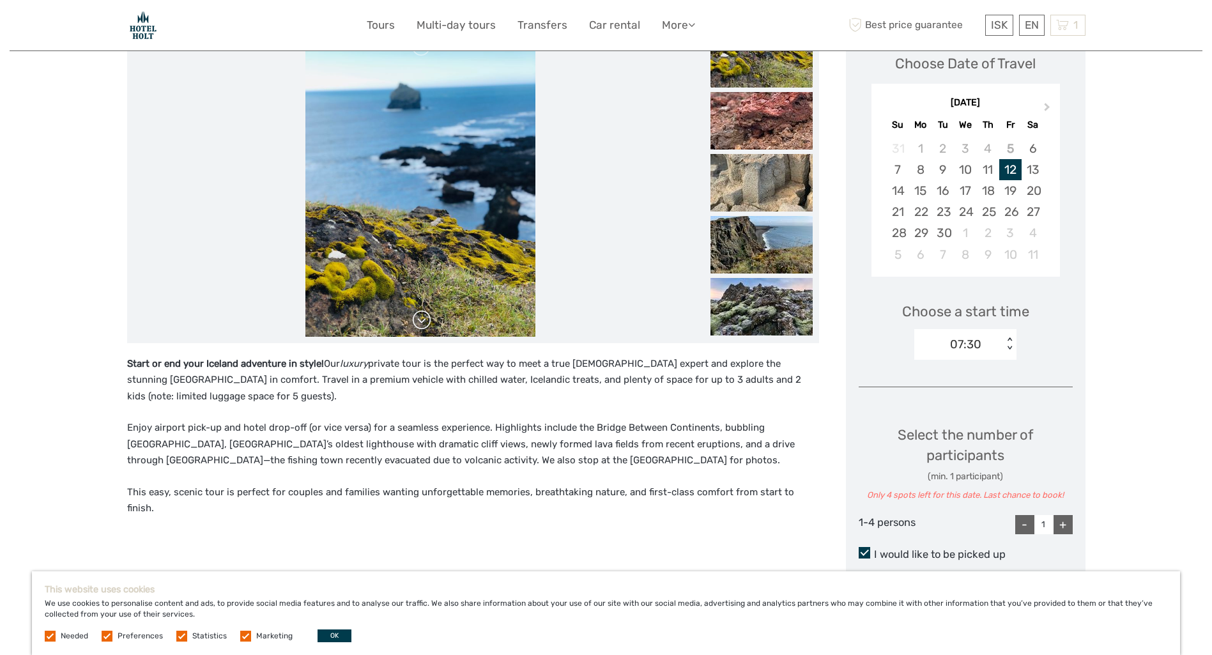
click at [420, 317] on link at bounding box center [421, 320] width 20 height 20
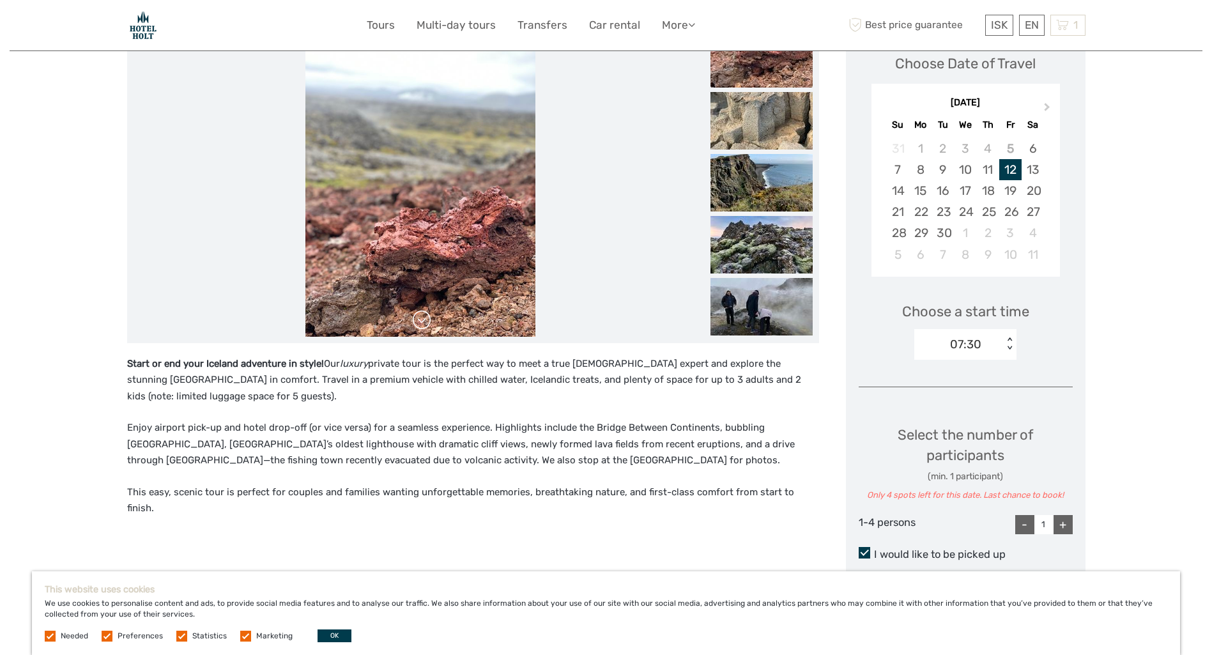
click at [421, 319] on link at bounding box center [421, 320] width 20 height 20
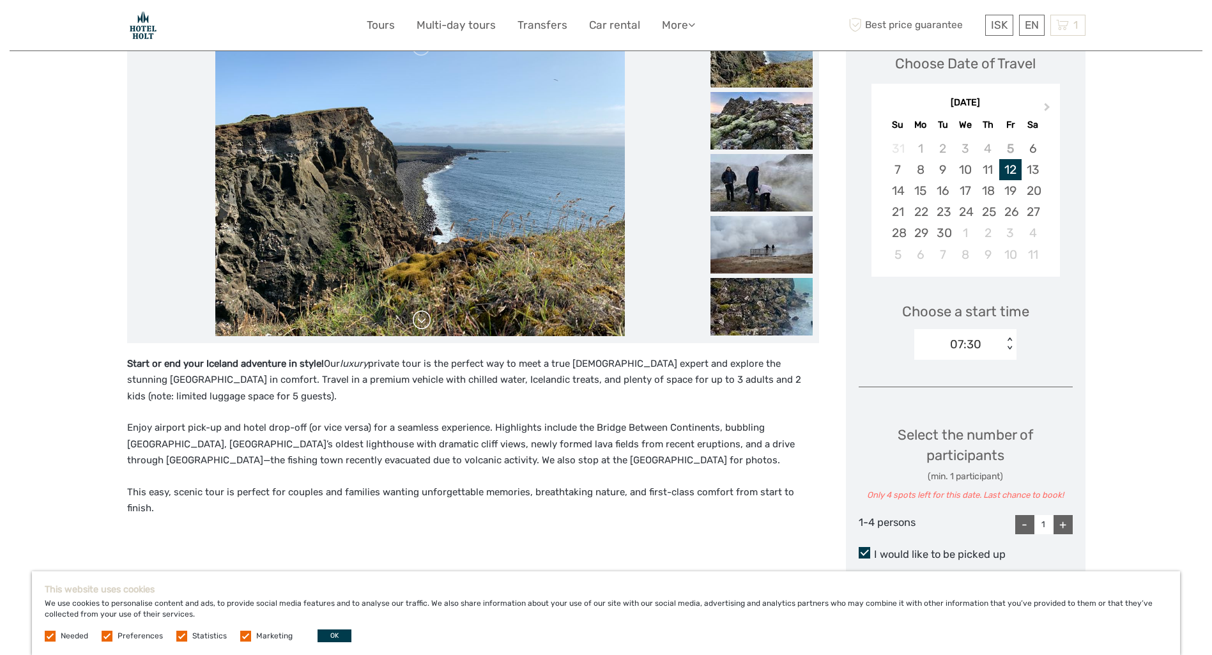
click at [418, 320] on link at bounding box center [421, 320] width 20 height 20
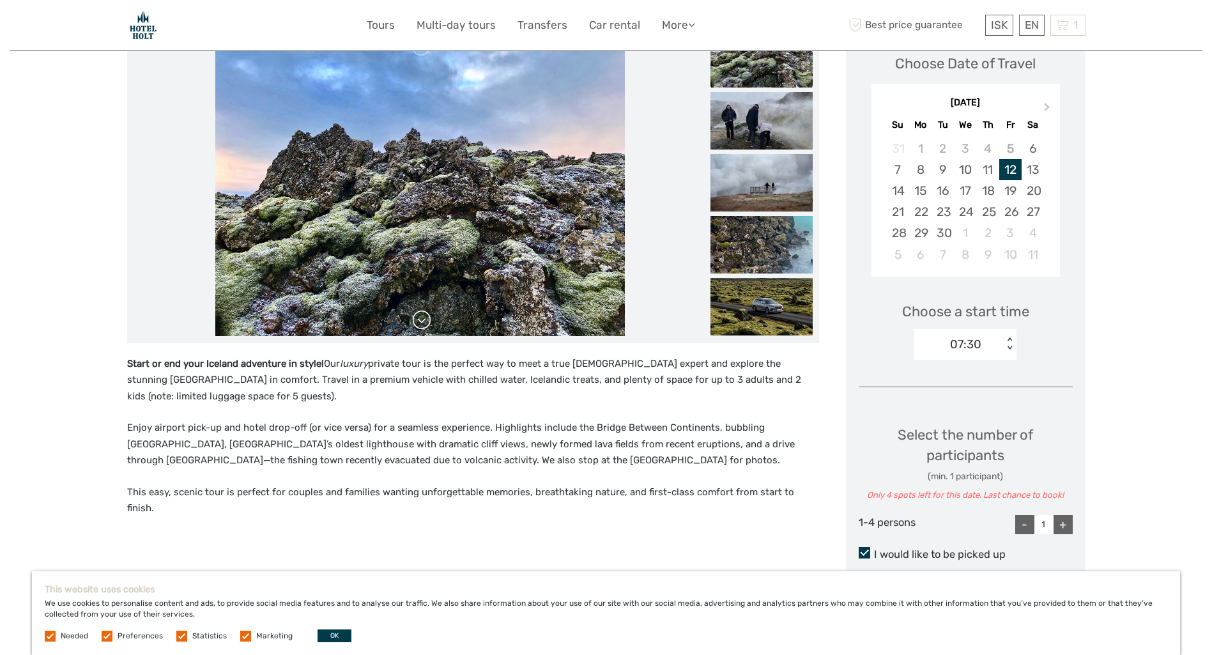
click at [420, 318] on link at bounding box center [421, 320] width 20 height 20
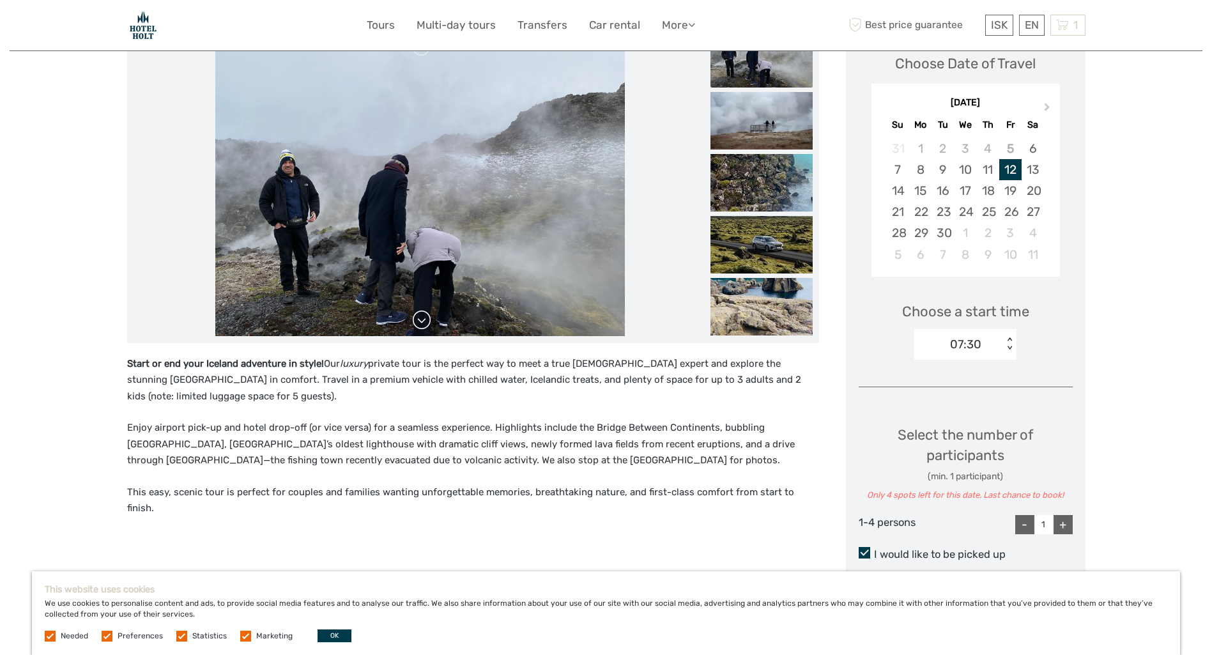
click at [421, 317] on link at bounding box center [421, 320] width 20 height 20
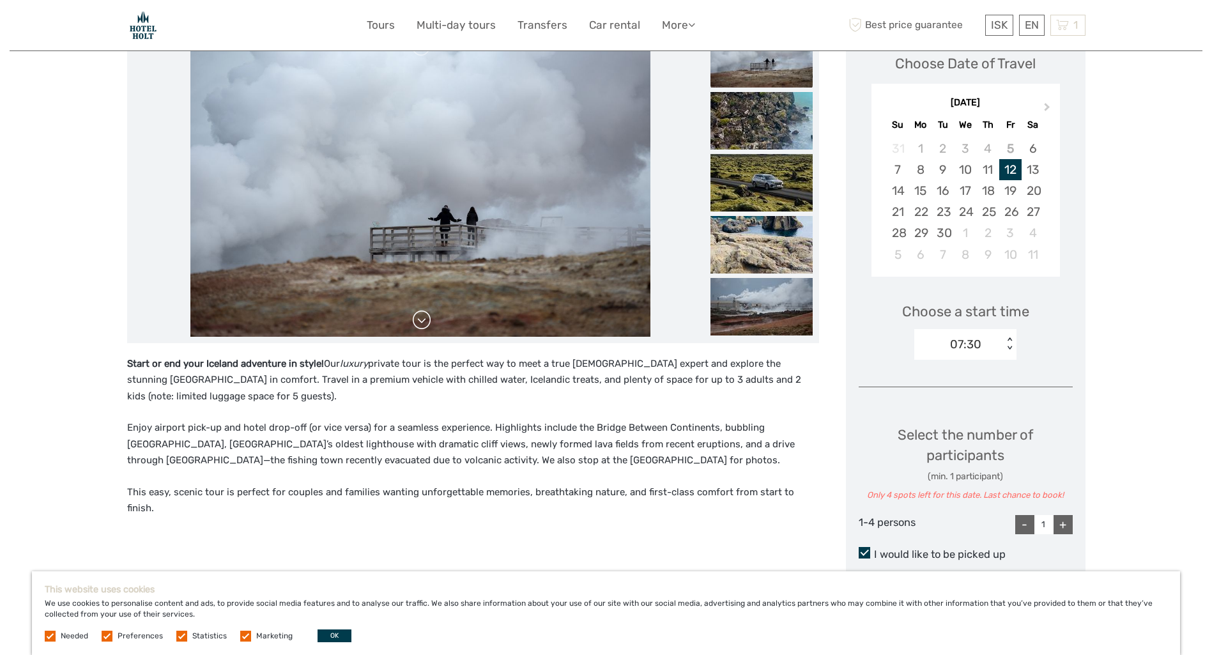
click at [431, 330] on link at bounding box center [421, 320] width 20 height 20
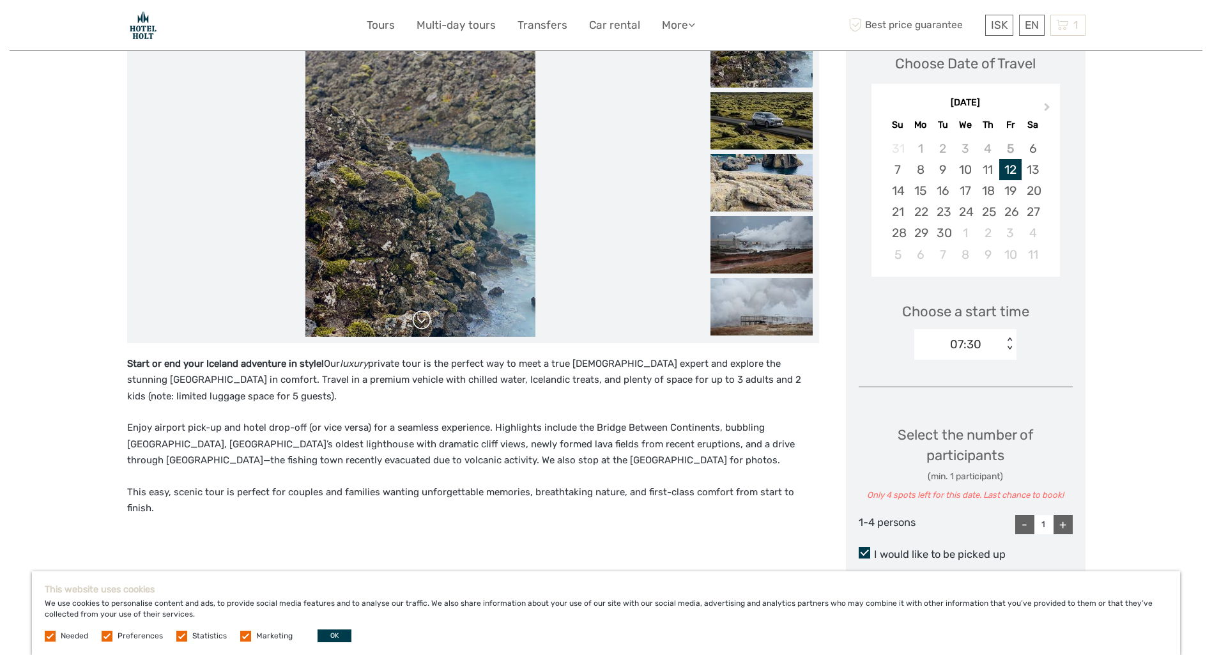
click at [425, 318] on link at bounding box center [421, 320] width 20 height 20
